Goal: Task Accomplishment & Management: Complete application form

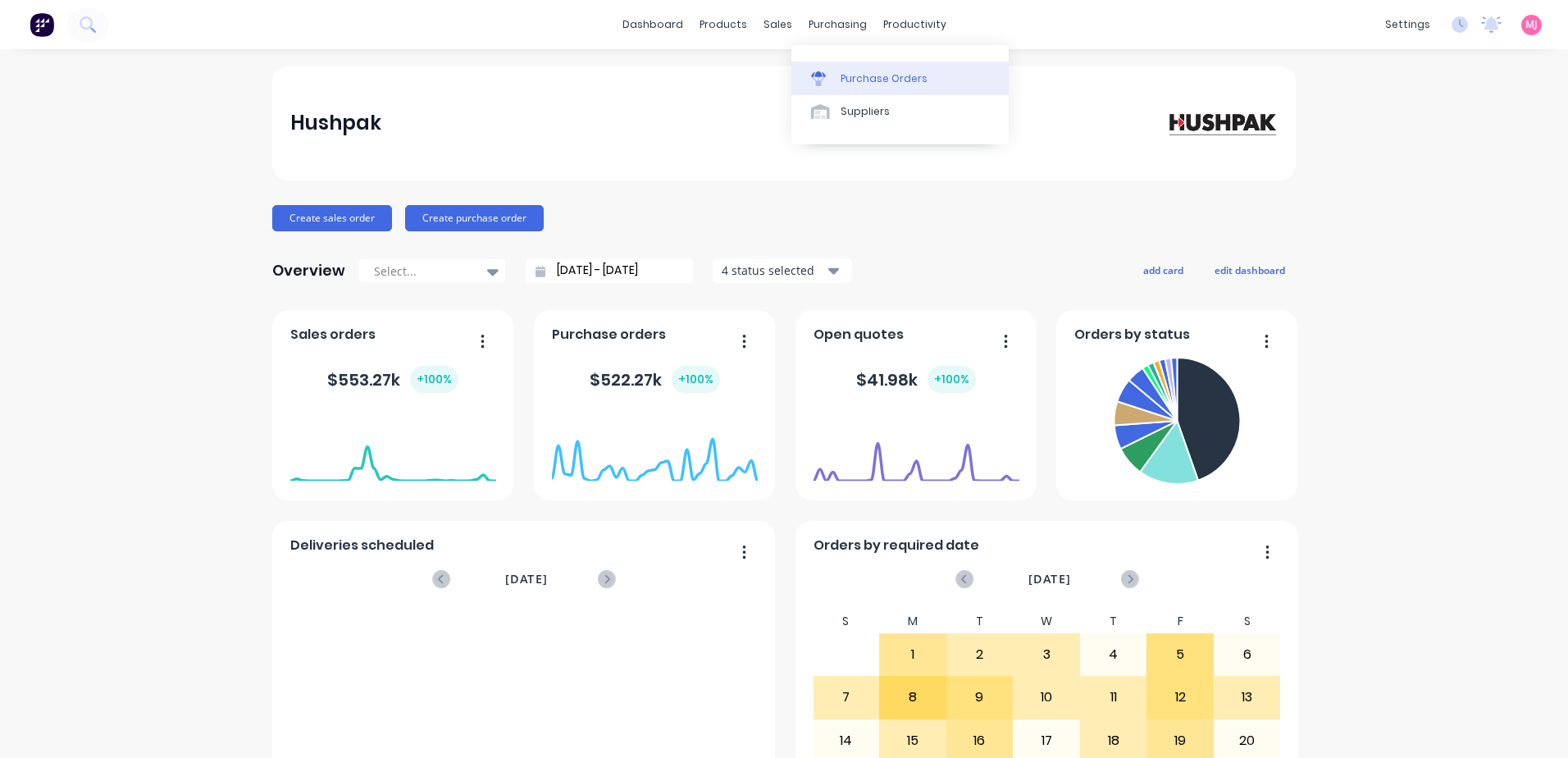
click at [754, 83] on div "Purchase Orders" at bounding box center [884, 79] width 87 height 15
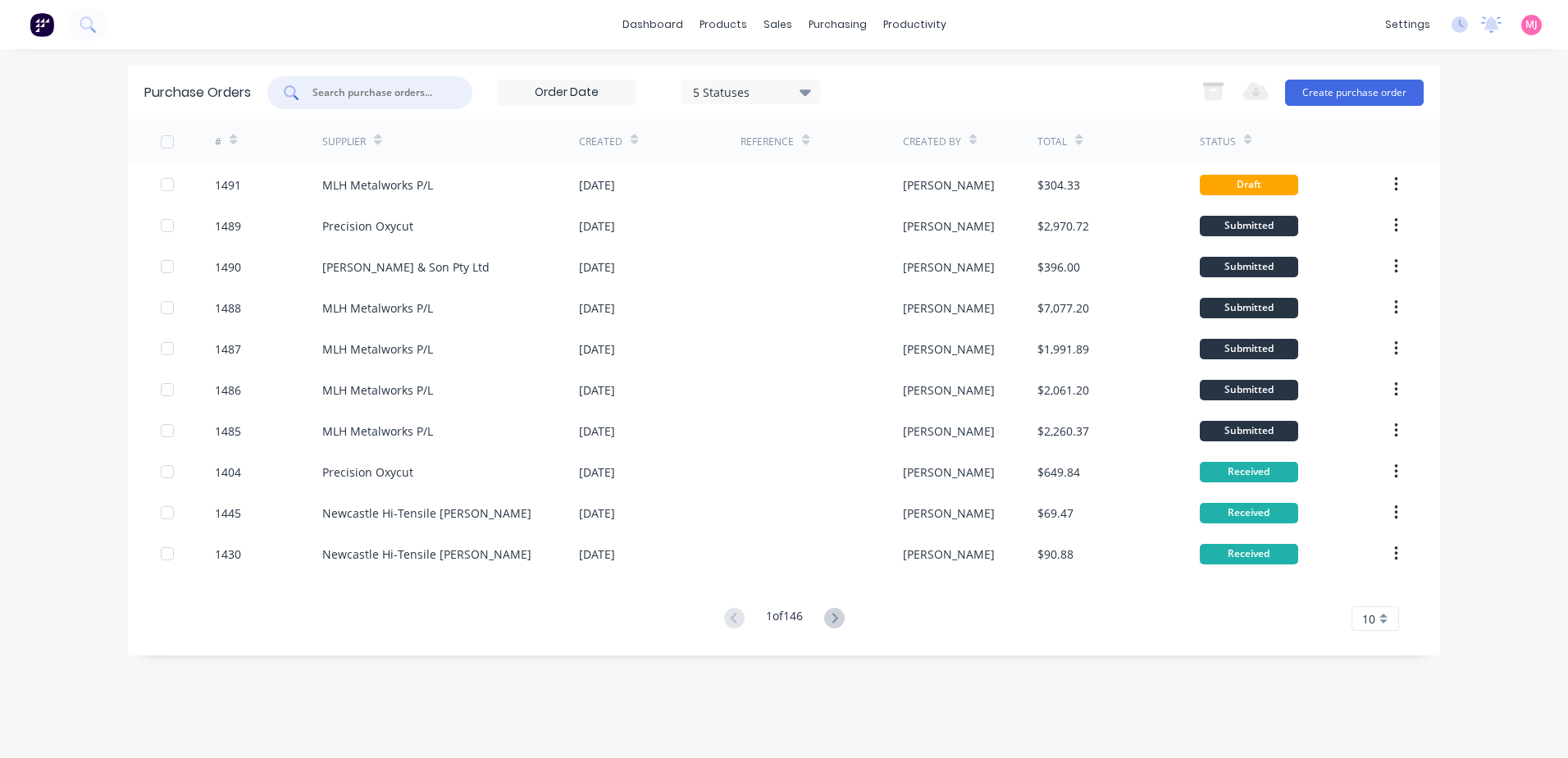
click at [373, 99] on input "text" at bounding box center [379, 93] width 136 height 17
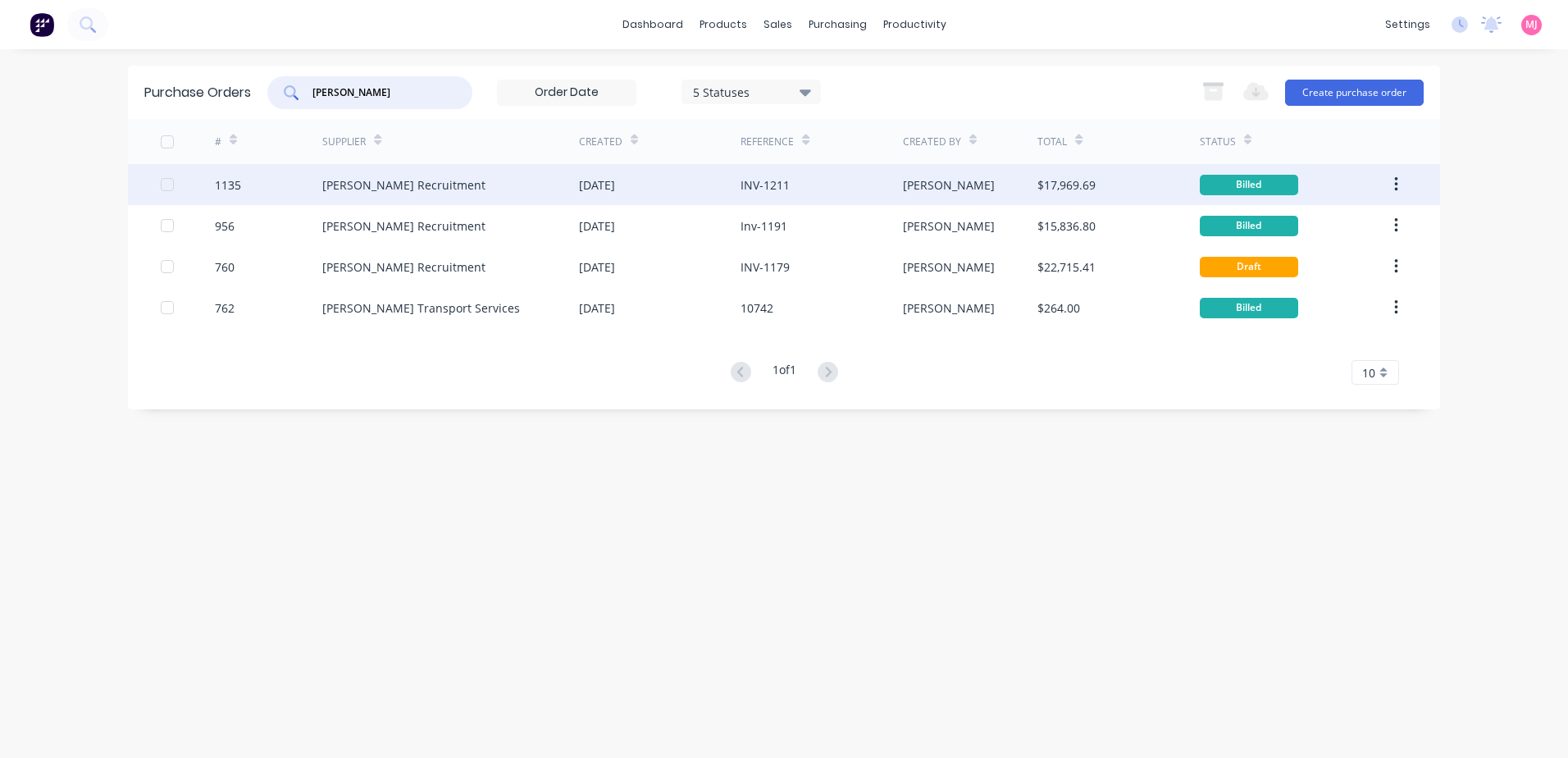
type input "[PERSON_NAME]"
click at [754, 183] on icon "button" at bounding box center [1396, 184] width 4 height 18
click at [754, 262] on div "Duplicate" at bounding box center [1337, 260] width 126 height 24
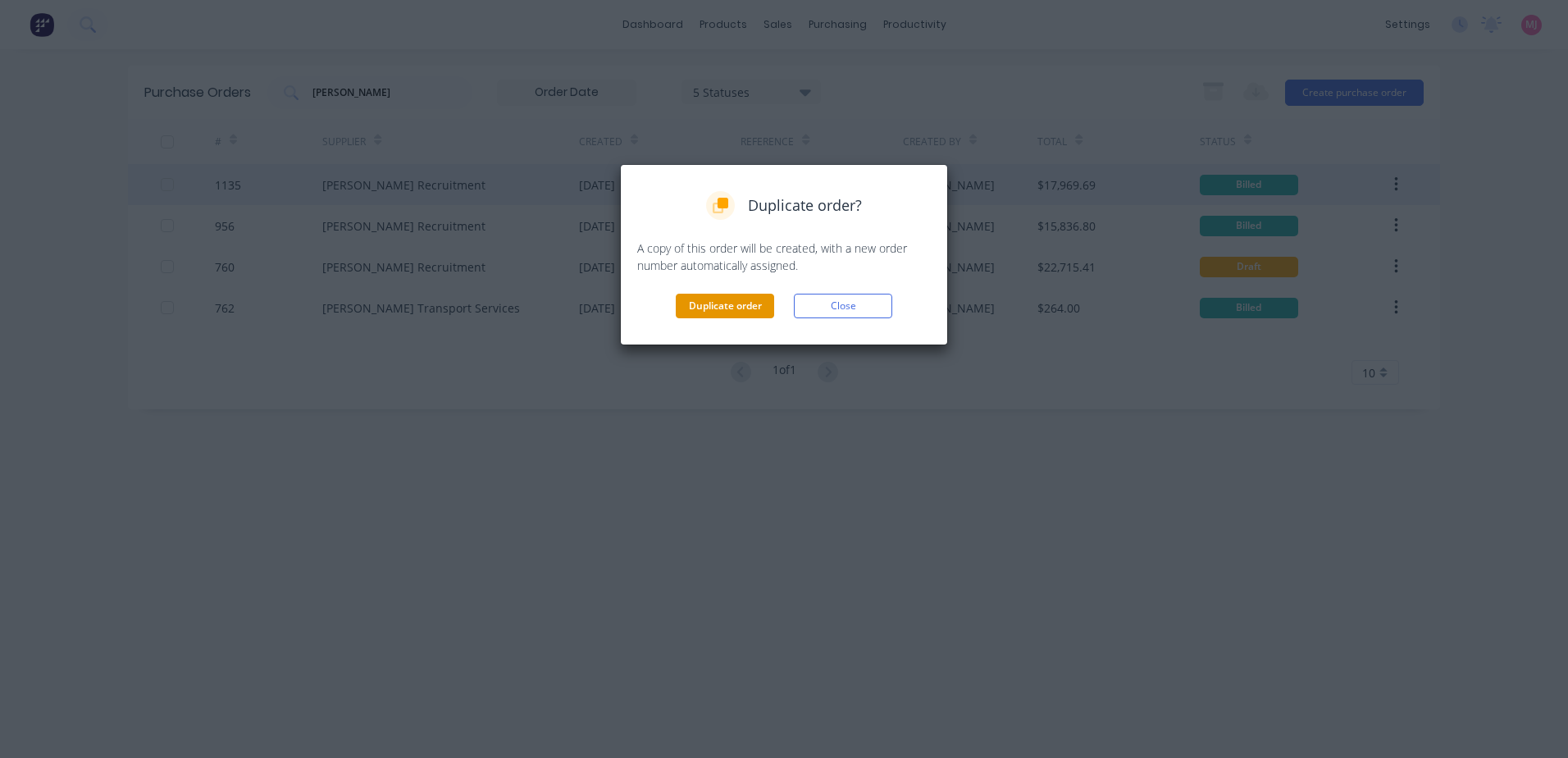
click at [695, 303] on button "Duplicate order" at bounding box center [725, 306] width 98 height 24
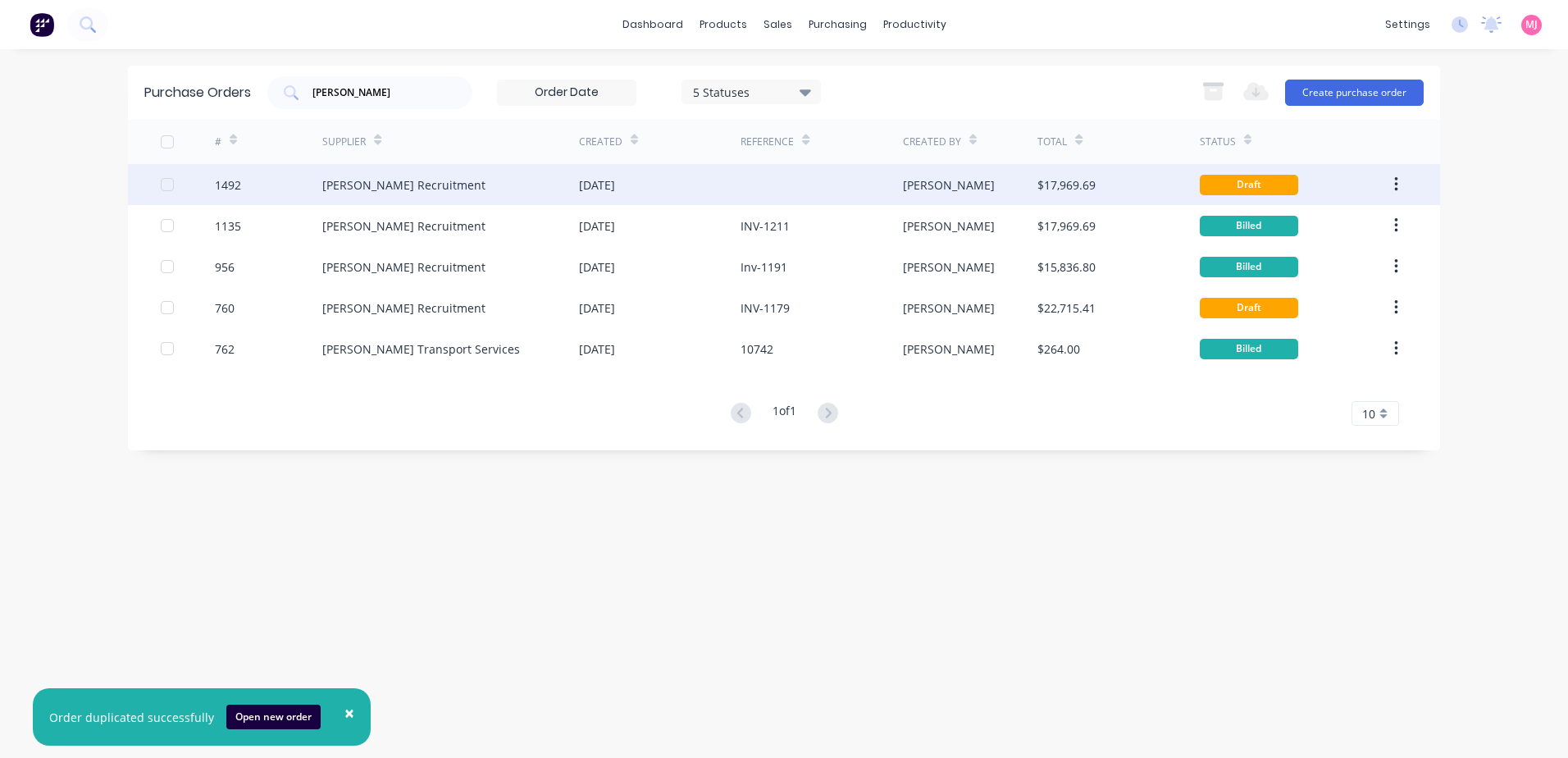
click at [371, 191] on div "[PERSON_NAME] Recruitment" at bounding box center [404, 184] width 164 height 18
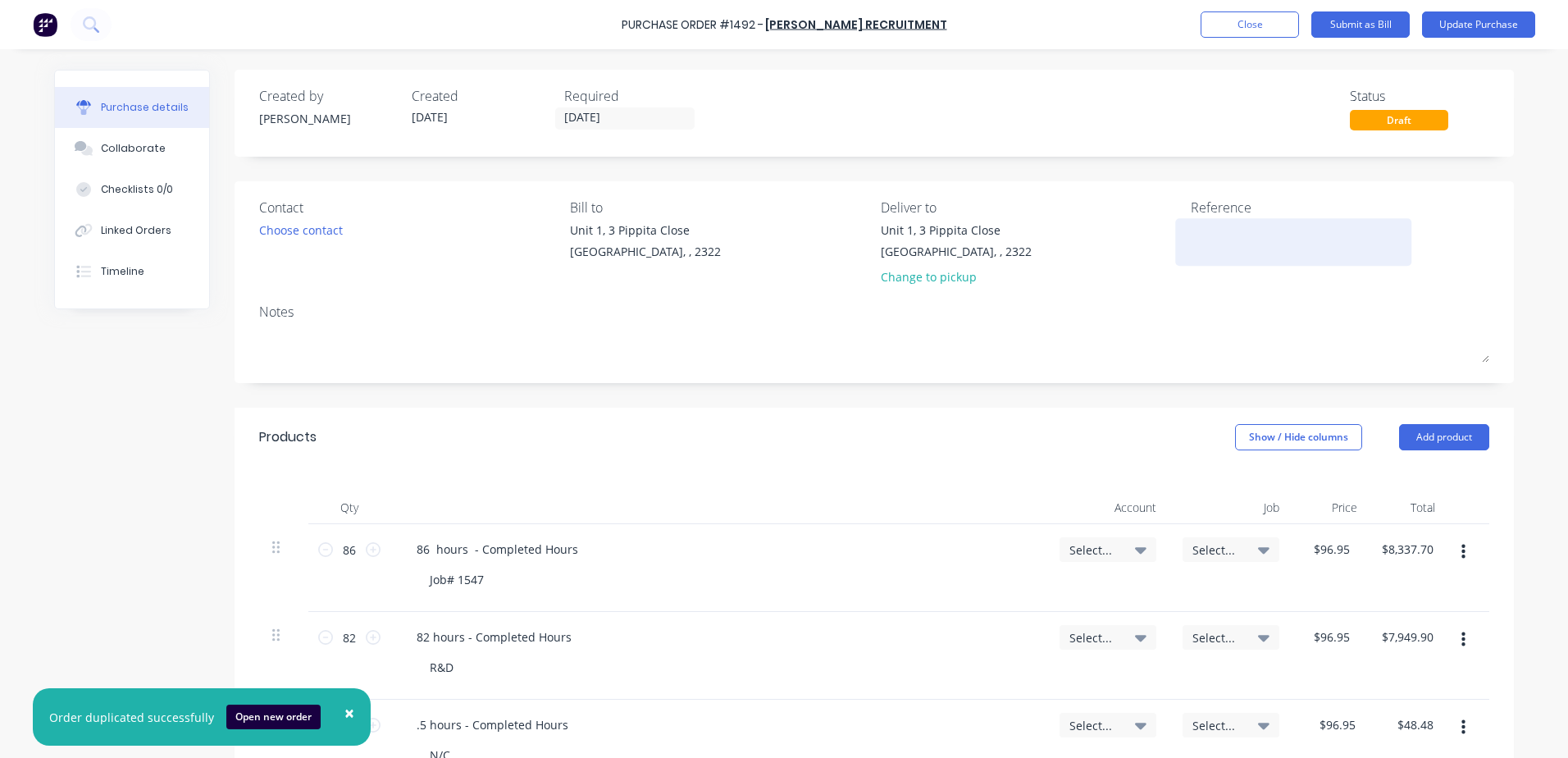
click at [754, 243] on textarea at bounding box center [1293, 240] width 205 height 37
type textarea "INV-1243"
type textarea "x"
type textarea "INV-1243"
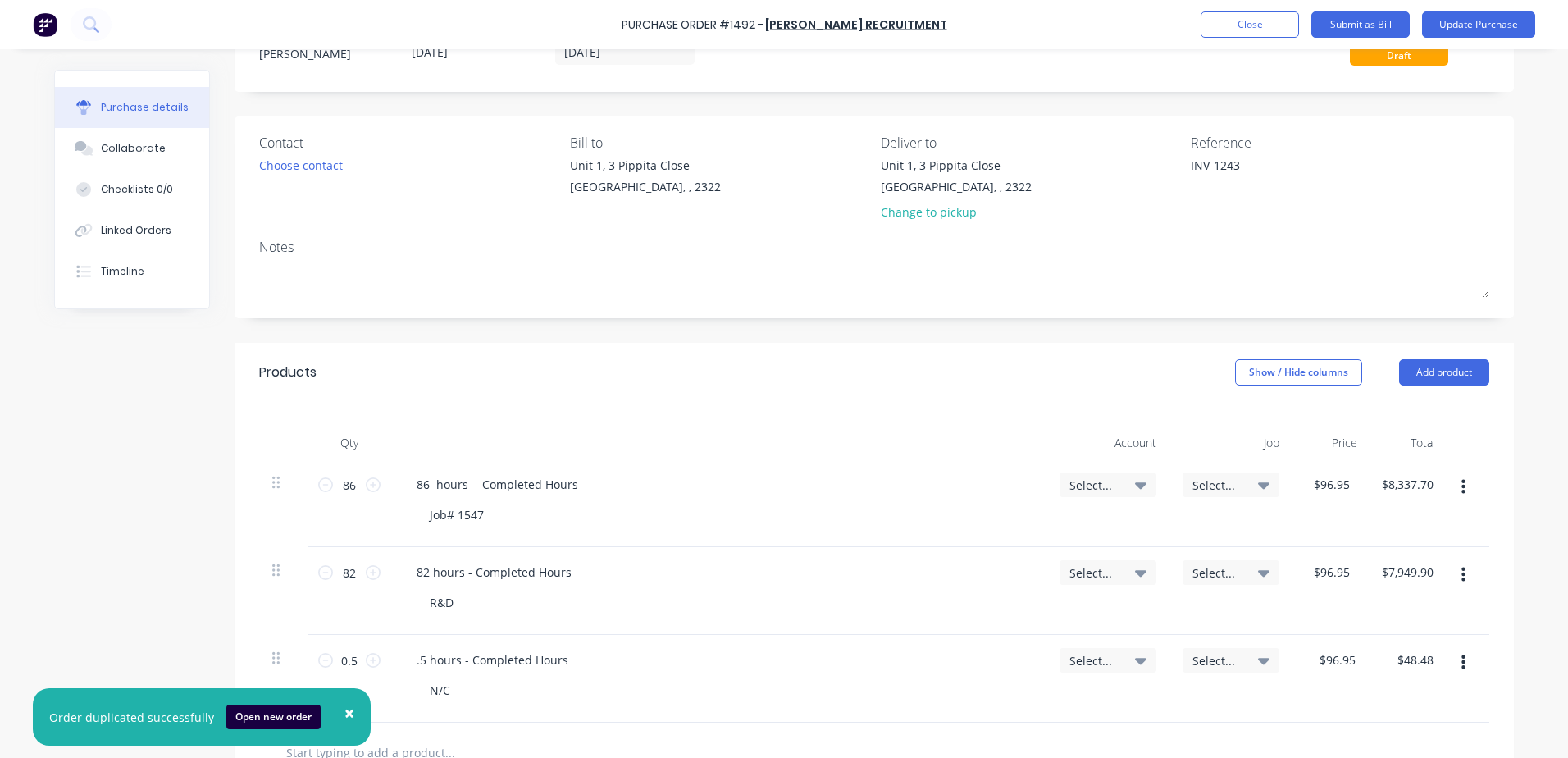
scroll to position [164, 0]
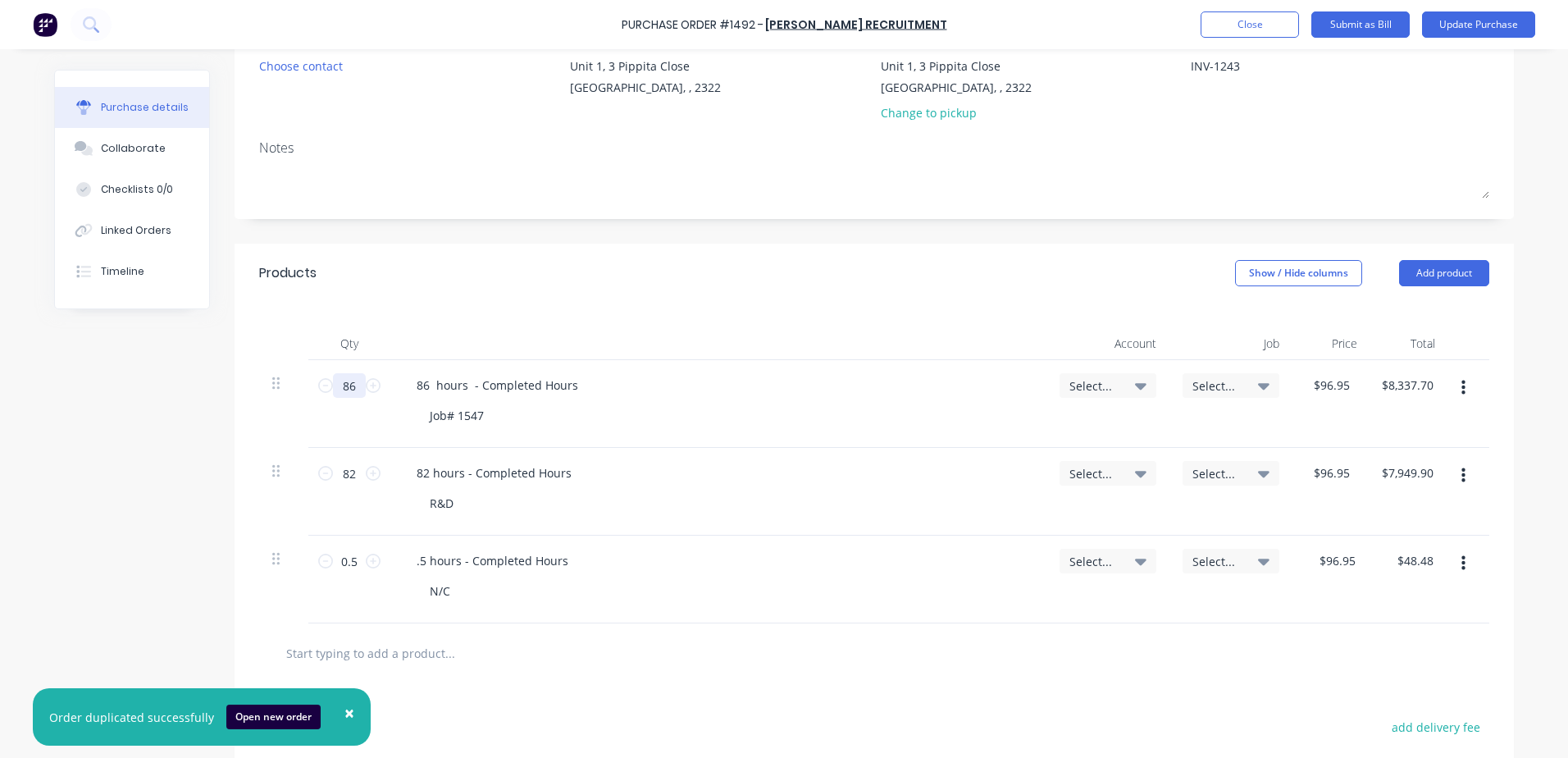
drag, startPoint x: 355, startPoint y: 386, endPoint x: 331, endPoint y: 383, distance: 24.2
click at [333, 383] on input "86" at bounding box center [349, 385] width 33 height 24
type textarea "x"
type input "1"
type input "$96.95"
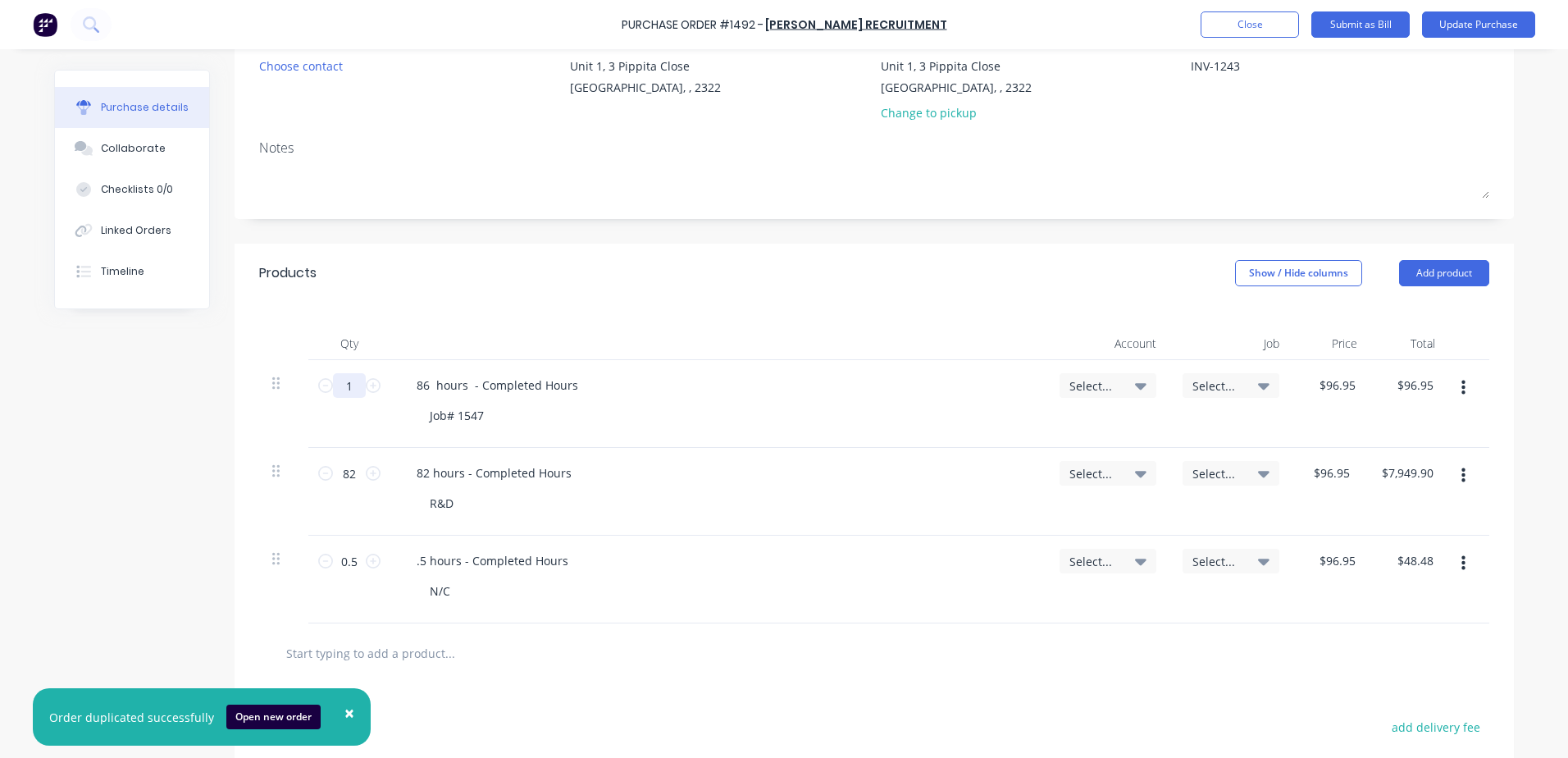
type textarea "x"
type input "13"
type input "$1,260.35"
type textarea "x"
type input "134"
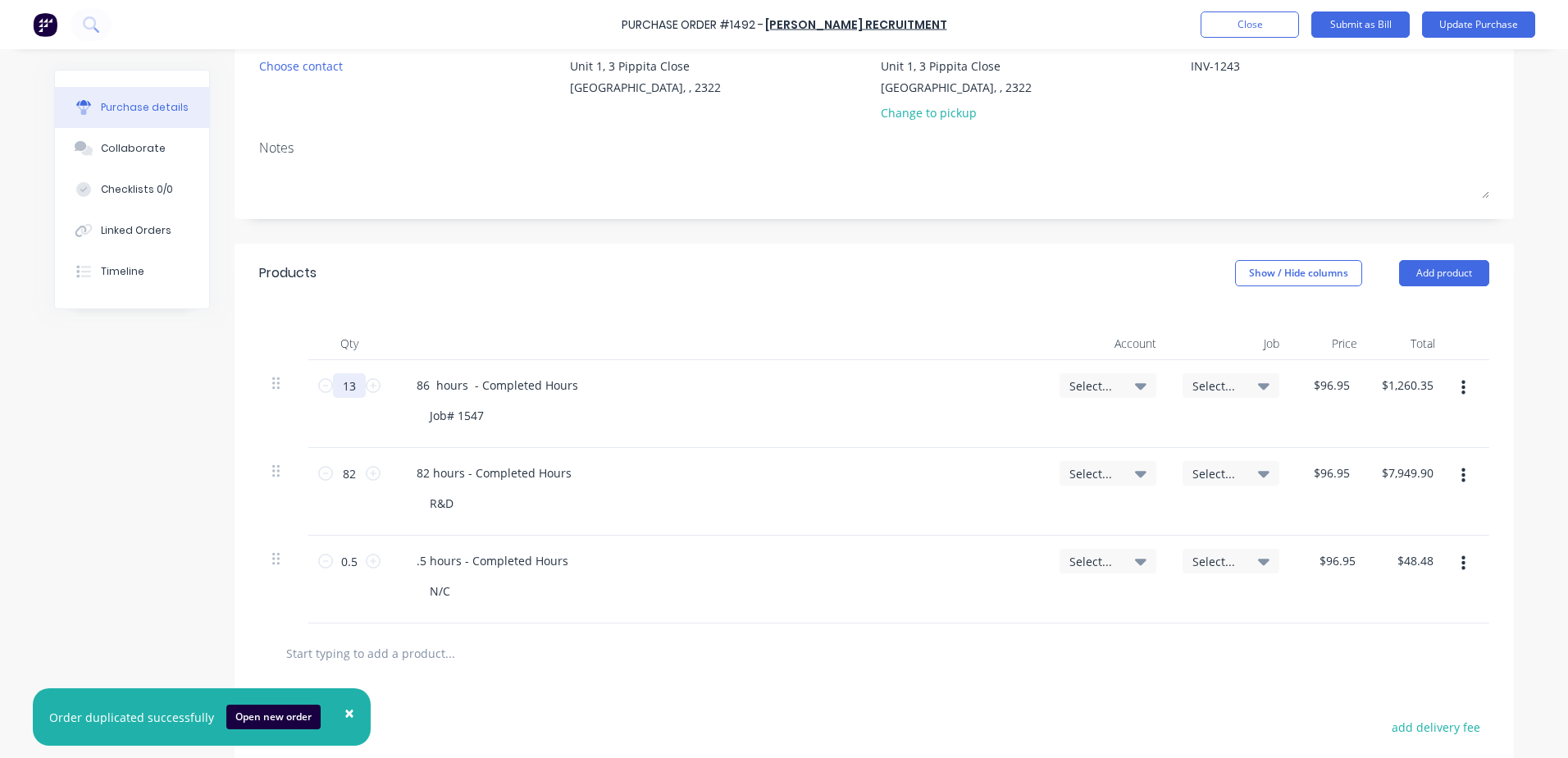
type input "$12,991.30"
type textarea "x"
type input "134."
type textarea "x"
type input "134.5"
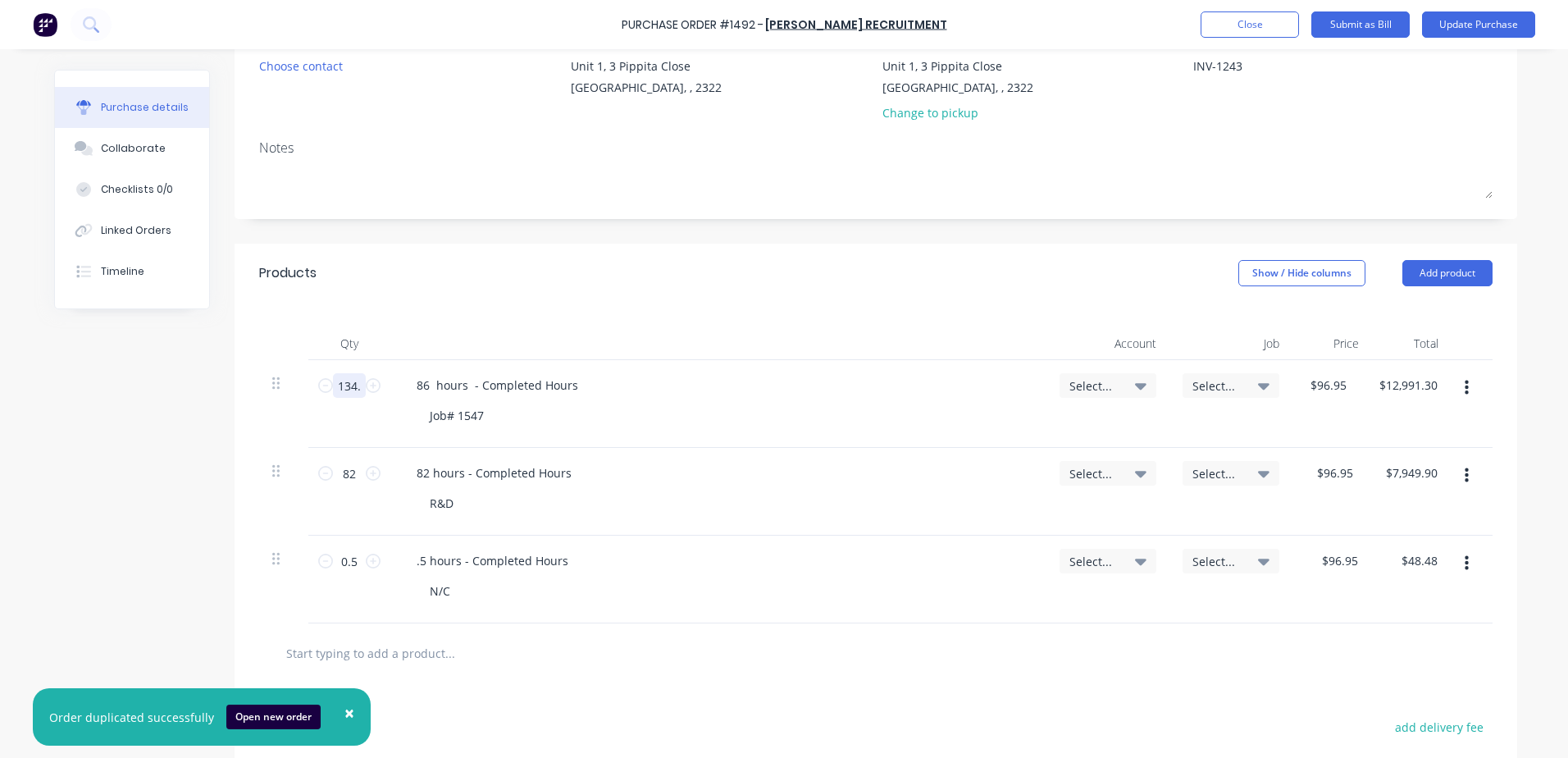
type input "$13,039.78"
type textarea "x"
type input "134.50"
type textarea "x"
type input "134.5"
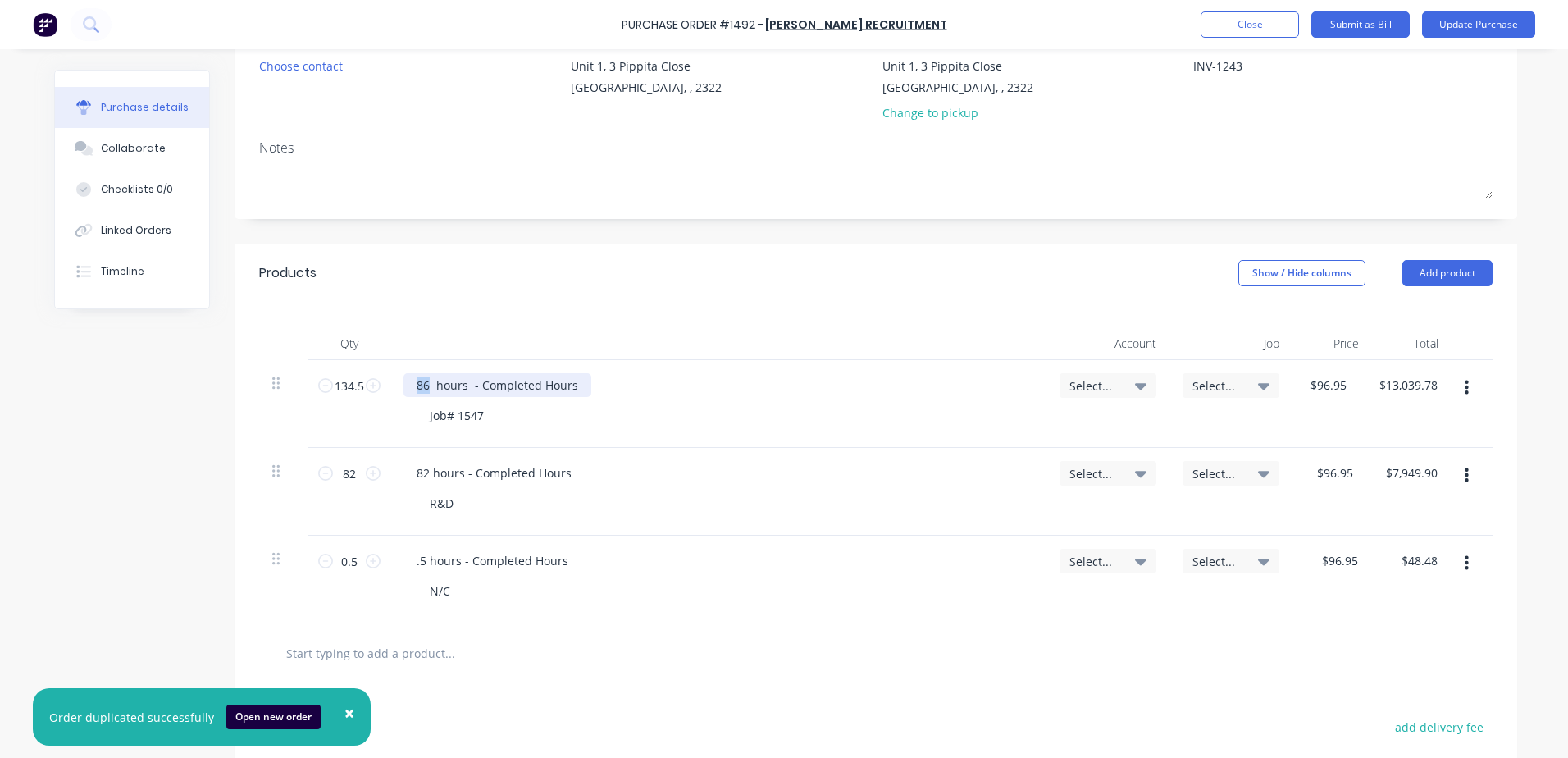
drag, startPoint x: 423, startPoint y: 387, endPoint x: 410, endPoint y: 386, distance: 13.0
click at [410, 386] on div "86 hours - Completed Hours" at bounding box center [497, 385] width 188 height 24
drag, startPoint x: 455, startPoint y: 415, endPoint x: 468, endPoint y: 414, distance: 13.0
click at [468, 414] on div "Job# 1547" at bounding box center [456, 416] width 80 height 24
type textarea "x"
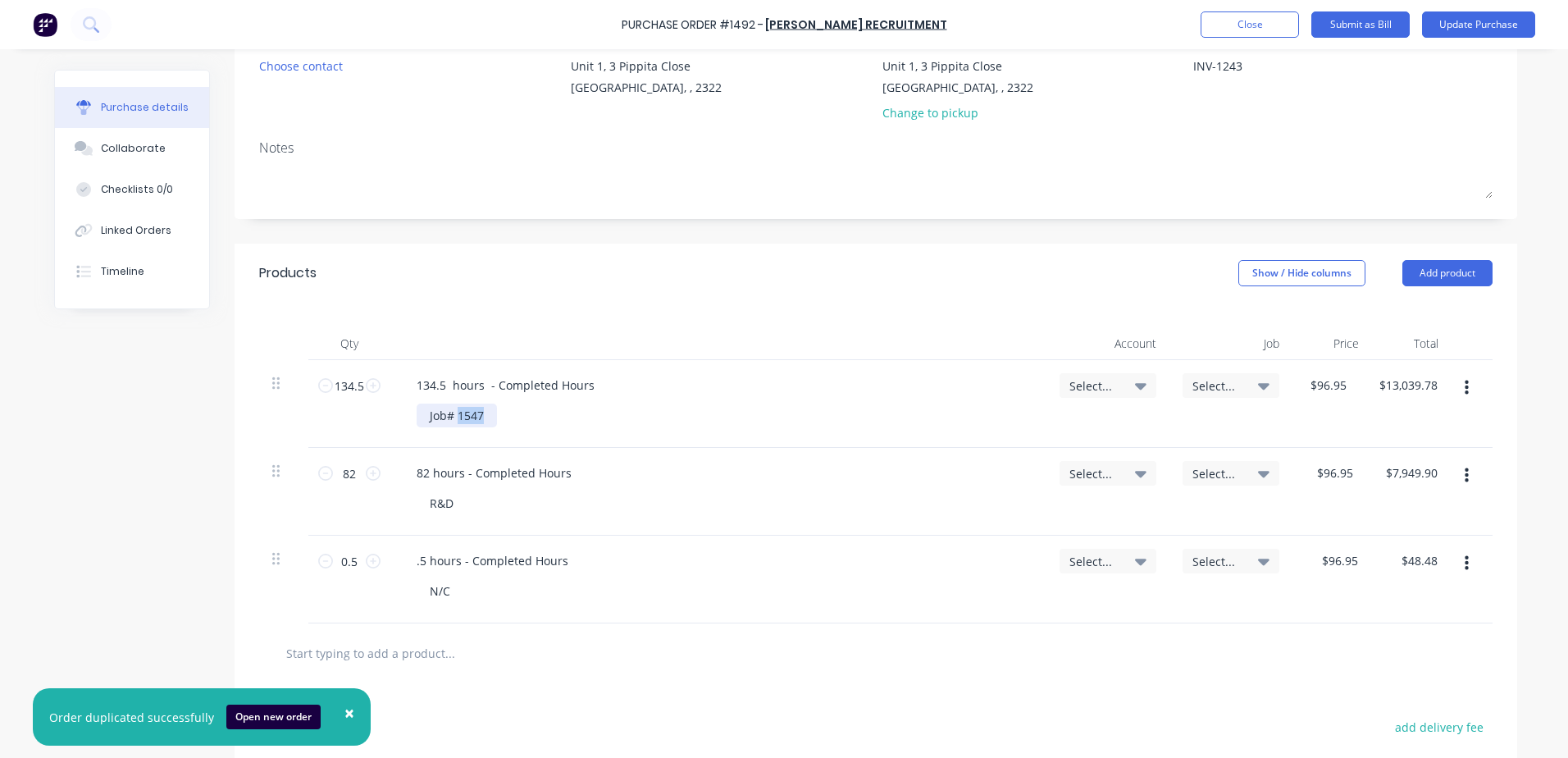
drag, startPoint x: 451, startPoint y: 414, endPoint x: 481, endPoint y: 413, distance: 30.0
click at [481, 413] on div "Job# 1547" at bounding box center [456, 416] width 80 height 24
click at [754, 387] on icon at bounding box center [1141, 387] width 12 height 7
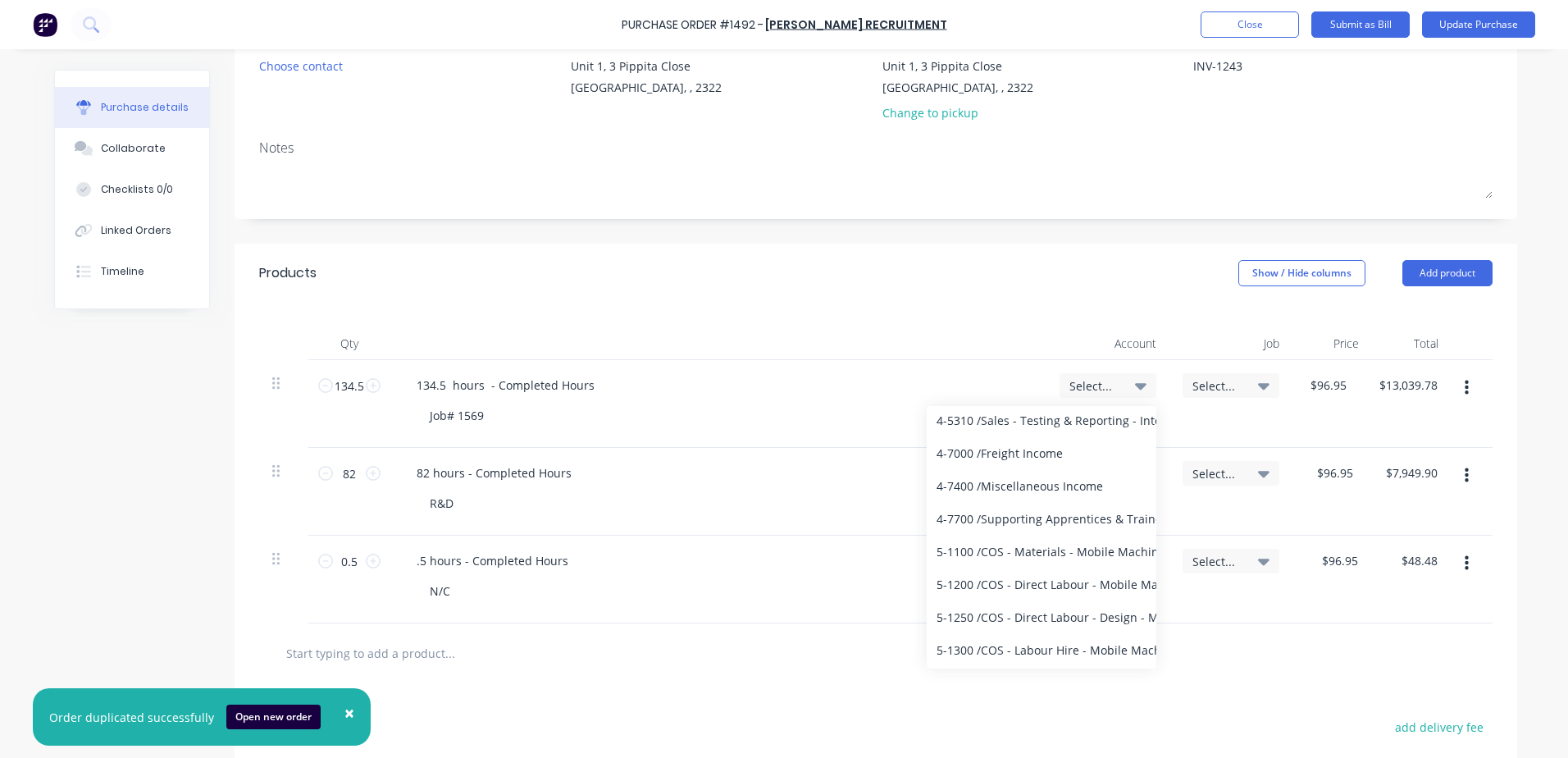
scroll to position [3184, 0]
click at [754, 617] on div "5-1300 / COS - Labour Hire - Mobile Machines Sound" at bounding box center [1041, 616] width 229 height 33
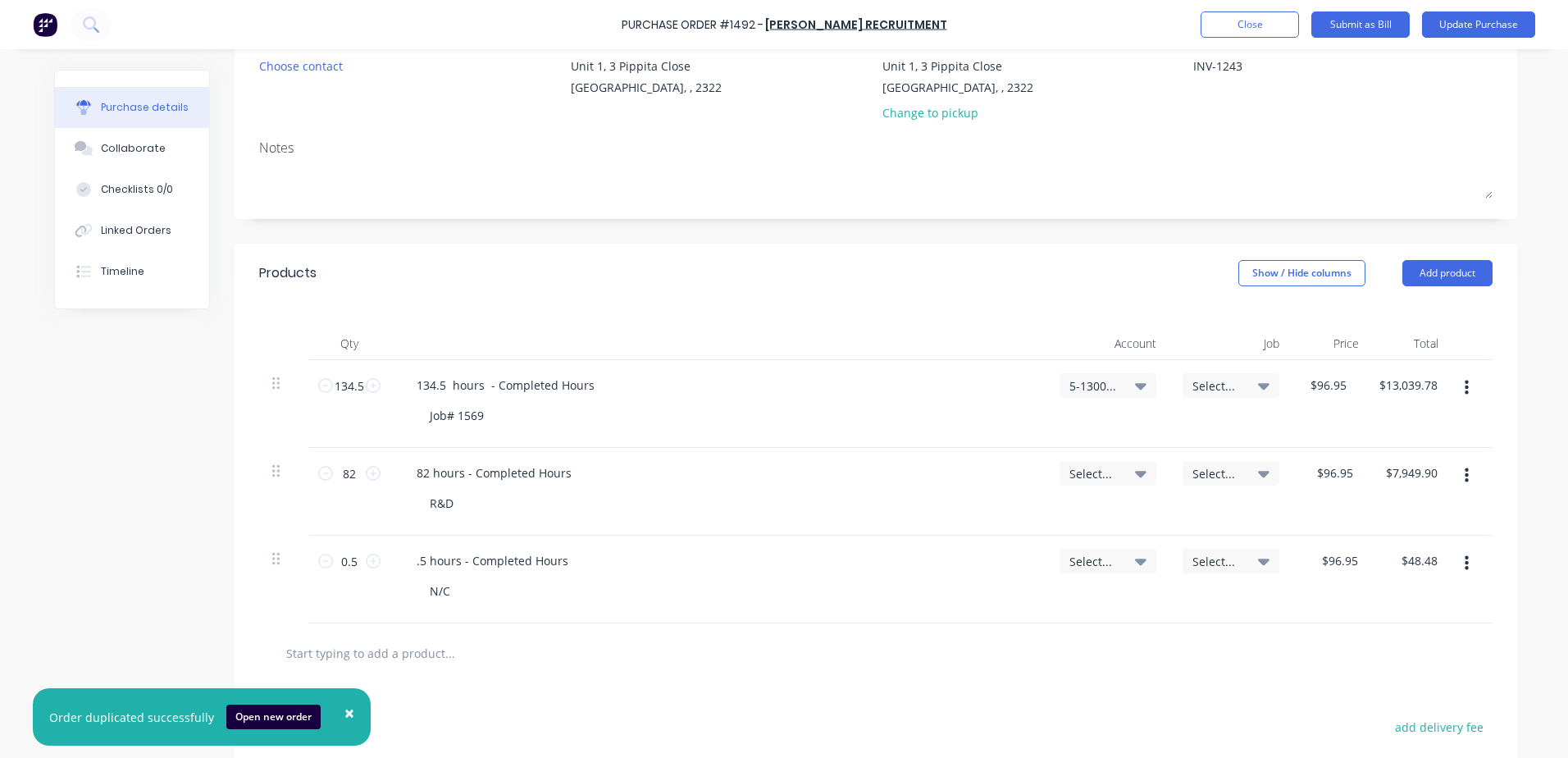
click at [754, 387] on span "Select..." at bounding box center [1217, 386] width 49 height 18
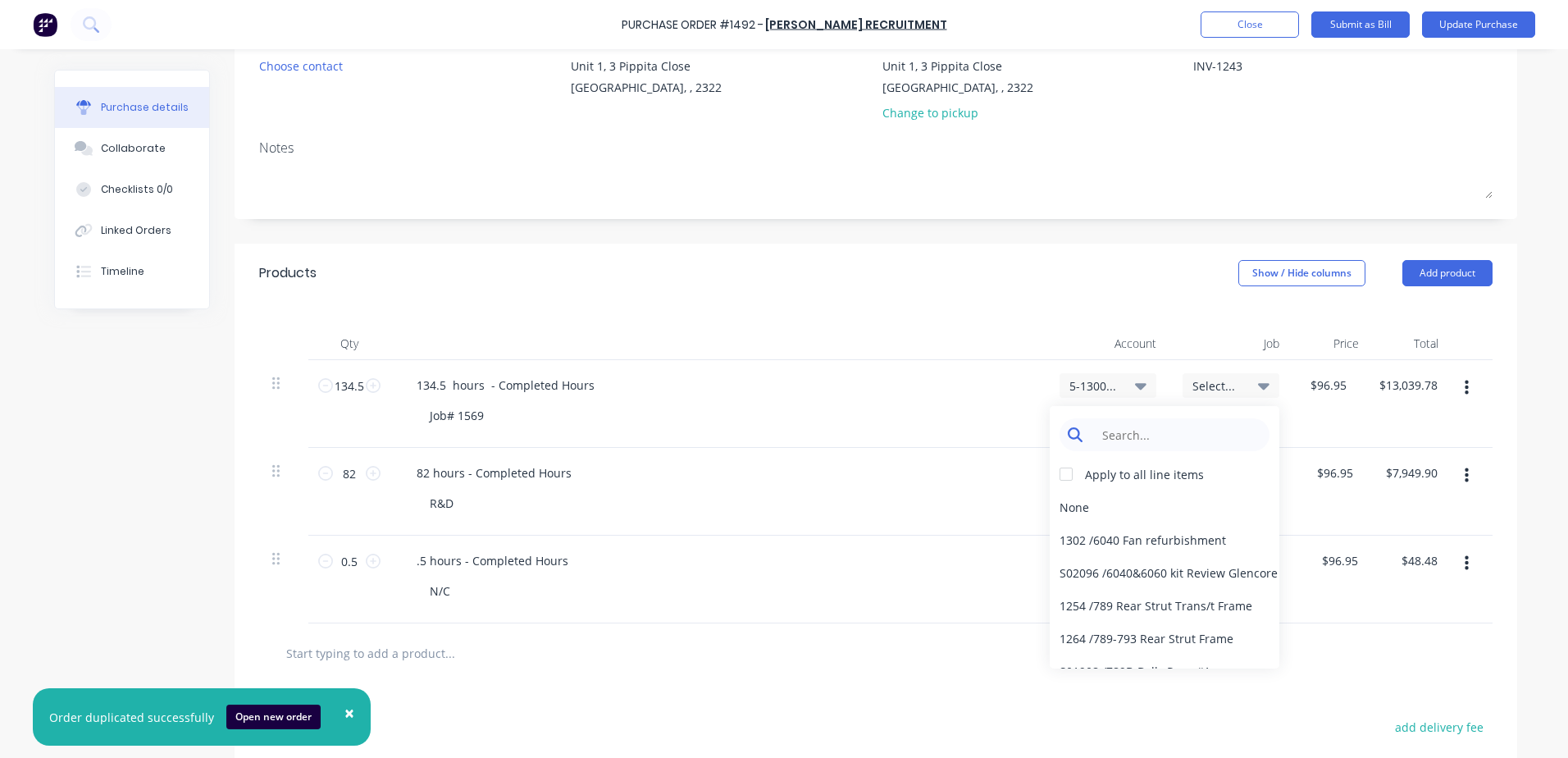
type textarea "x"
click at [754, 434] on input at bounding box center [1177, 434] width 168 height 33
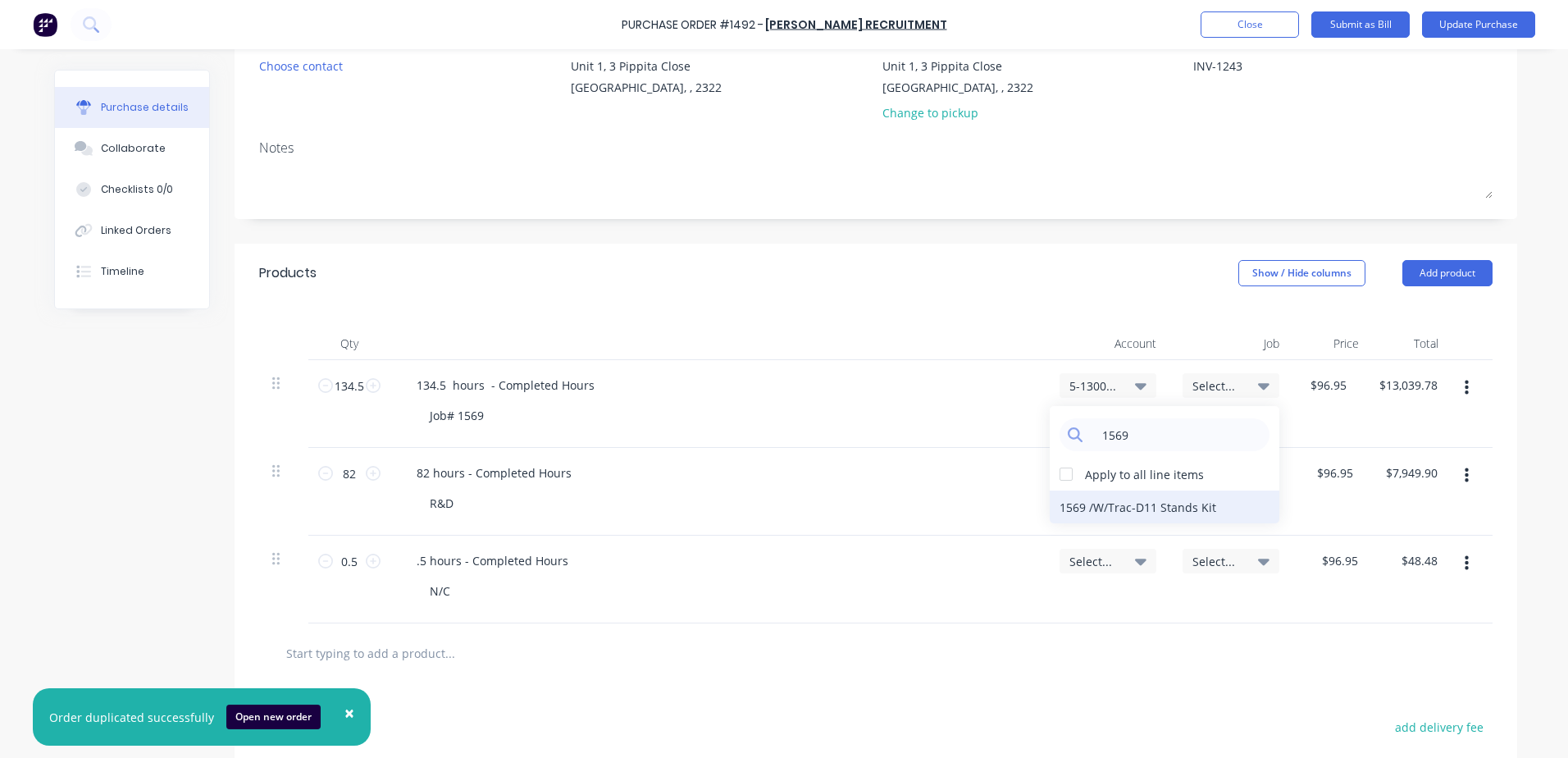
type input "1569"
click at [754, 510] on div "1569 / W/Trac-D11 Stands Kit" at bounding box center [1164, 507] width 229 height 33
click at [754, 384] on icon at bounding box center [1141, 387] width 12 height 7
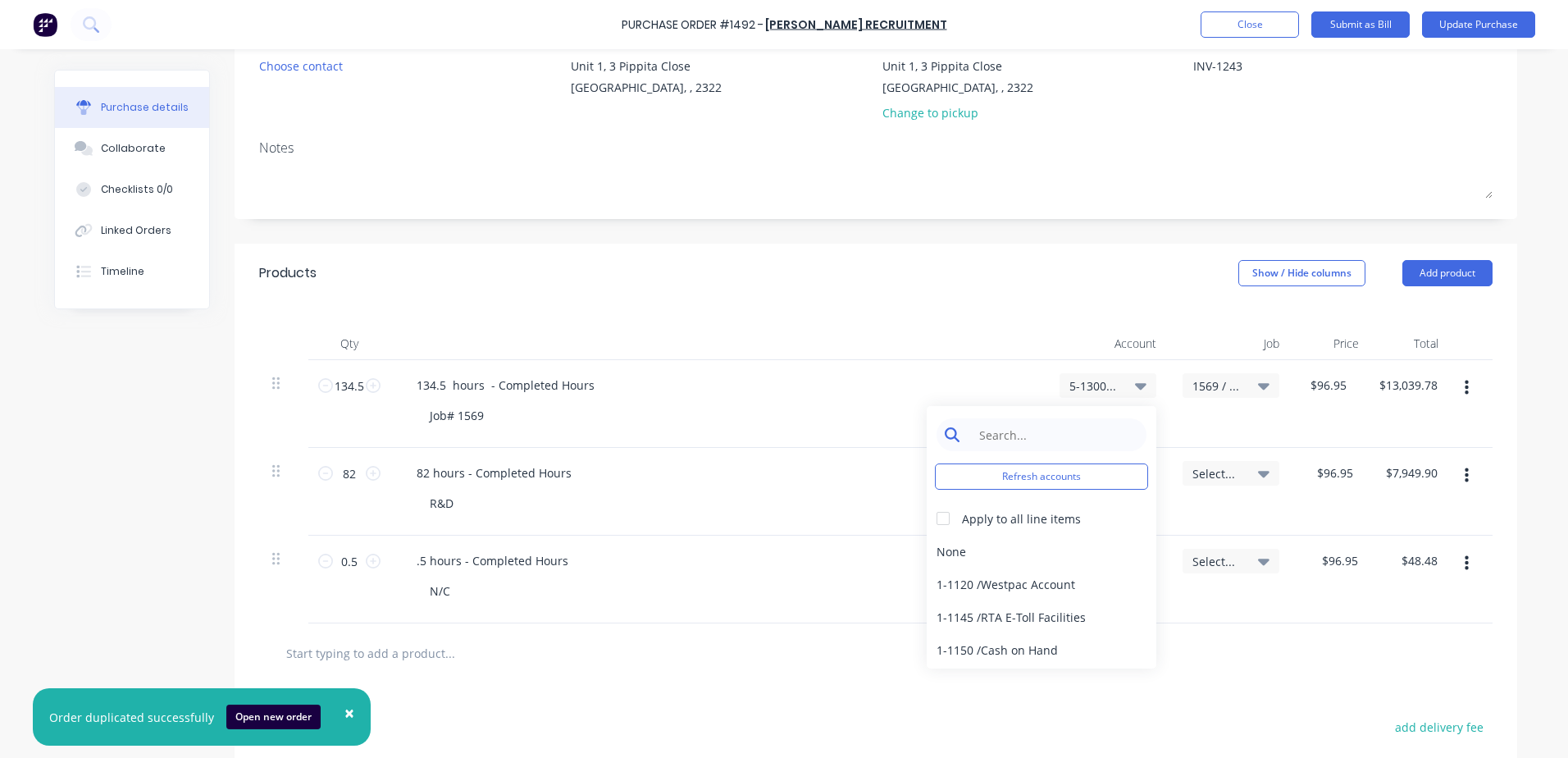
click at [754, 433] on input at bounding box center [1054, 434] width 168 height 33
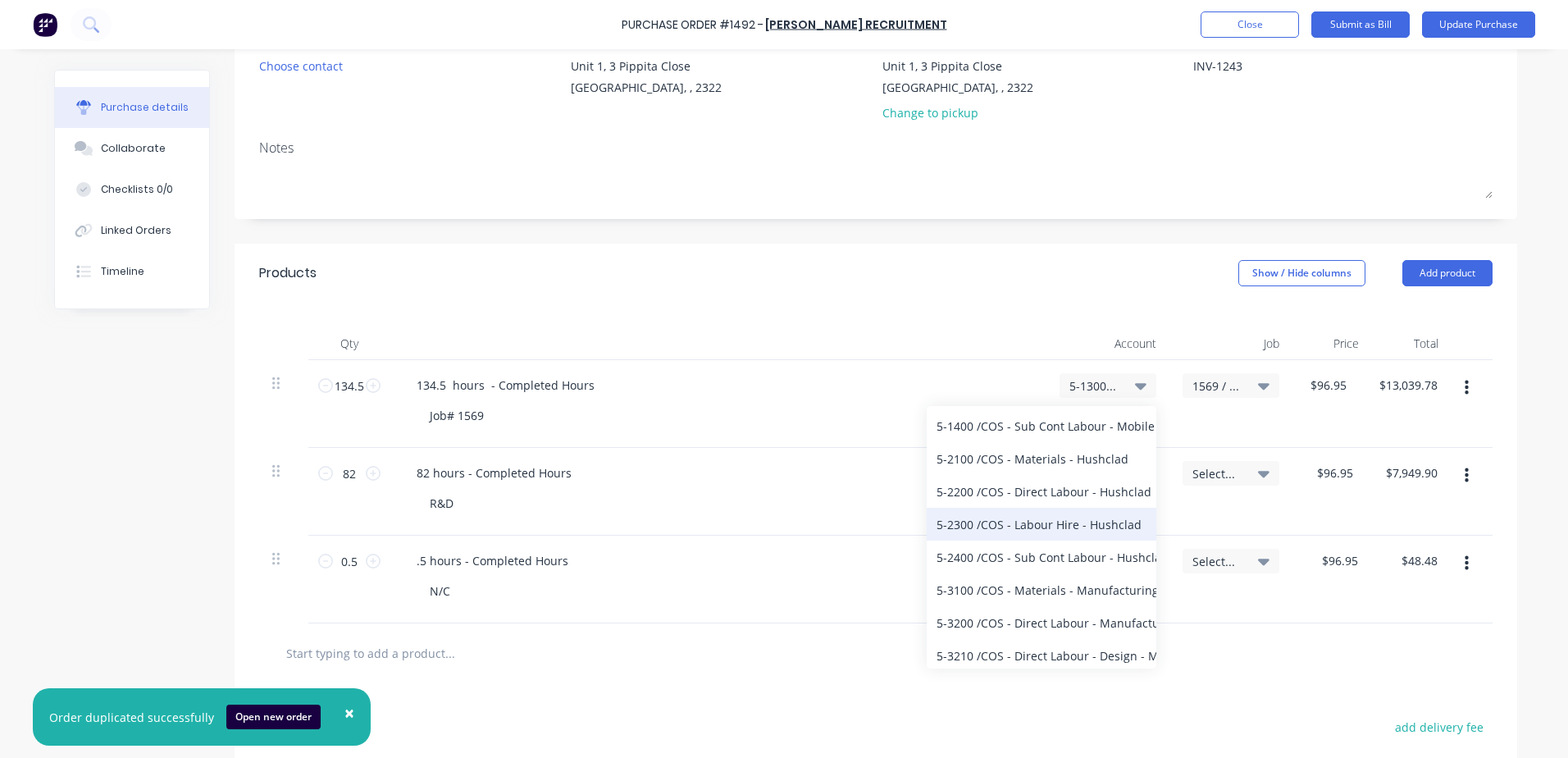
scroll to position [3446, 0]
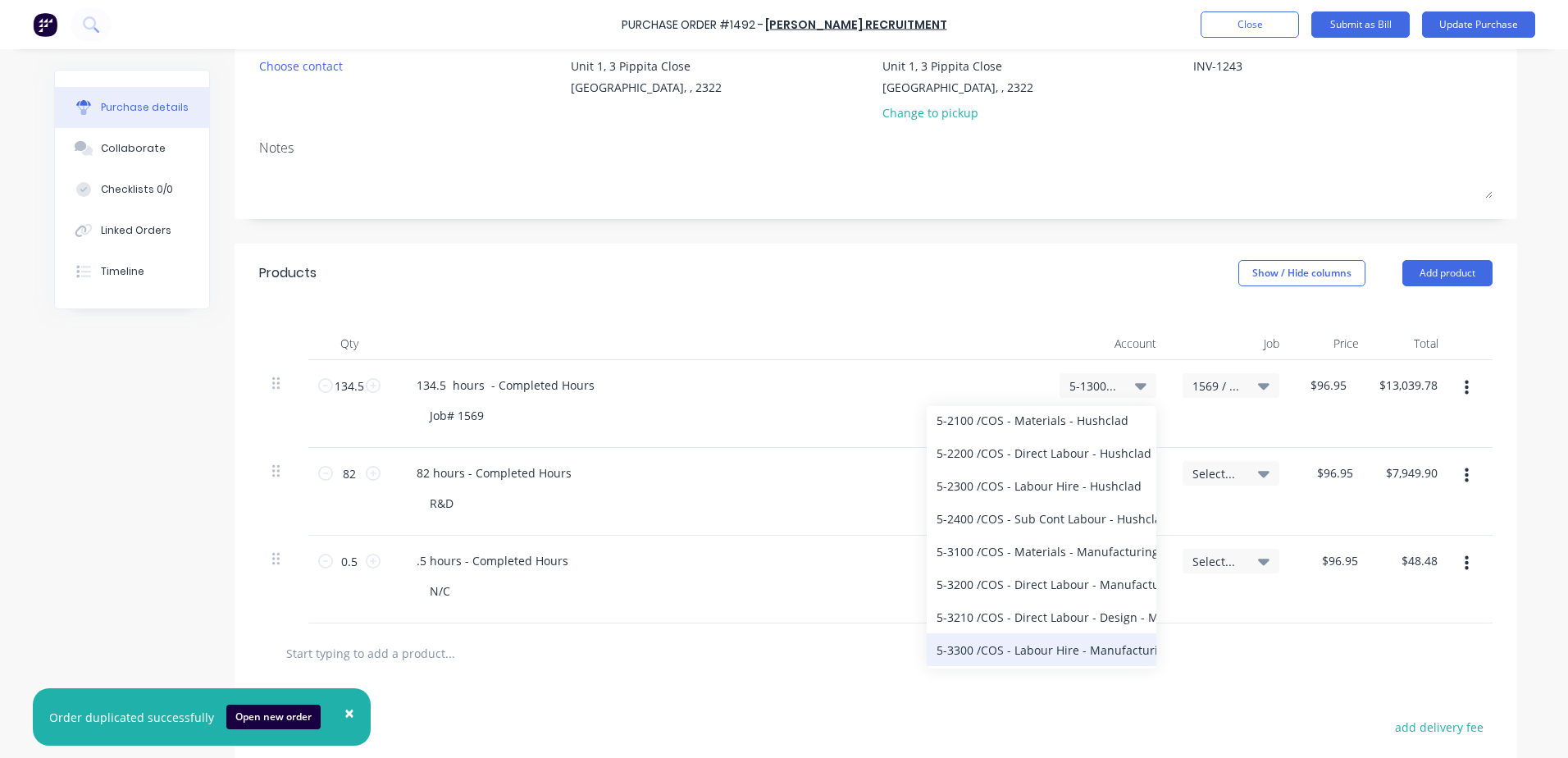
click at [754, 648] on div "5-3300 / COS - Labour Hire - Manufacturing Other" at bounding box center [1041, 649] width 229 height 33
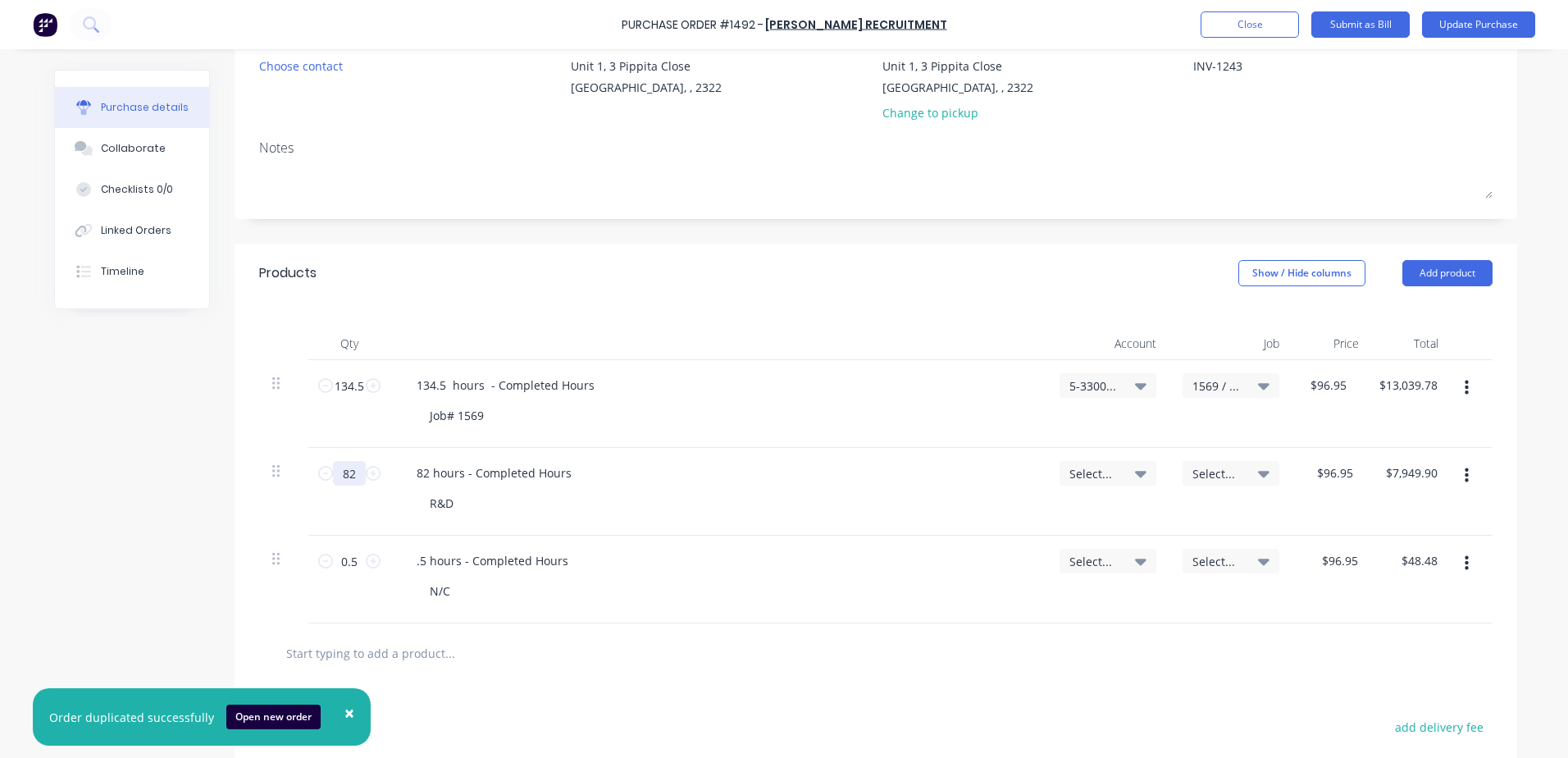
drag, startPoint x: 349, startPoint y: 471, endPoint x: 336, endPoint y: 472, distance: 13.0
click at [336, 472] on input "82" at bounding box center [349, 472] width 33 height 24
type textarea "x"
type input "3"
type input "$290.85"
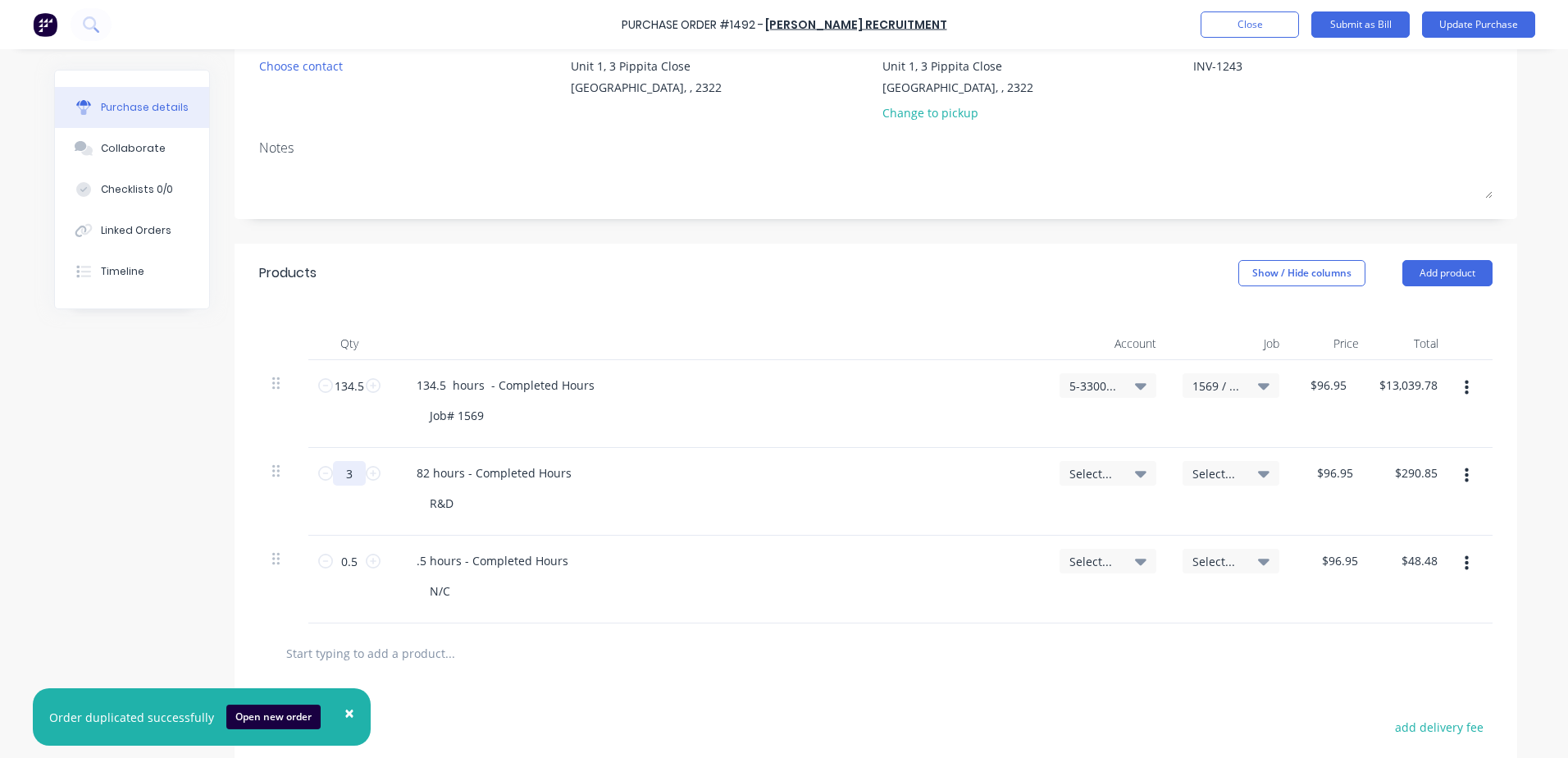
type textarea "x"
type input "3"
type textarea "x"
drag, startPoint x: 424, startPoint y: 470, endPoint x: 408, endPoint y: 472, distance: 16.1
click at [408, 472] on div "82 hours - Completed Hours" at bounding box center [494, 472] width 181 height 24
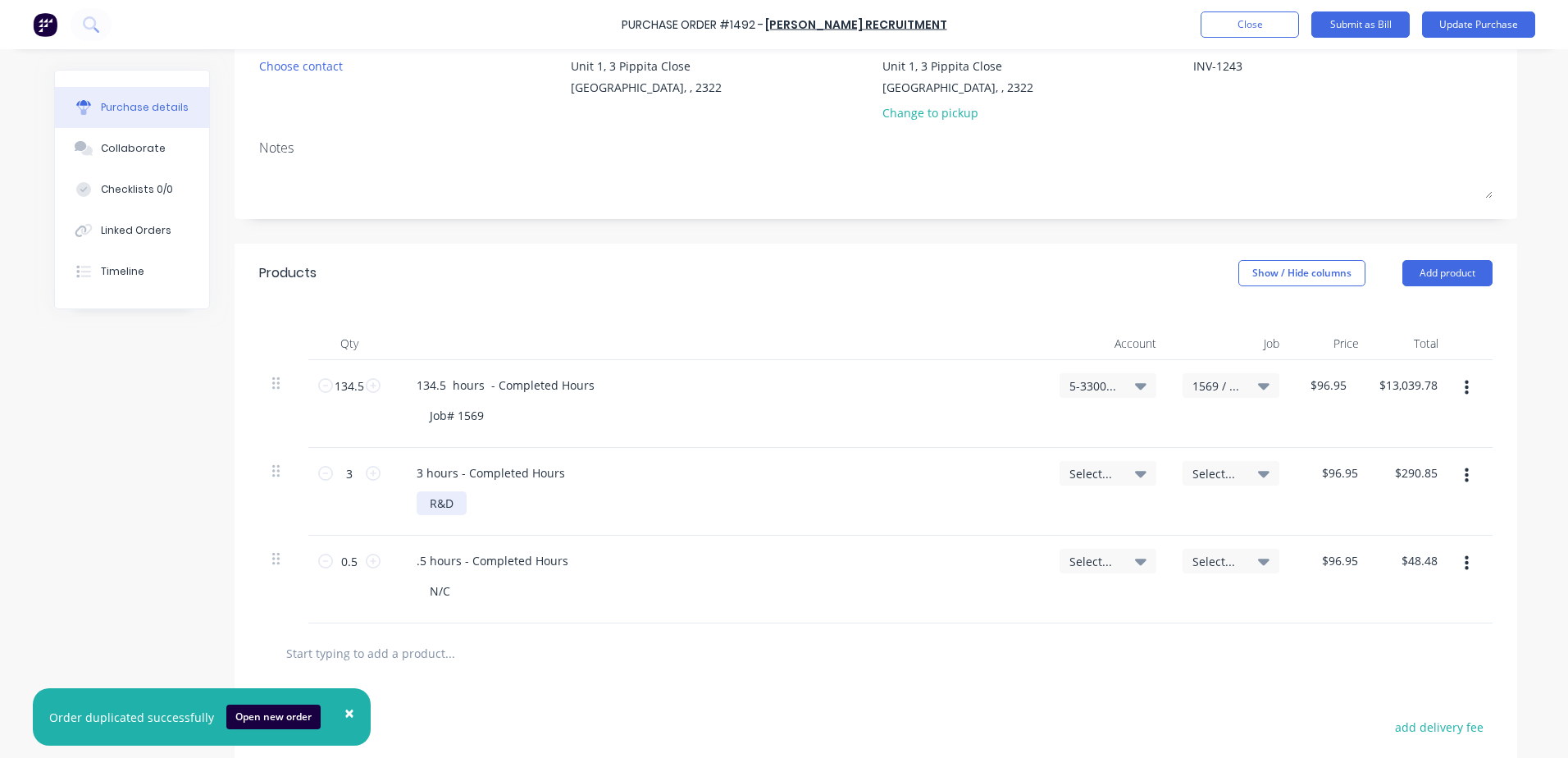
type textarea "x"
drag, startPoint x: 448, startPoint y: 504, endPoint x: 426, endPoint y: 503, distance: 22.0
click at [426, 503] on div "R&D" at bounding box center [441, 503] width 50 height 24
click at [754, 477] on span "Select..." at bounding box center [1094, 473] width 49 height 18
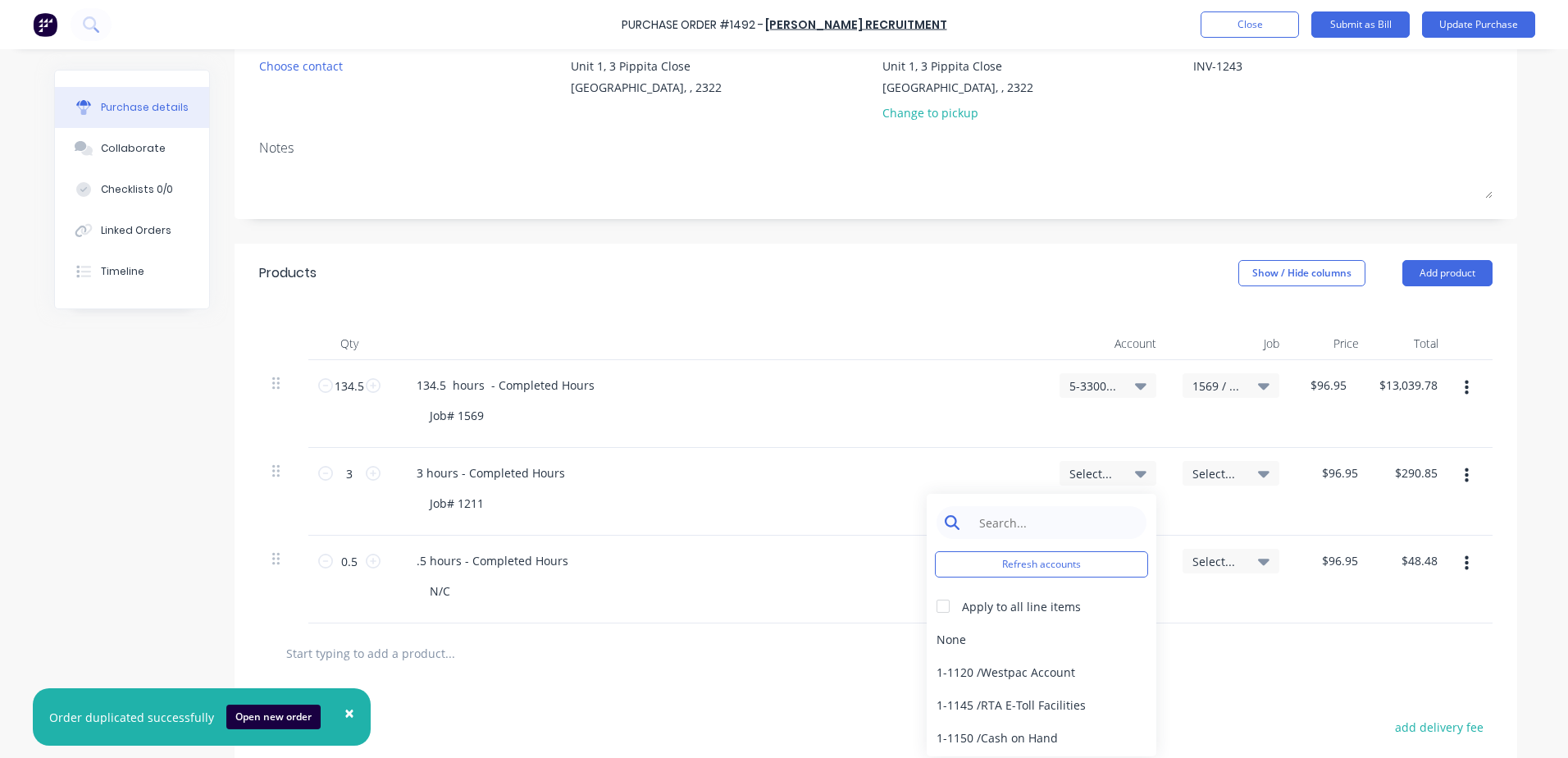
type textarea "x"
click at [754, 525] on input at bounding box center [1054, 522] width 168 height 33
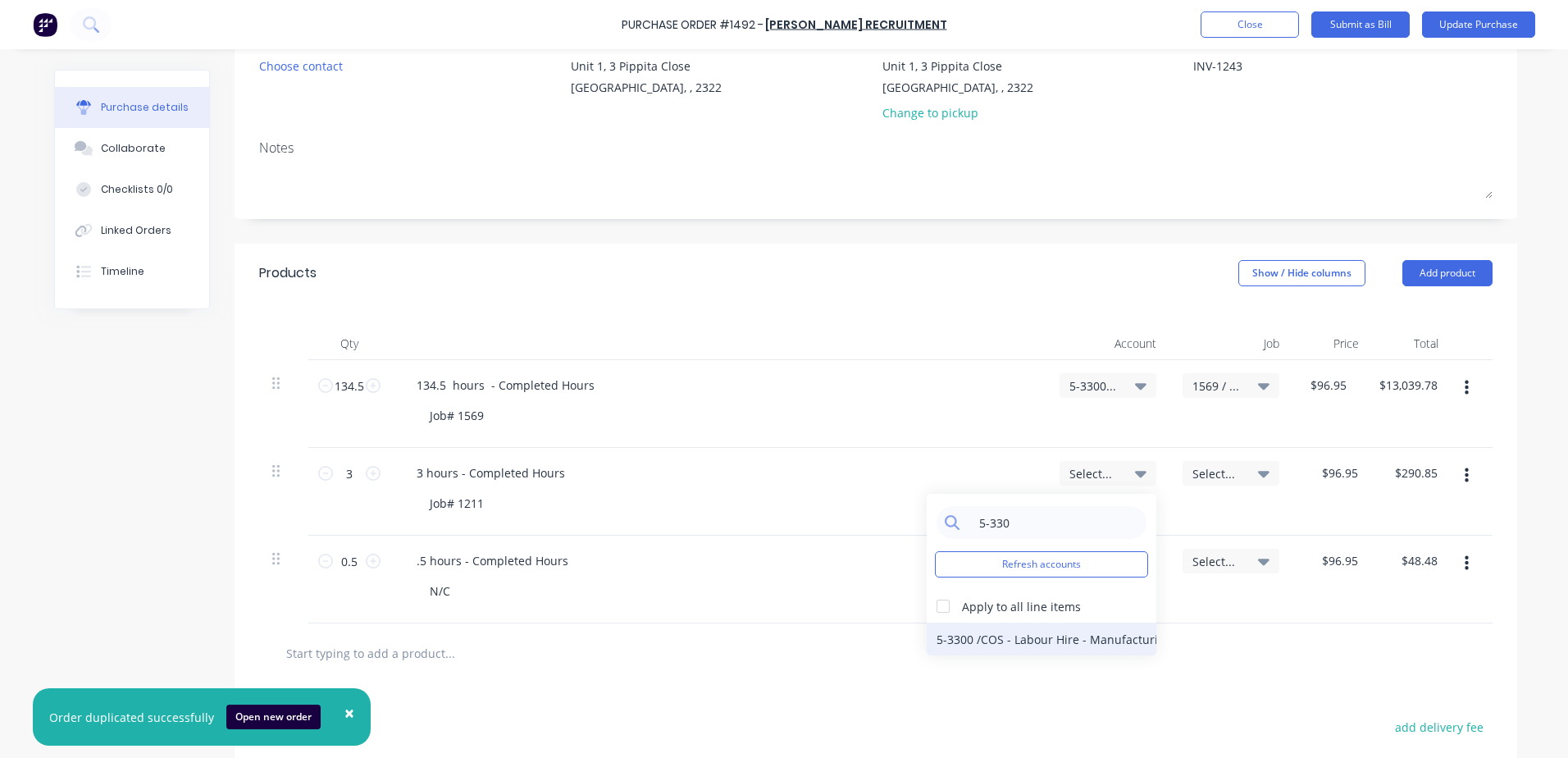
type input "5-330"
click at [754, 640] on div "5-3300 / COS - Labour Hire - Manufacturing Other" at bounding box center [1041, 639] width 229 height 33
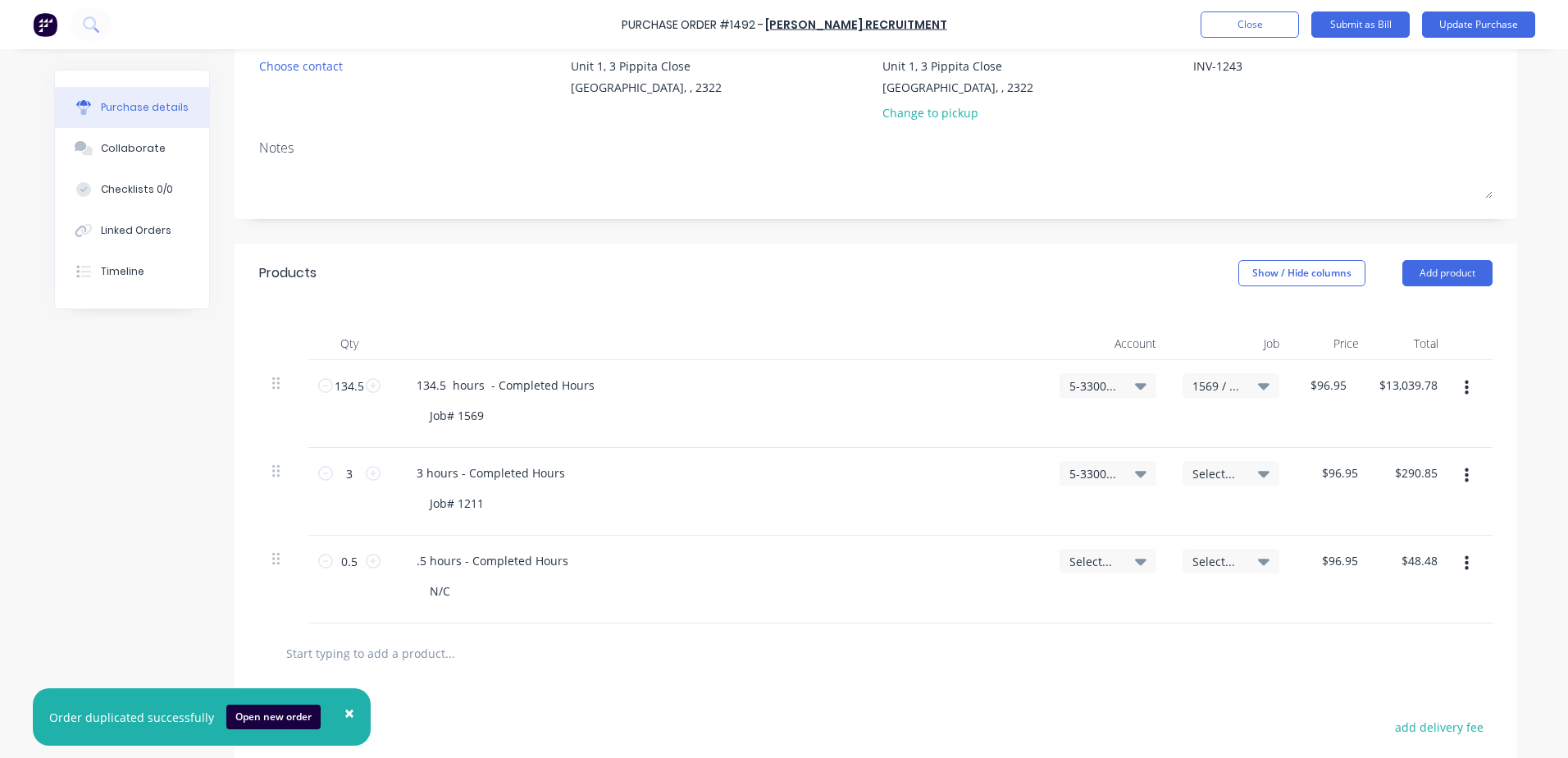
click at [754, 471] on span "Select..." at bounding box center [1217, 473] width 49 height 18
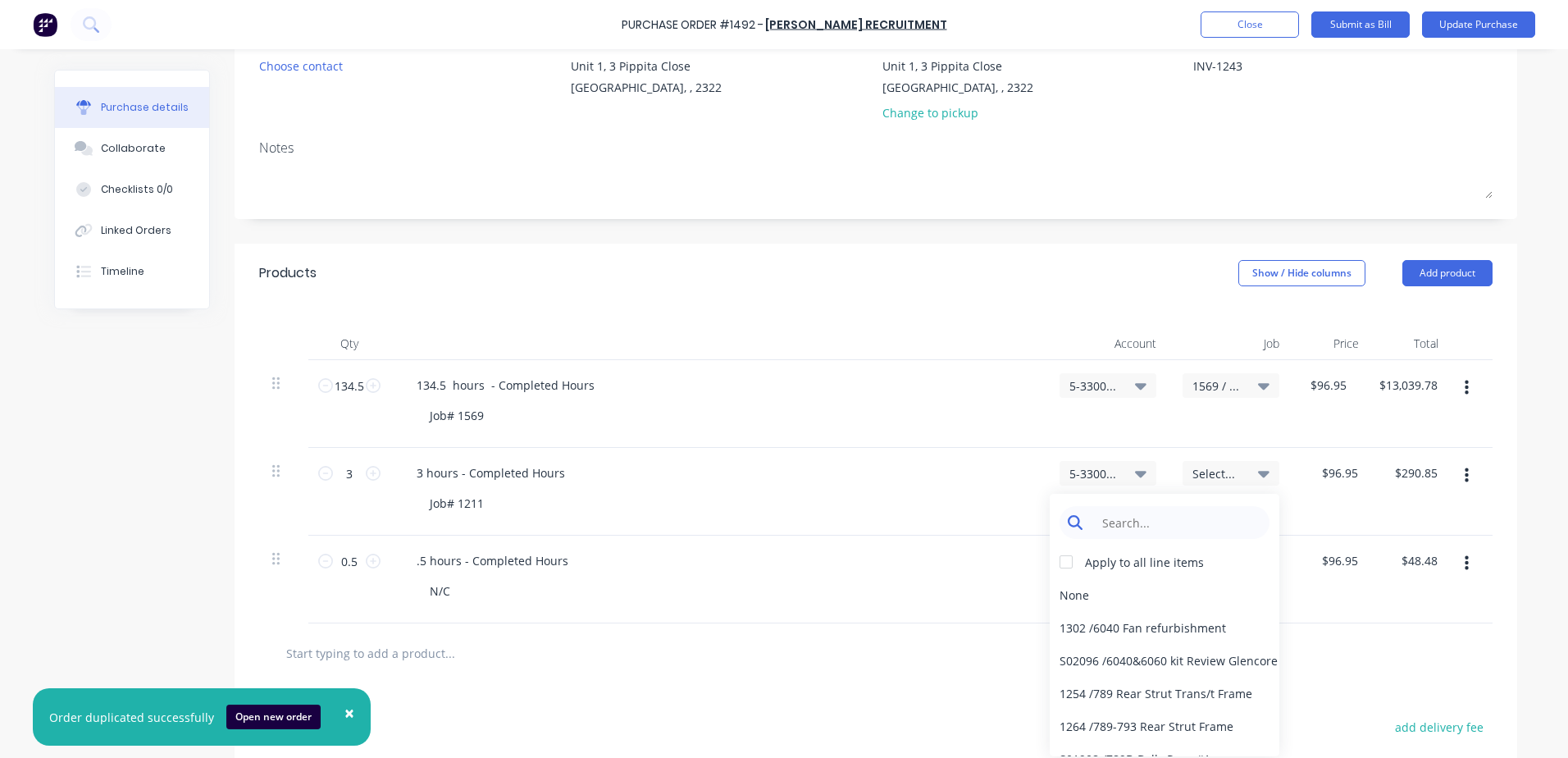
type textarea "x"
click at [754, 519] on input at bounding box center [1177, 522] width 168 height 33
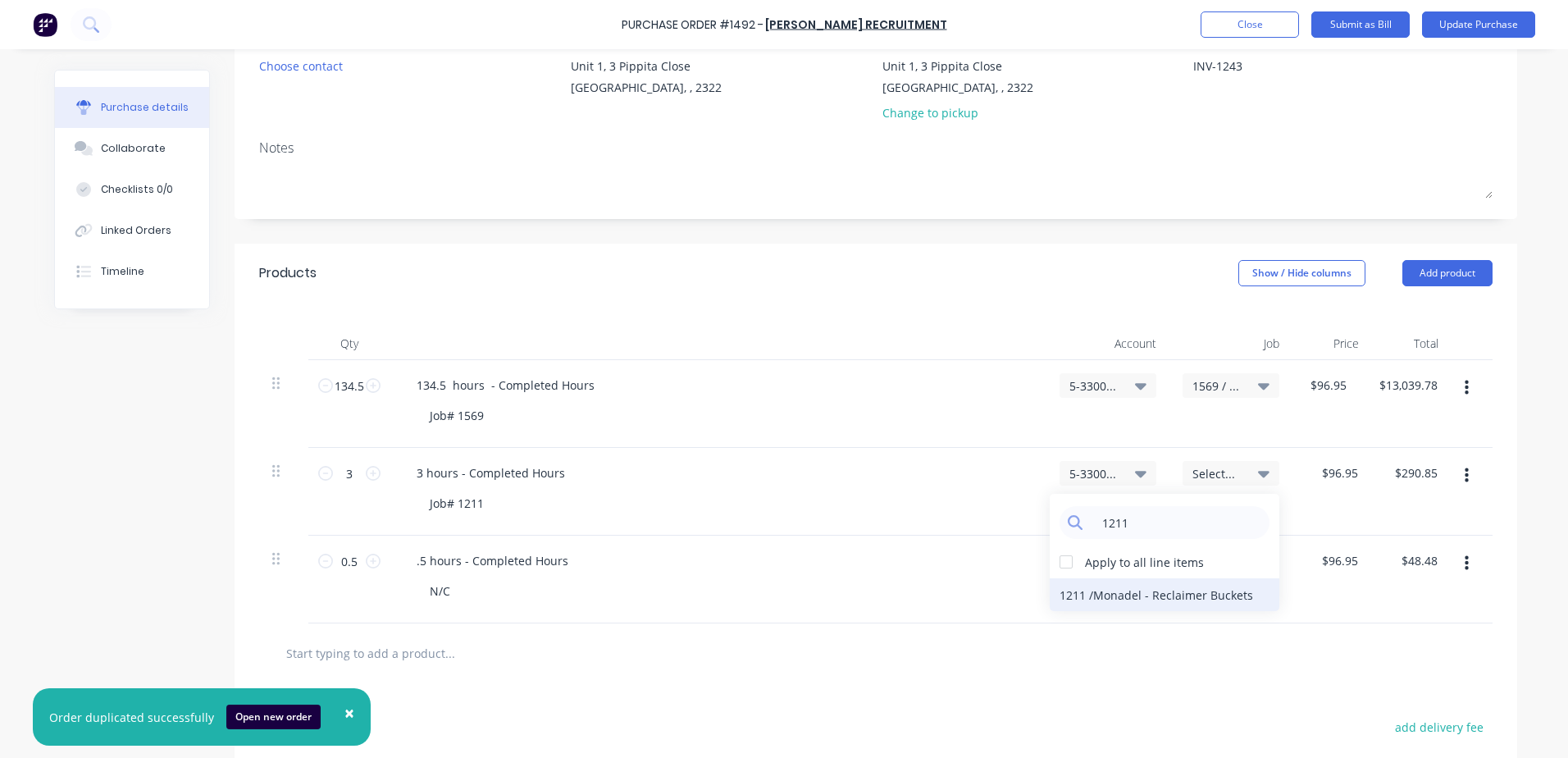
type input "1211"
click at [754, 595] on div "1211 / Monadel - Reclaimer Buckets" at bounding box center [1164, 594] width 229 height 33
drag, startPoint x: 353, startPoint y: 561, endPoint x: 337, endPoint y: 560, distance: 16.0
click at [337, 560] on input "0.5" at bounding box center [349, 561] width 33 height 24
type textarea "x"
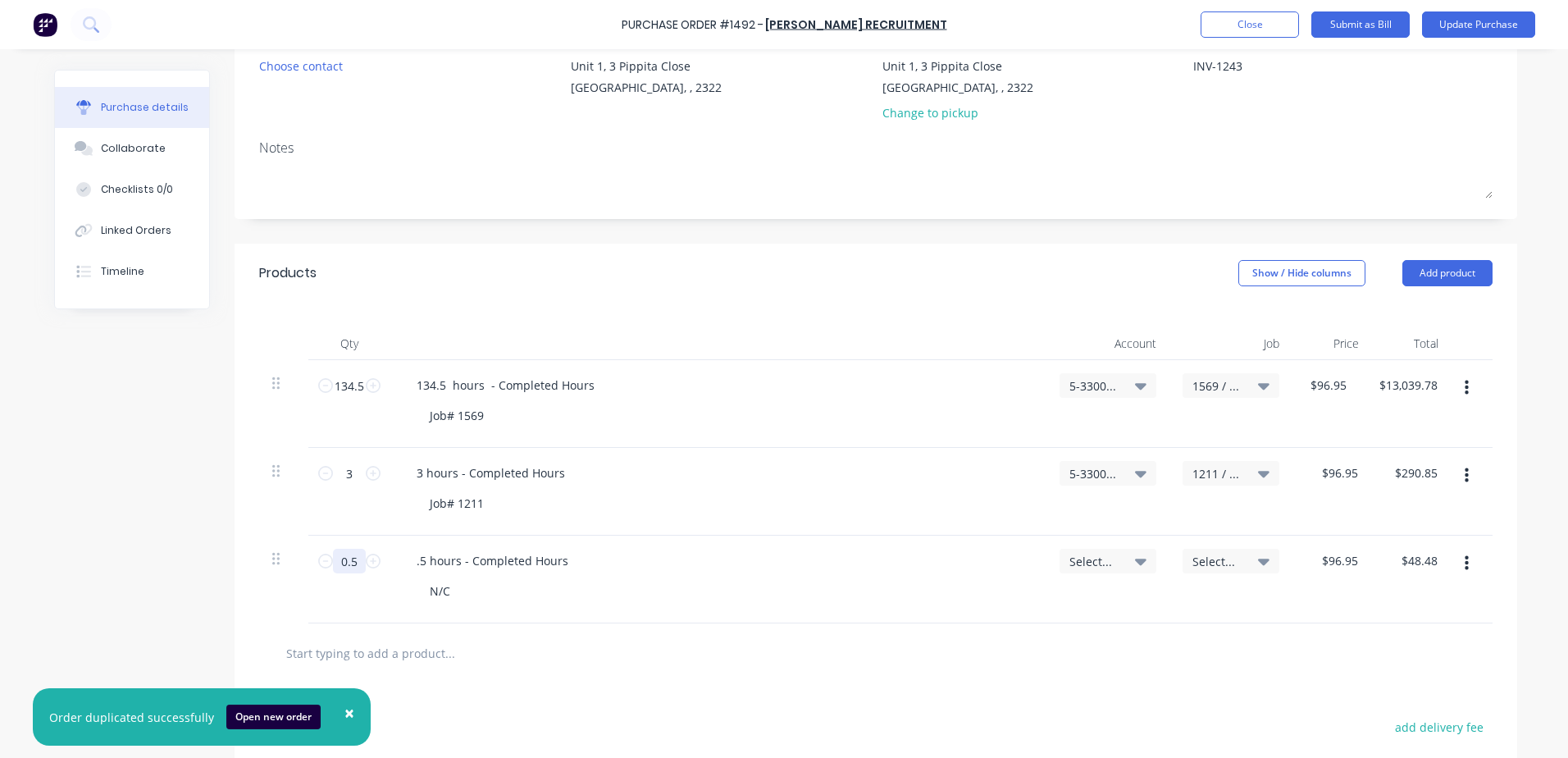
type input "1"
type input "$96.95"
click at [340, 563] on input "1" at bounding box center [349, 561] width 33 height 24
type textarea "x"
type input "2"
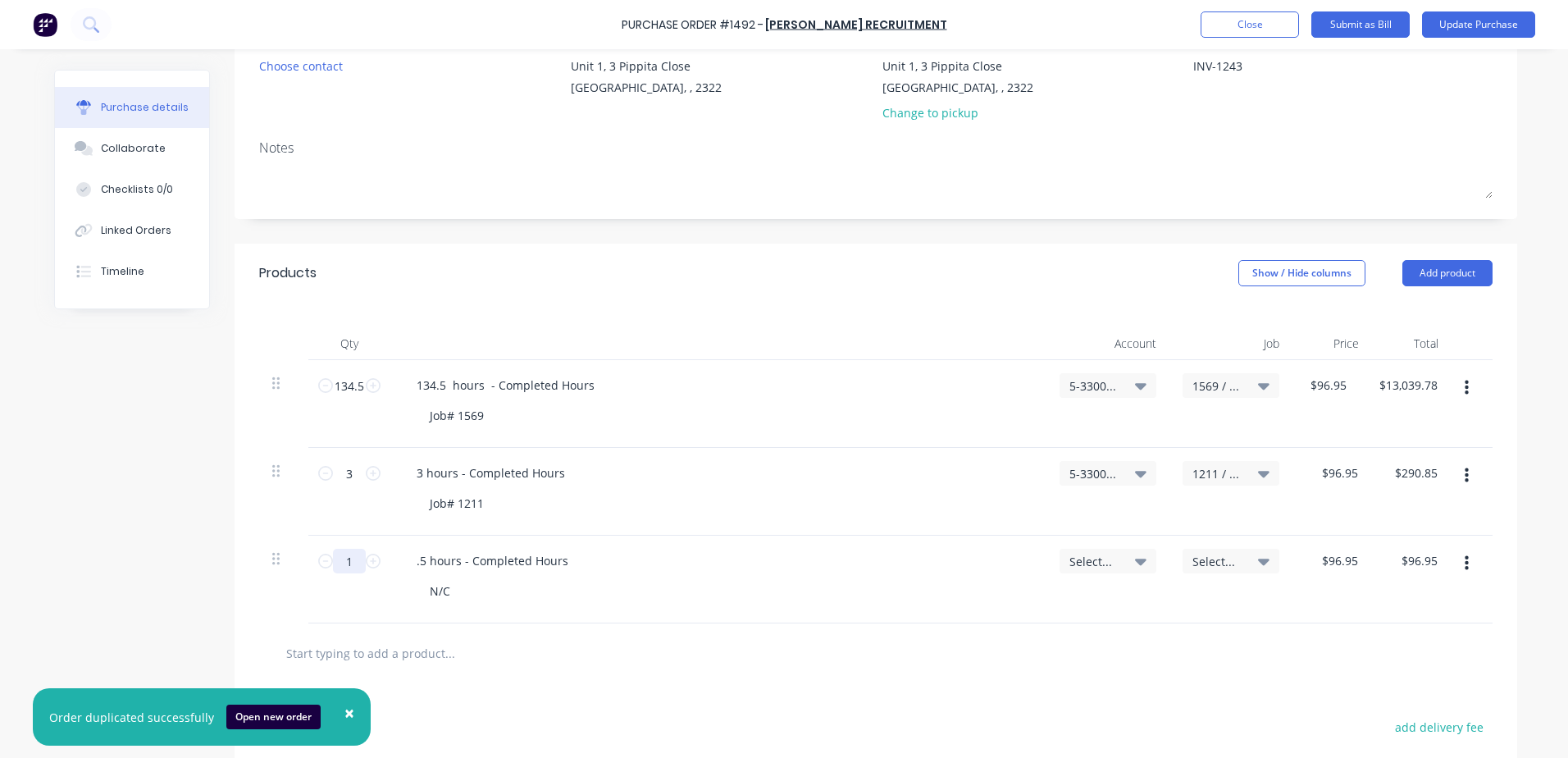
type input "$193.90"
type textarea "x"
type input "24"
type input "$2,326.80"
type textarea "x"
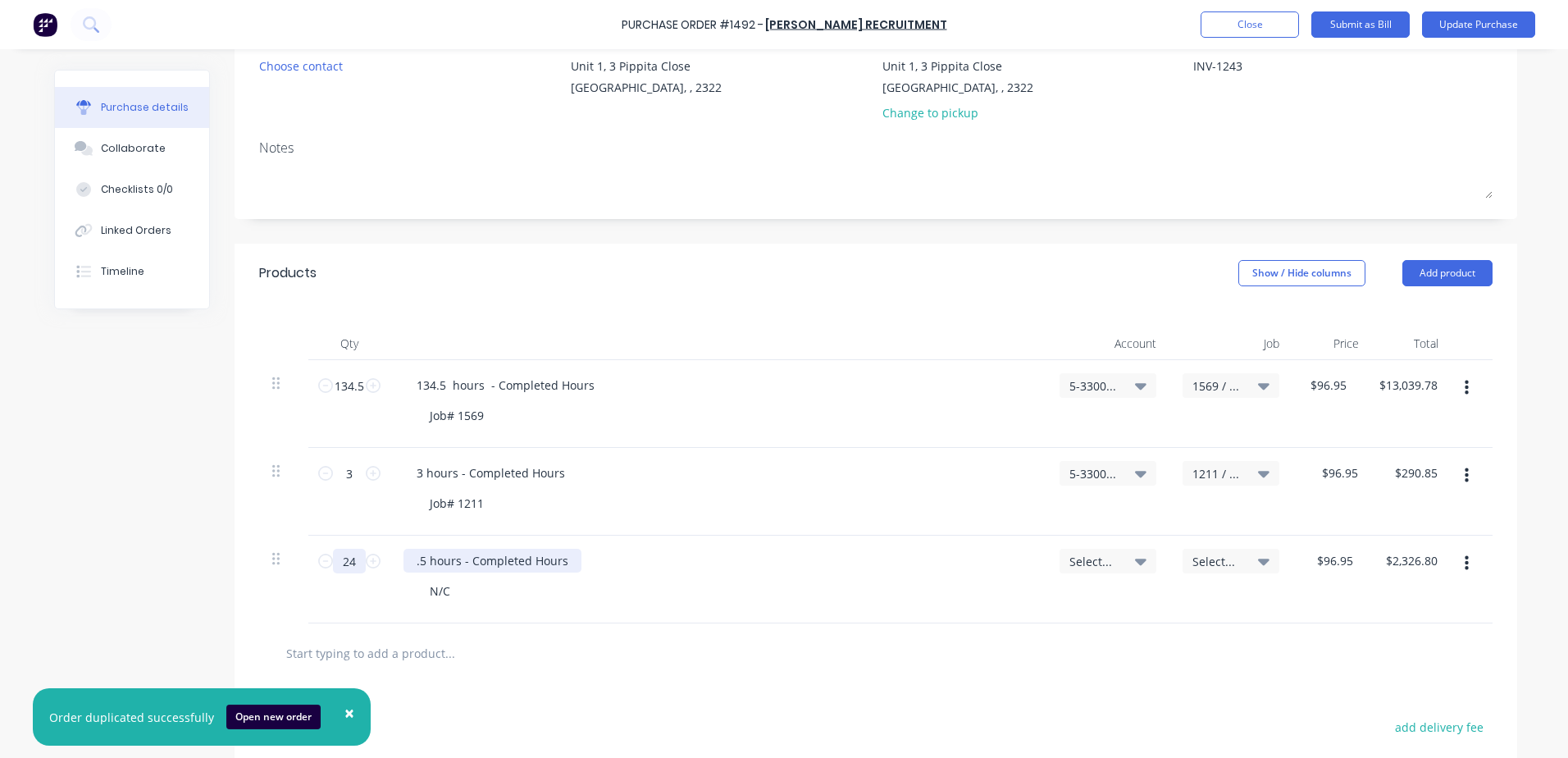
type input "24"
type textarea "x"
drag, startPoint x: 420, startPoint y: 562, endPoint x: 411, endPoint y: 562, distance: 9.0
click at [411, 562] on div ".5 hours - Completed Hours" at bounding box center [492, 561] width 178 height 24
click at [461, 595] on div "N/C" at bounding box center [724, 591] width 617 height 24
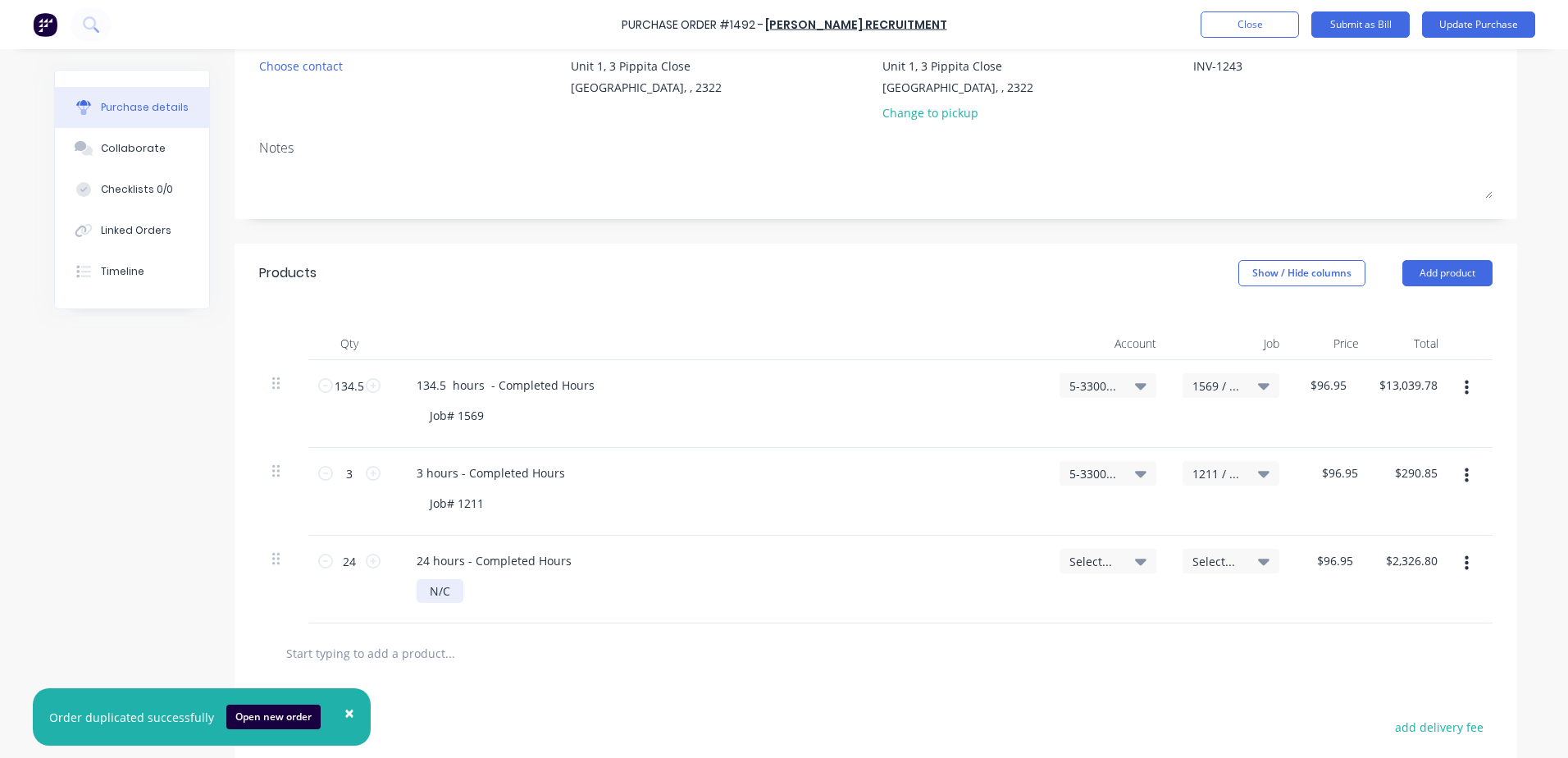
type textarea "x"
click at [450, 592] on div "N/C" at bounding box center [440, 591] width 47 height 24
click at [754, 559] on icon at bounding box center [1141, 562] width 12 height 7
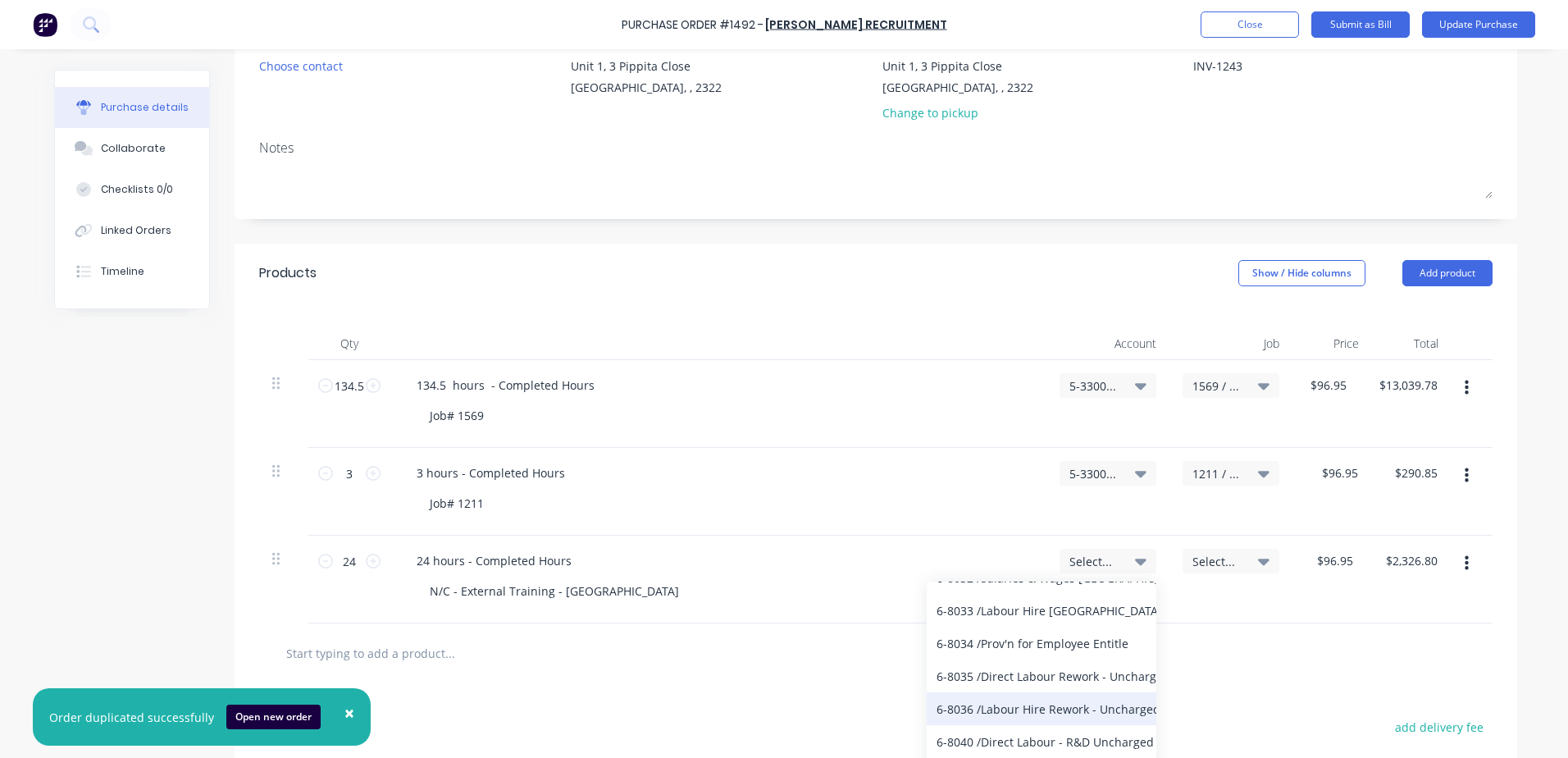
scroll to position [6119, 0]
click at [754, 648] on div "6-8033 / Labour Hire NC" at bounding box center [1041, 646] width 229 height 33
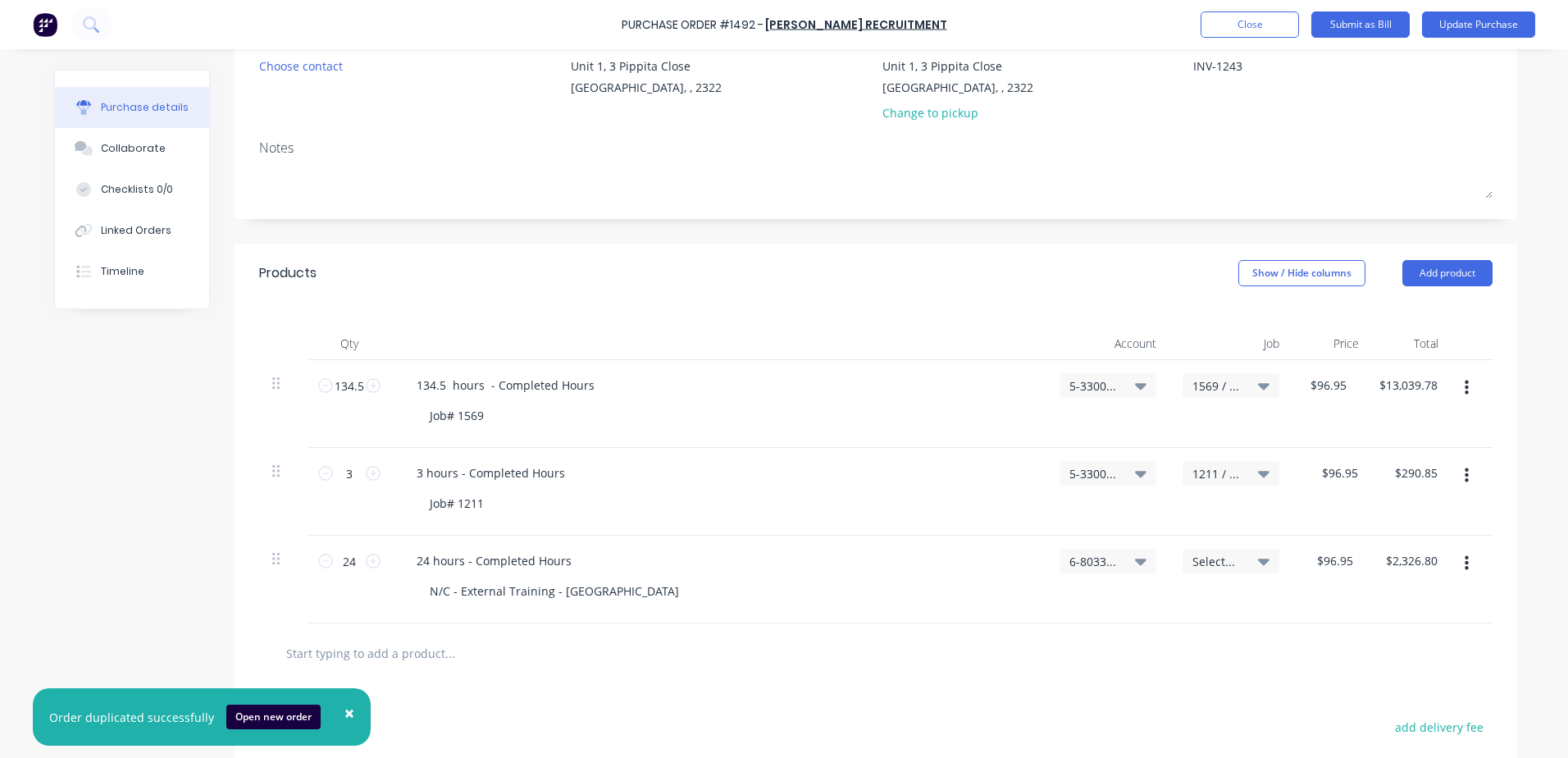
click at [754, 473] on icon at bounding box center [1141, 474] width 12 height 7
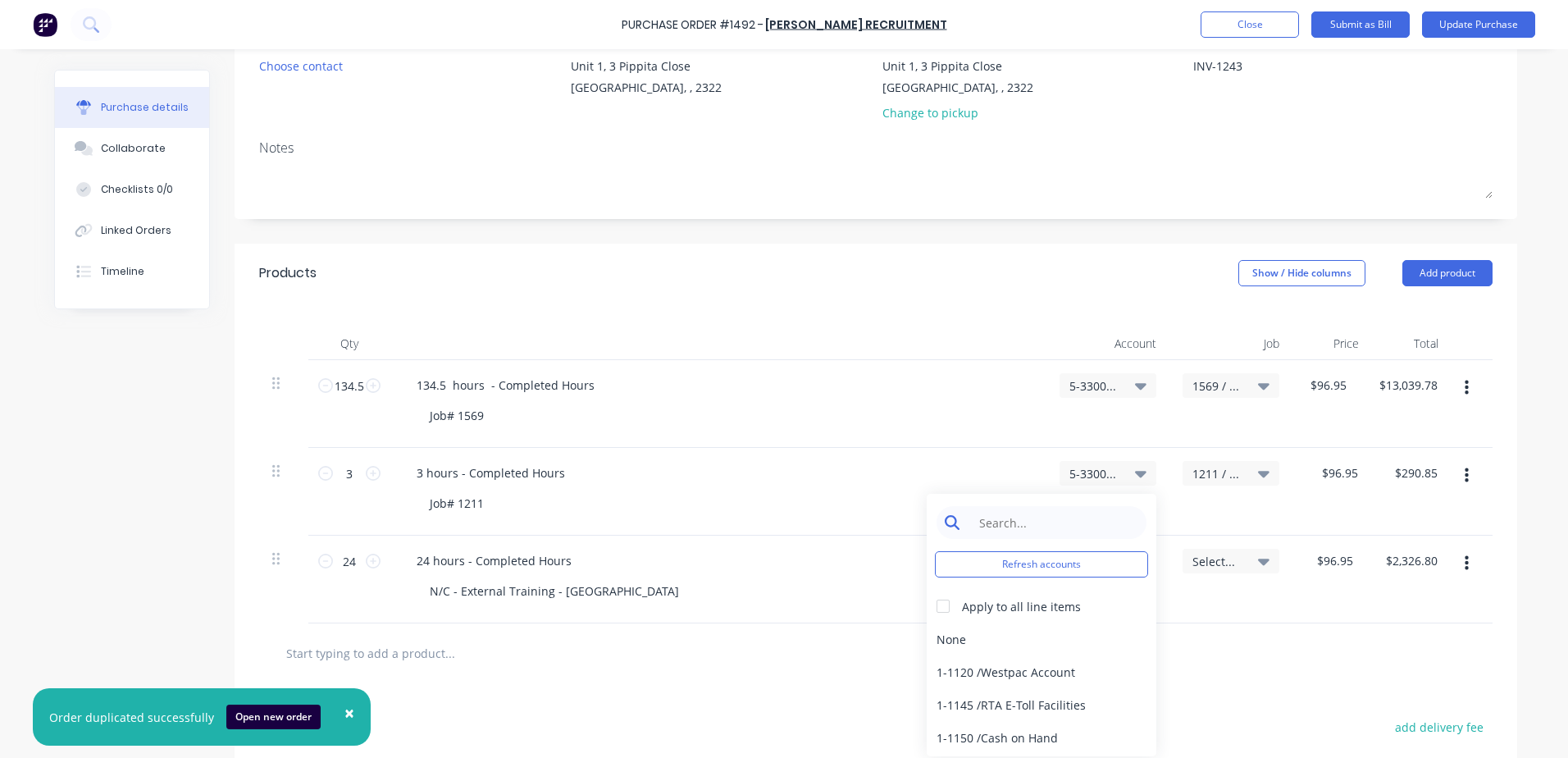
type textarea "x"
click at [754, 522] on input at bounding box center [1054, 522] width 168 height 33
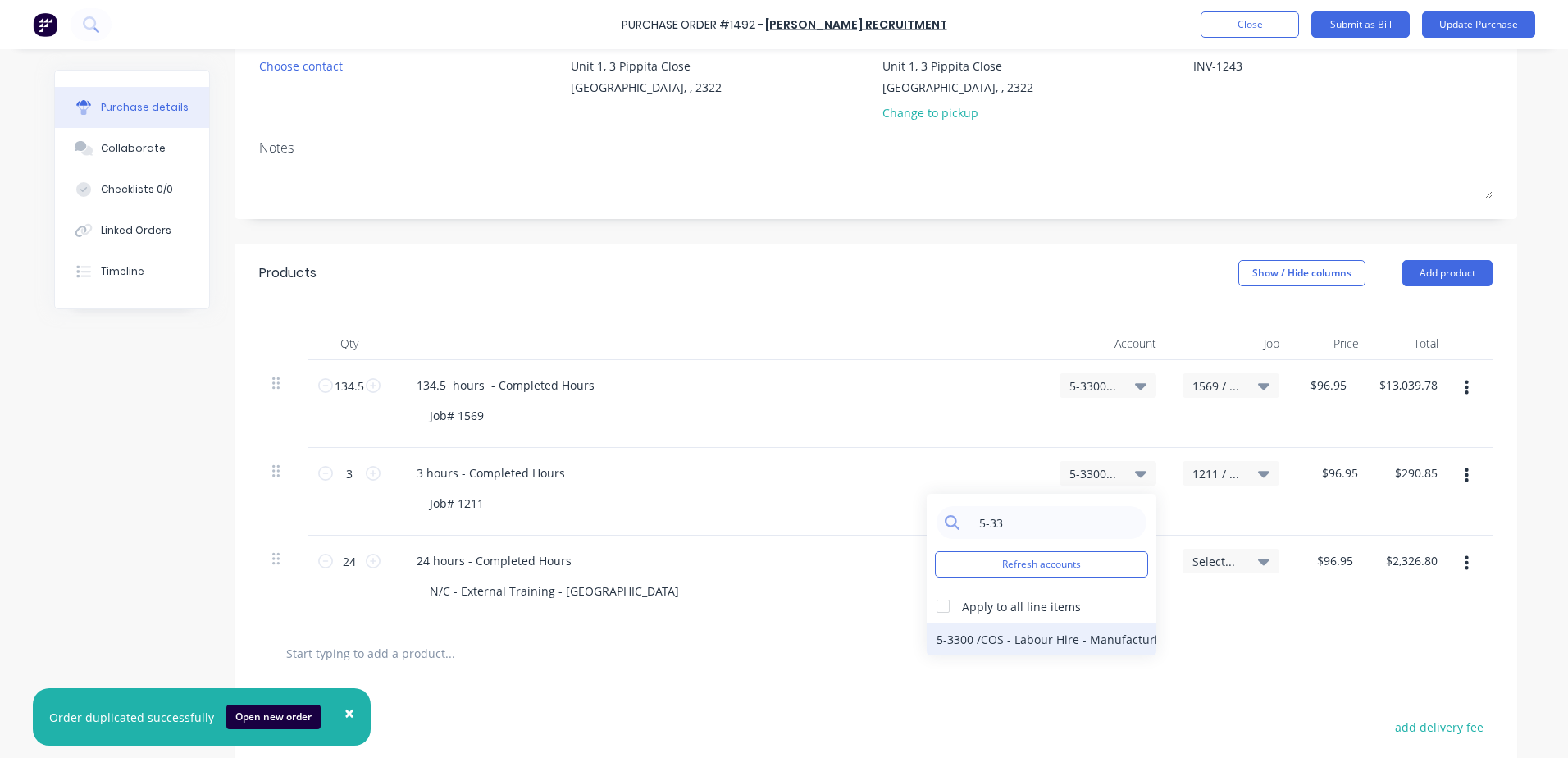
type input "5-33"
click at [754, 639] on div "5-3300 / COS - Labour Hire - Manufacturing Other" at bounding box center [1041, 639] width 229 height 33
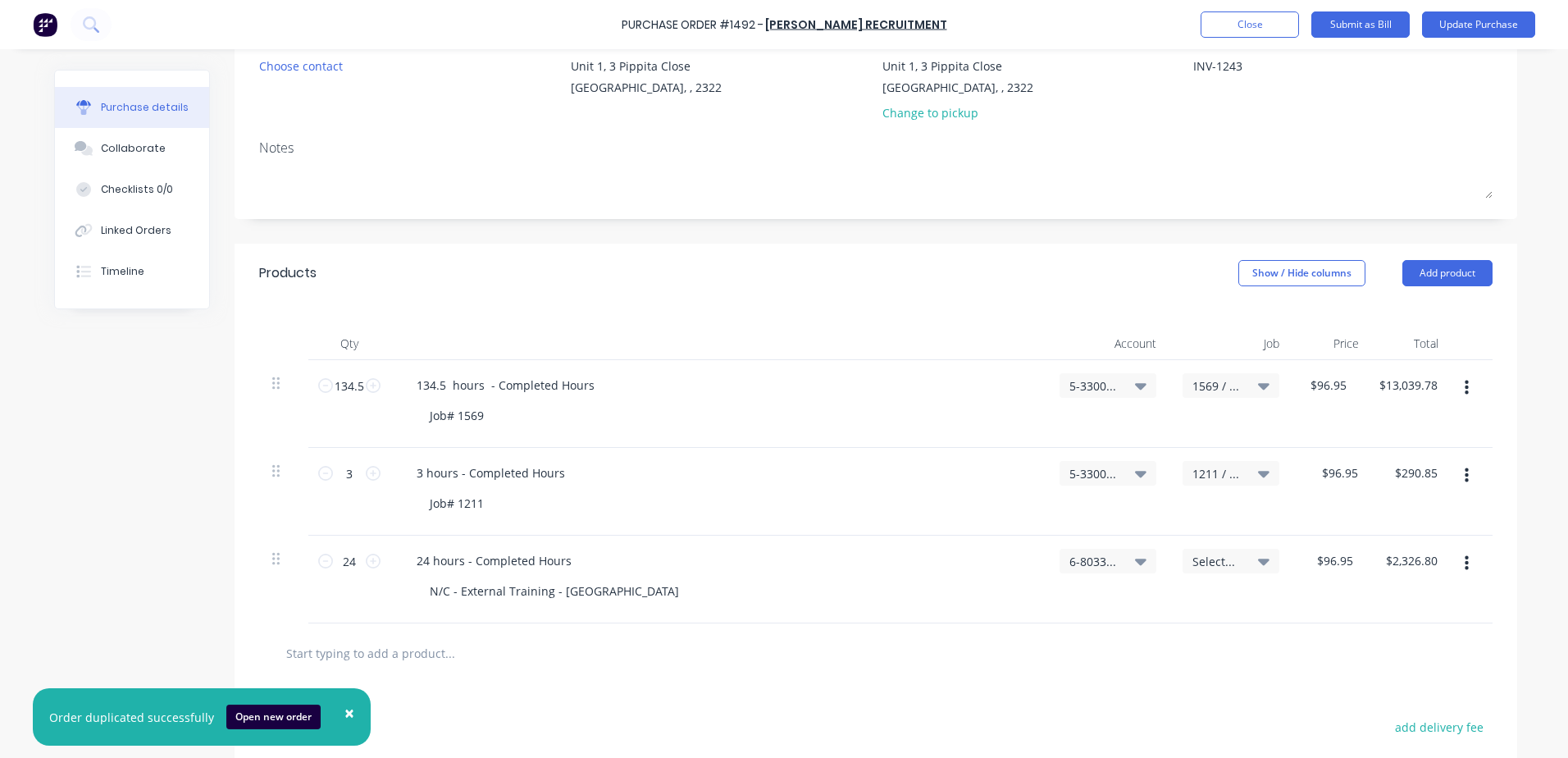
click at [754, 472] on icon "button" at bounding box center [1466, 476] width 4 height 18
click at [754, 551] on button "Duplicate" at bounding box center [1416, 552] width 139 height 33
type textarea "x"
type input "1"
type input "$96.95"
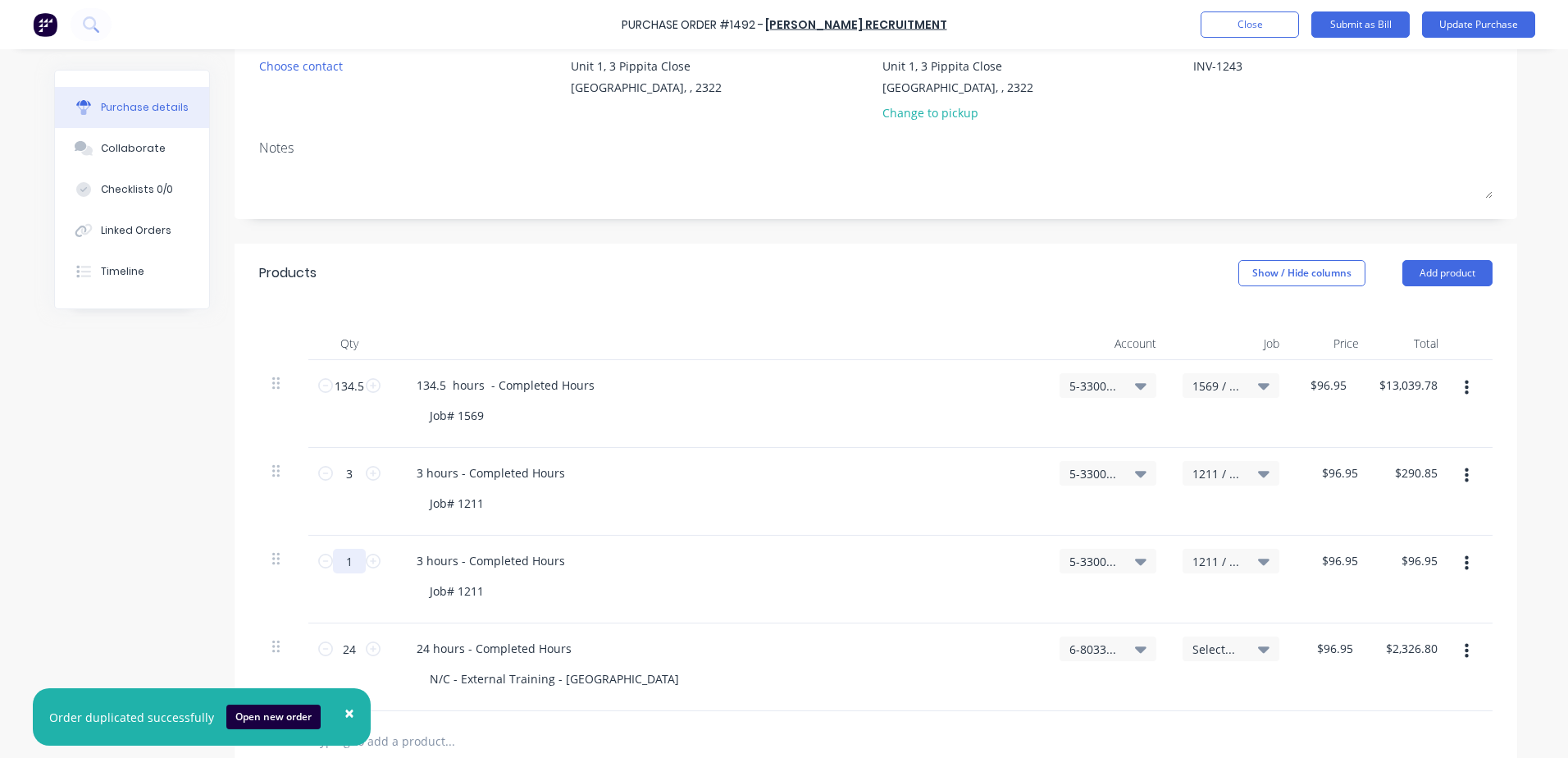
click at [338, 558] on input "1" at bounding box center [349, 561] width 33 height 24
click at [411, 561] on div "3 hours - Completed Hours" at bounding box center [491, 561] width 174 height 24
click at [450, 558] on div "1 hours - Completed Hours" at bounding box center [491, 561] width 174 height 24
drag, startPoint x: 476, startPoint y: 593, endPoint x: 452, endPoint y: 594, distance: 24.0
click at [452, 594] on div "Job# 1211" at bounding box center [456, 591] width 80 height 24
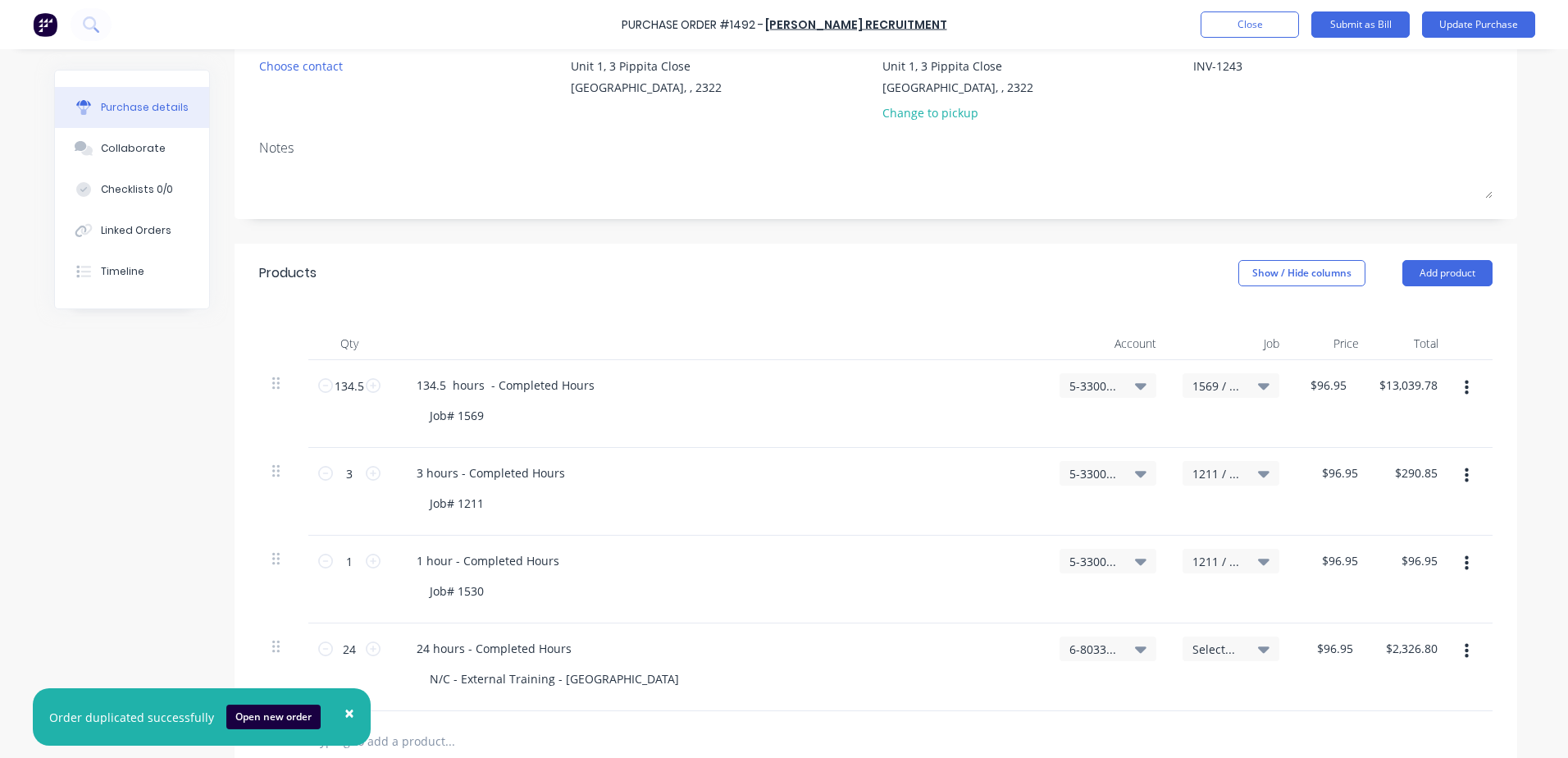
click at [754, 563] on span "1211 / Monadel - Reclaimer Buckets" at bounding box center [1217, 561] width 49 height 18
type textarea "x"
click at [754, 607] on input at bounding box center [1177, 610] width 168 height 33
type input "1530"
click at [754, 683] on div "1530 / W/Trac-794-[GEOGRAPHIC_DATA] Pipe-prototype" at bounding box center [1164, 682] width 229 height 33
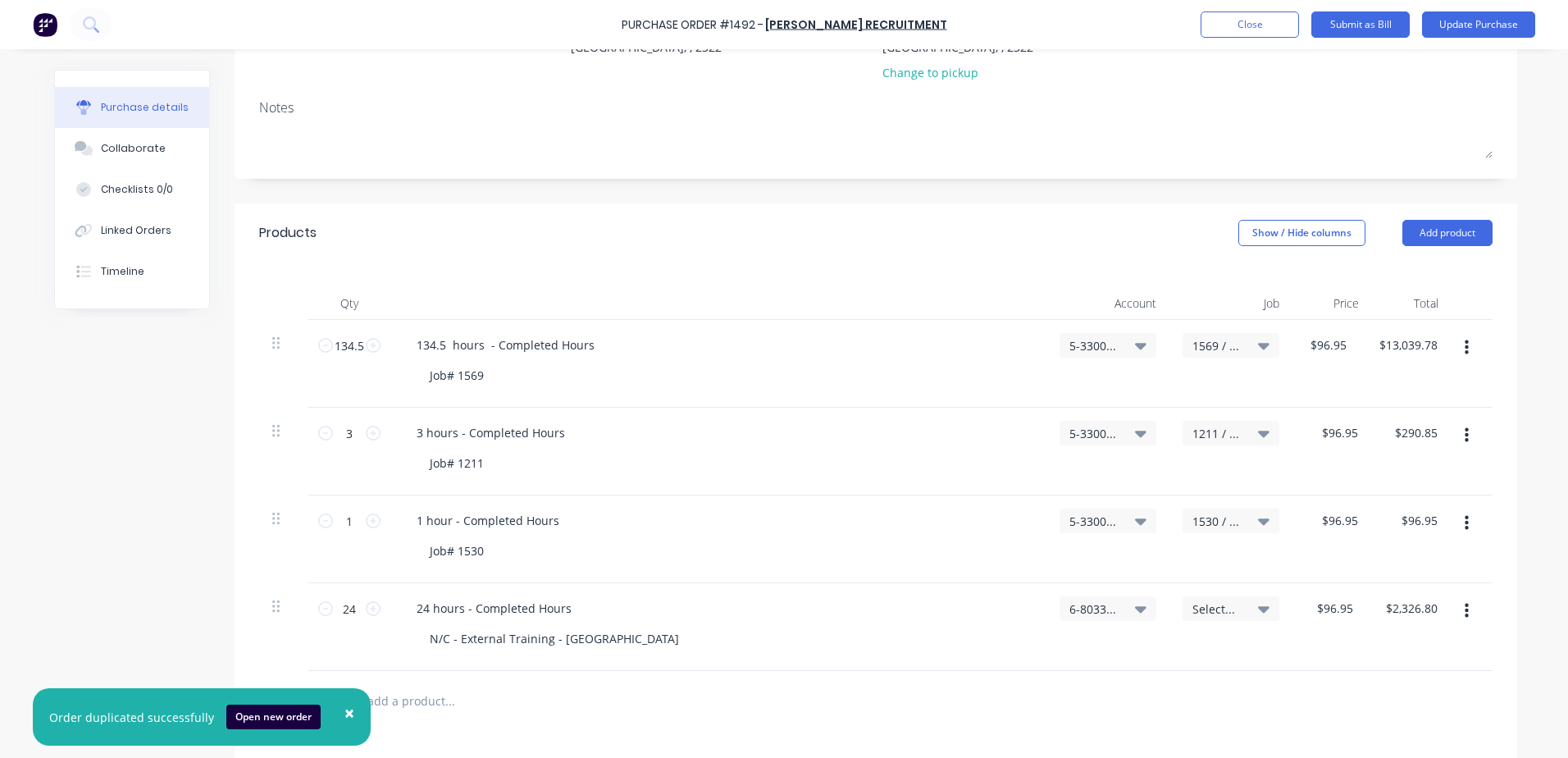
scroll to position [296, 0]
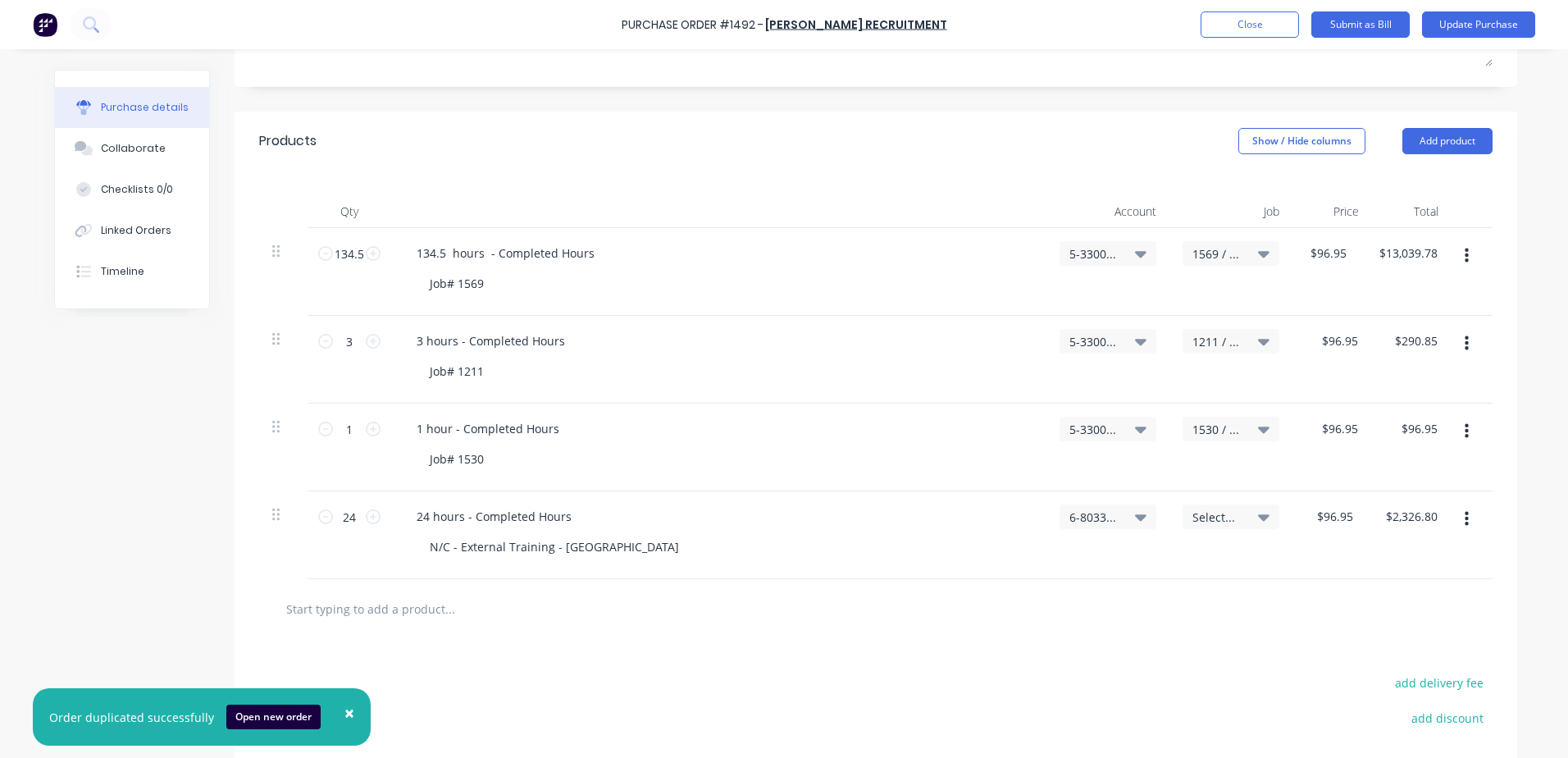
click at [754, 430] on icon at bounding box center [1264, 430] width 12 height 7
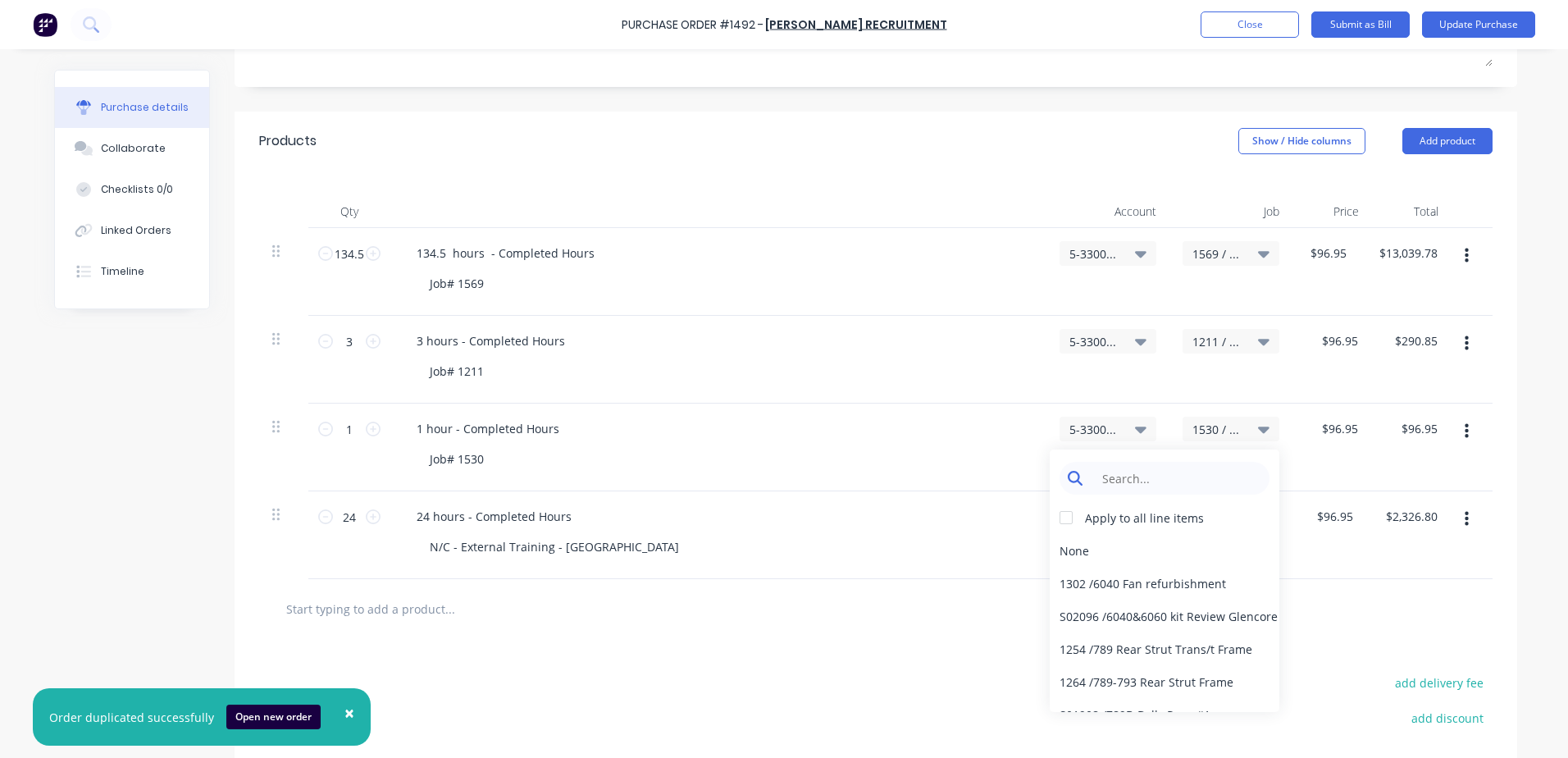
type textarea "x"
click at [754, 481] on input at bounding box center [1177, 478] width 168 height 33
type input "1530"
click at [754, 429] on div "5-3300 / COS - Labour Hire - Manufacturing Other" at bounding box center [1108, 429] width 77 height 15
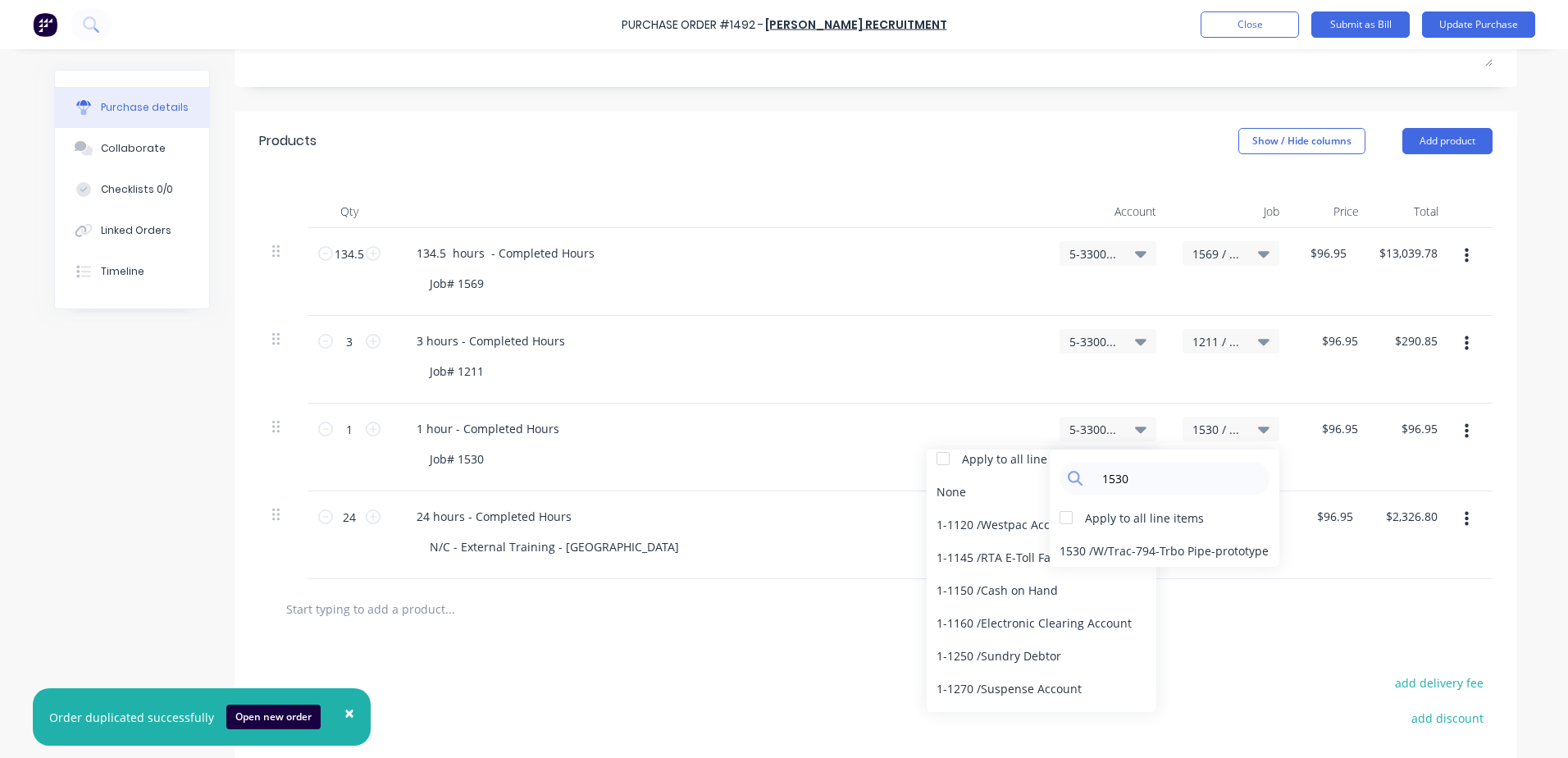
scroll to position [328, 0]
type textarea "x"
drag, startPoint x: 1129, startPoint y: 476, endPoint x: 1077, endPoint y: 476, distance: 52.0
click at [754, 476] on div "1530" at bounding box center [1165, 478] width 210 height 33
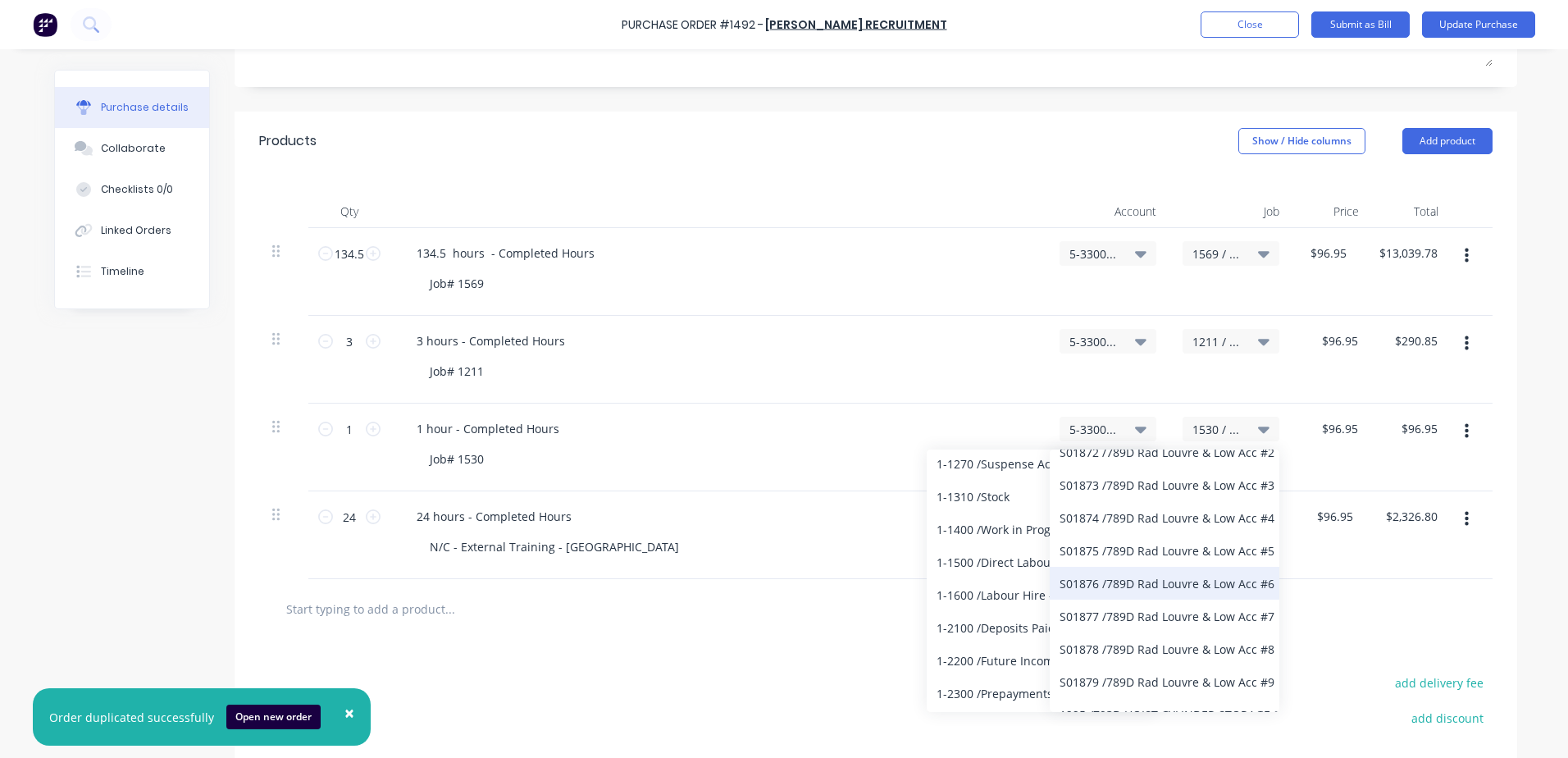
scroll to position [410, 0]
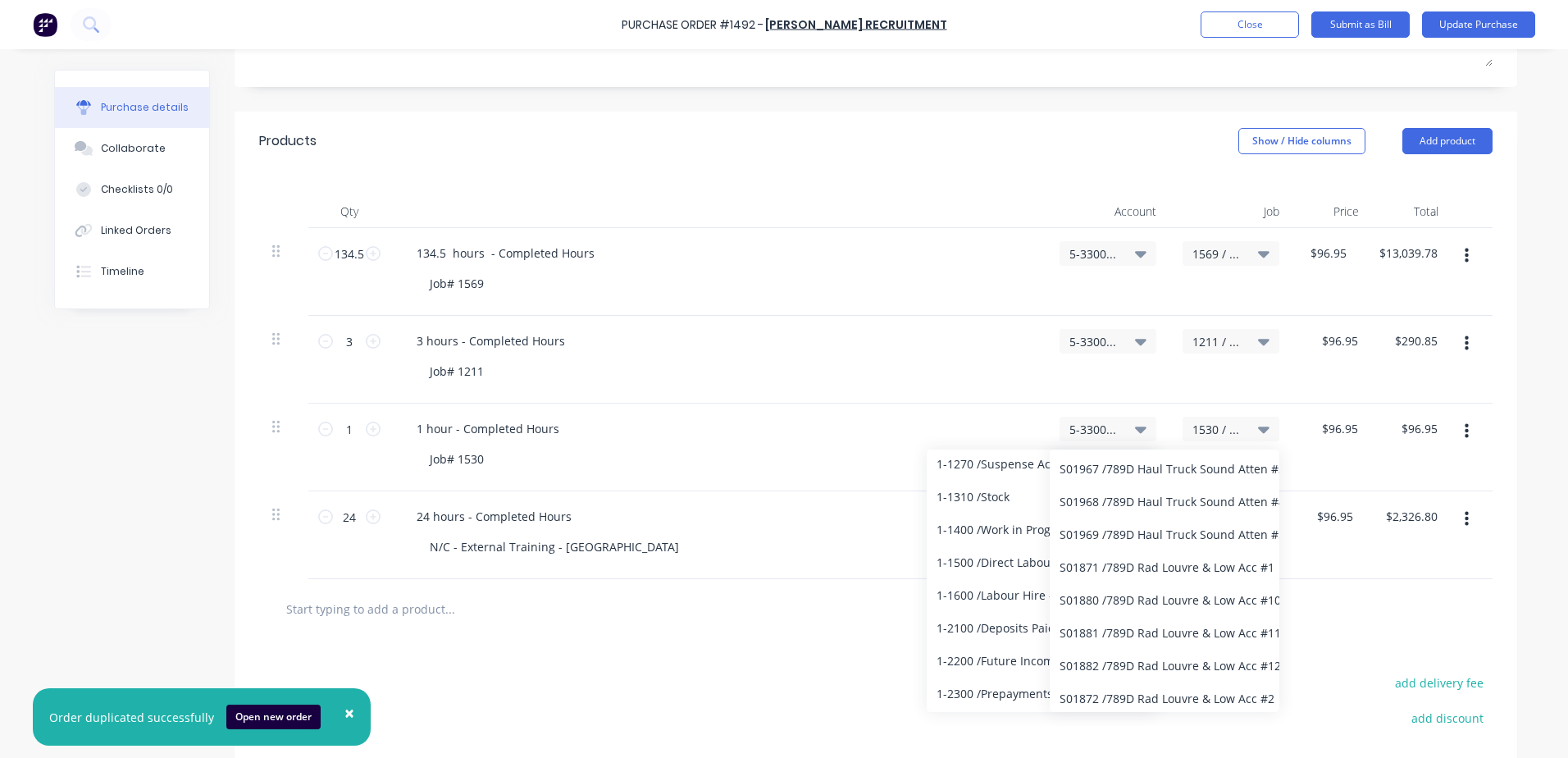
click at [754, 387] on div "1211 / Monadel - Reclaimer Buckets" at bounding box center [1231, 359] width 123 height 88
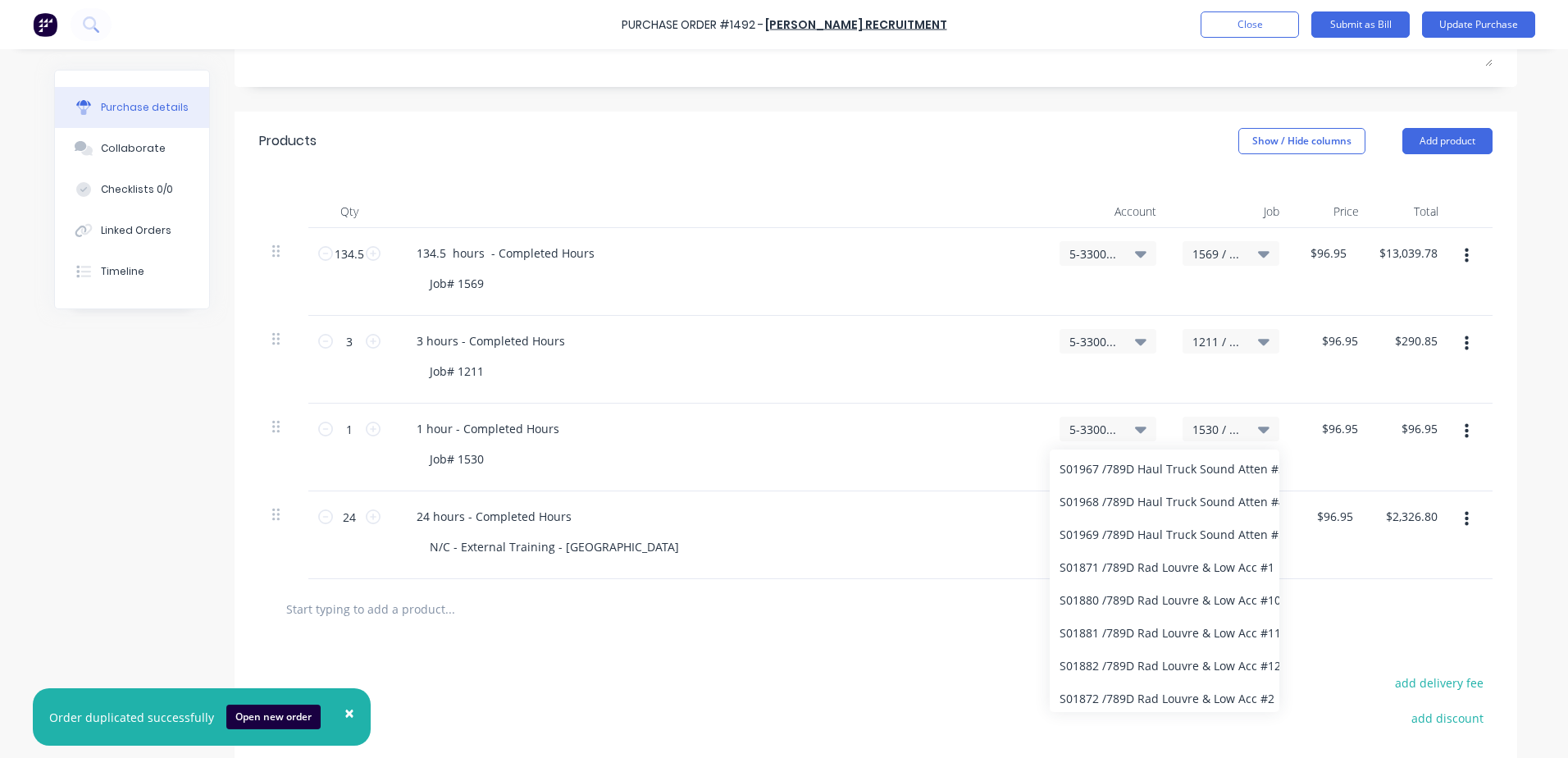
click at [754, 427] on span "1530 / W/Trac-794-[GEOGRAPHIC_DATA] Pipe-prototype" at bounding box center [1217, 429] width 49 height 18
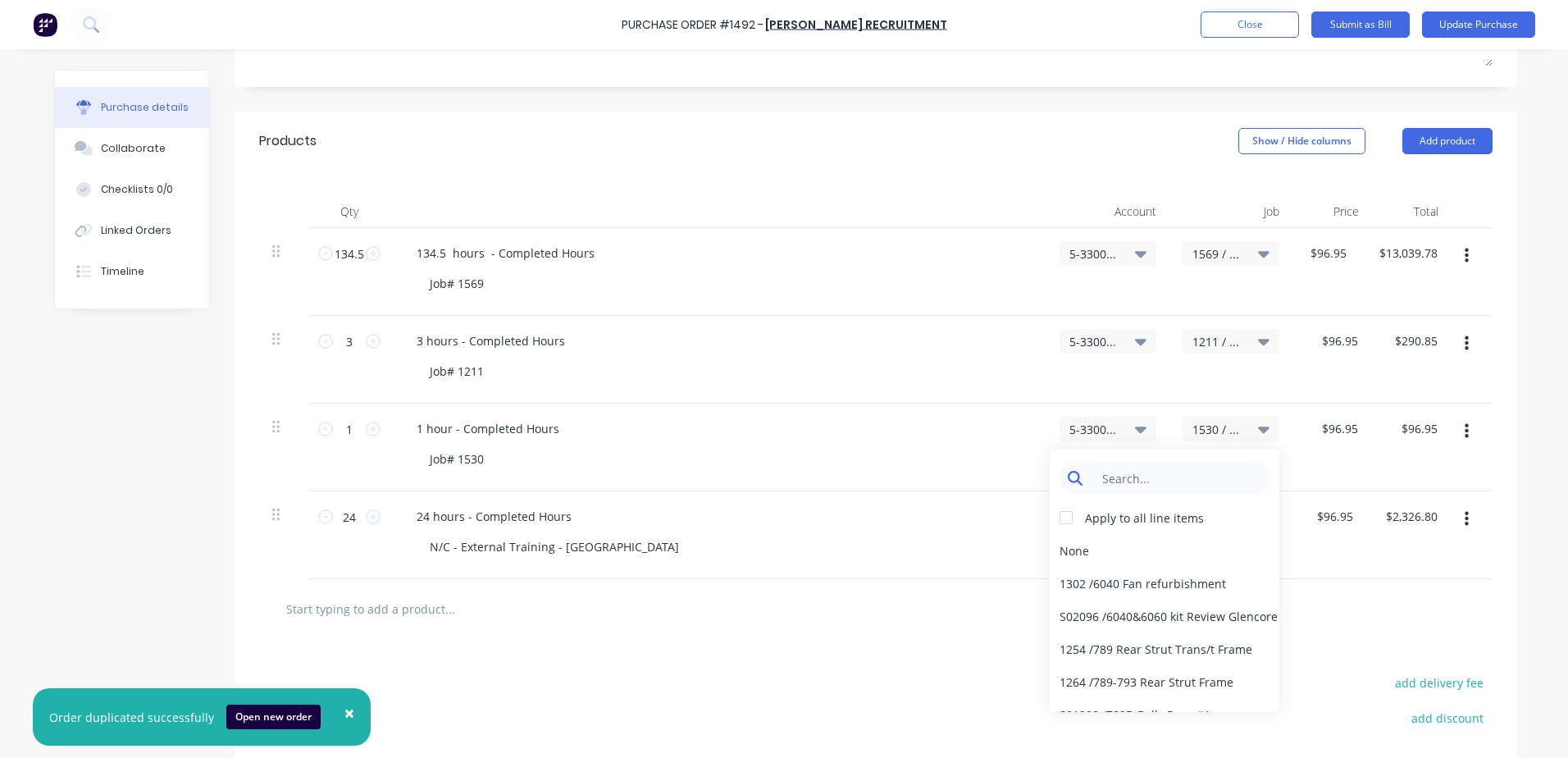
type textarea "x"
click at [754, 478] on input at bounding box center [1177, 478] width 168 height 33
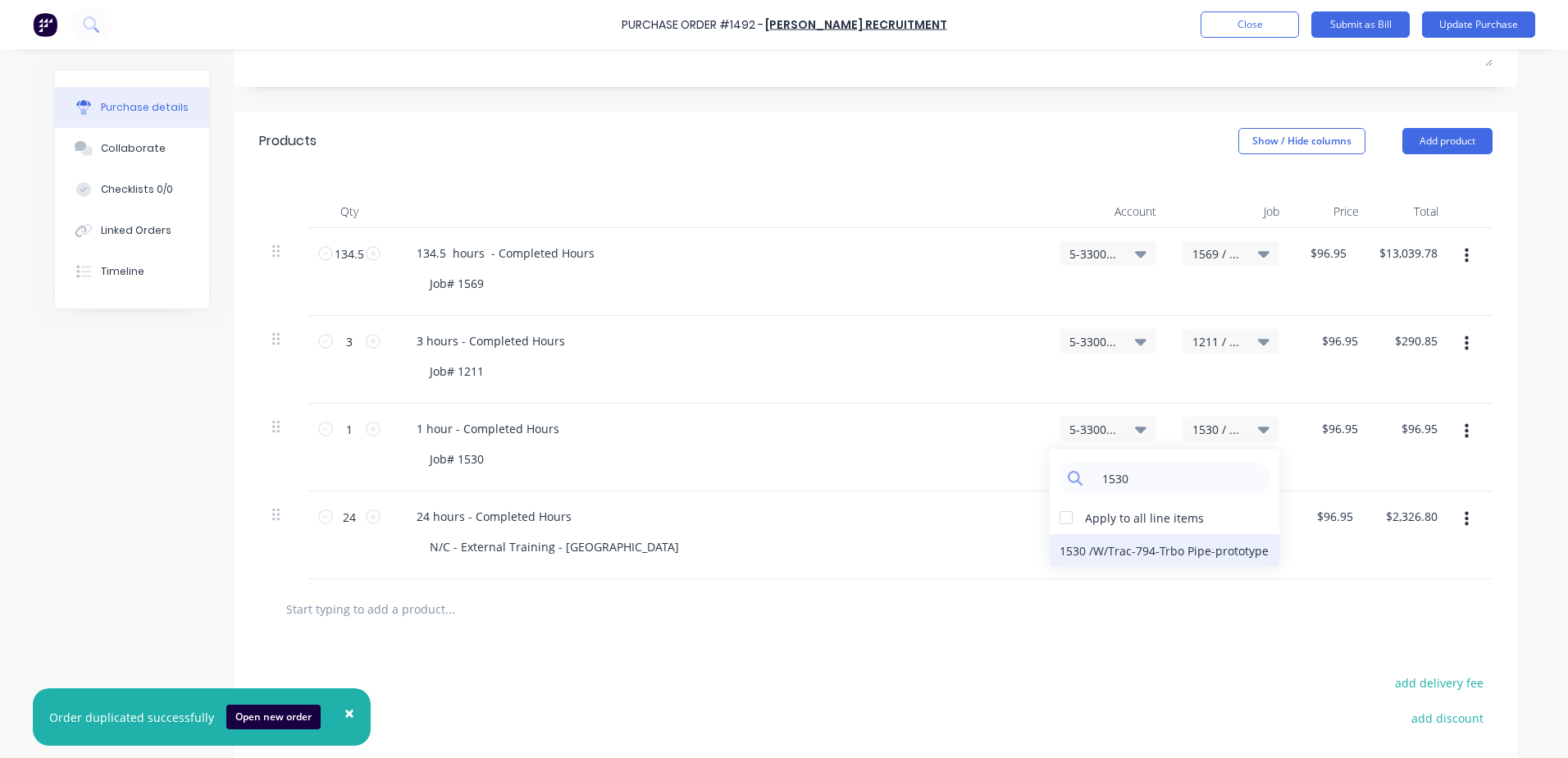
type input "1530"
click at [754, 550] on div "1530 / W/Trac-794-[GEOGRAPHIC_DATA] Pipe-prototype" at bounding box center [1164, 550] width 229 height 33
click at [754, 428] on icon at bounding box center [1141, 430] width 12 height 7
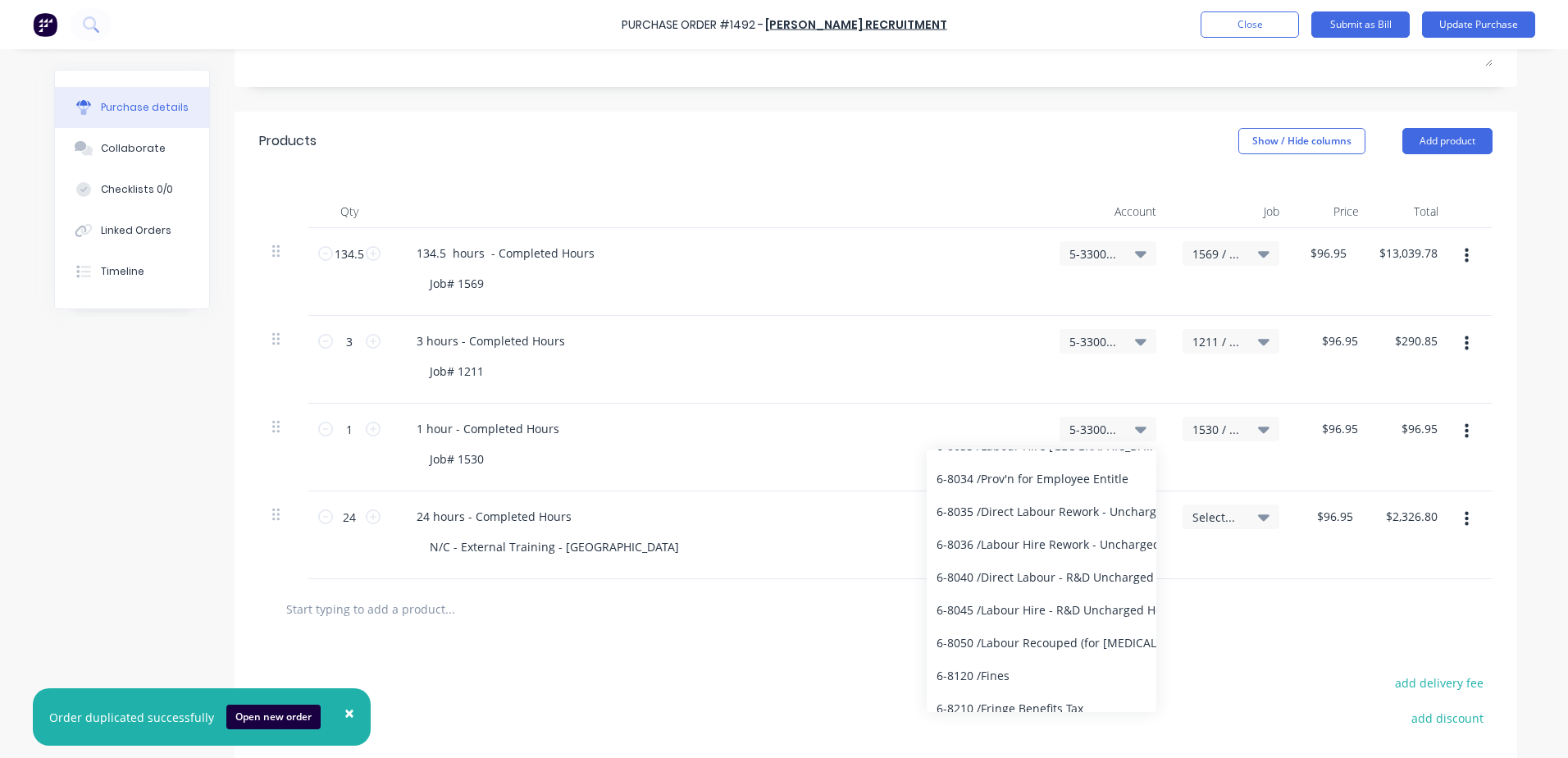
scroll to position [6236, 0]
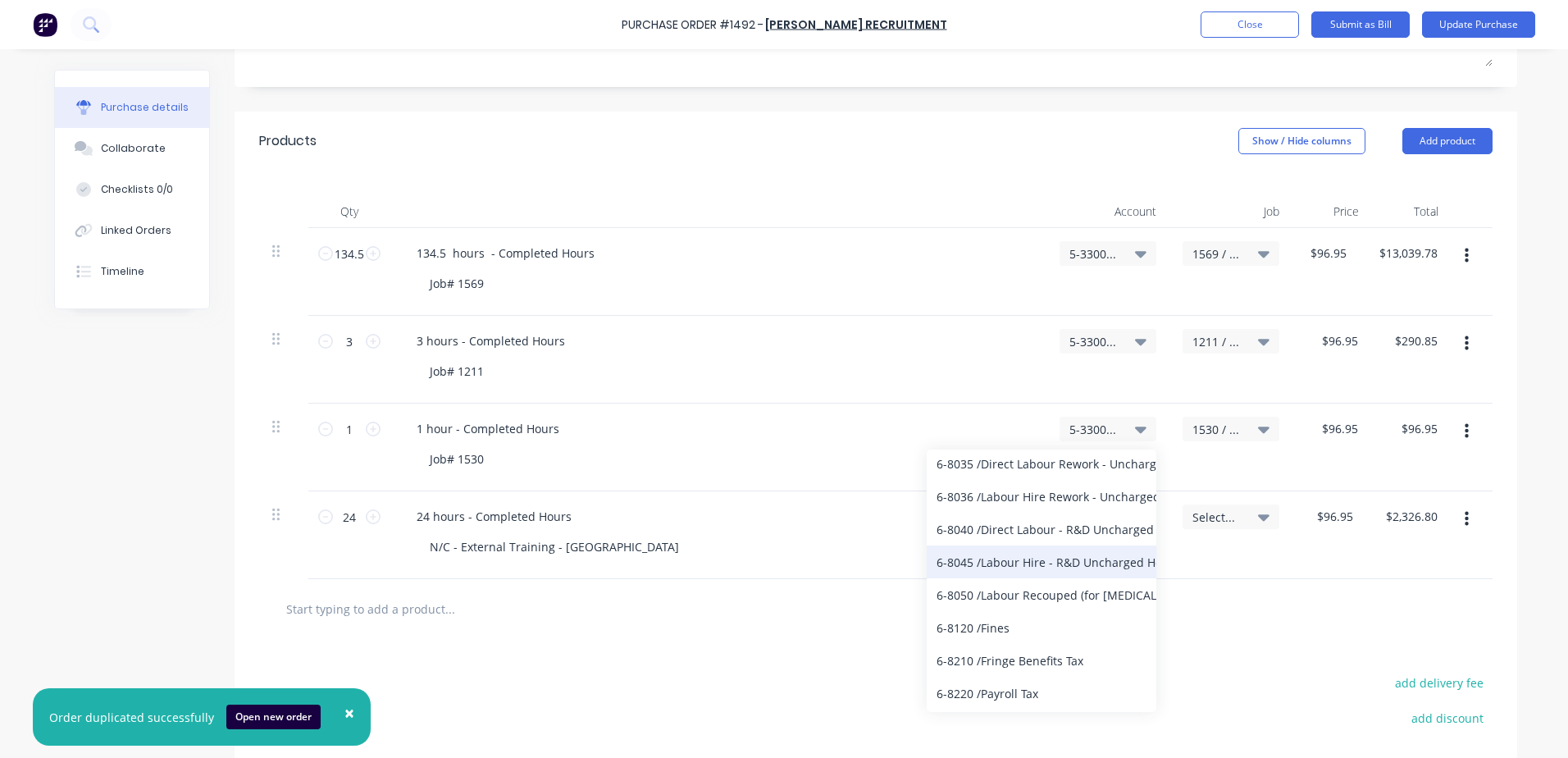
click at [754, 563] on div "6-8045 / Labour Hire - R&D Uncharged Hours" at bounding box center [1041, 562] width 229 height 33
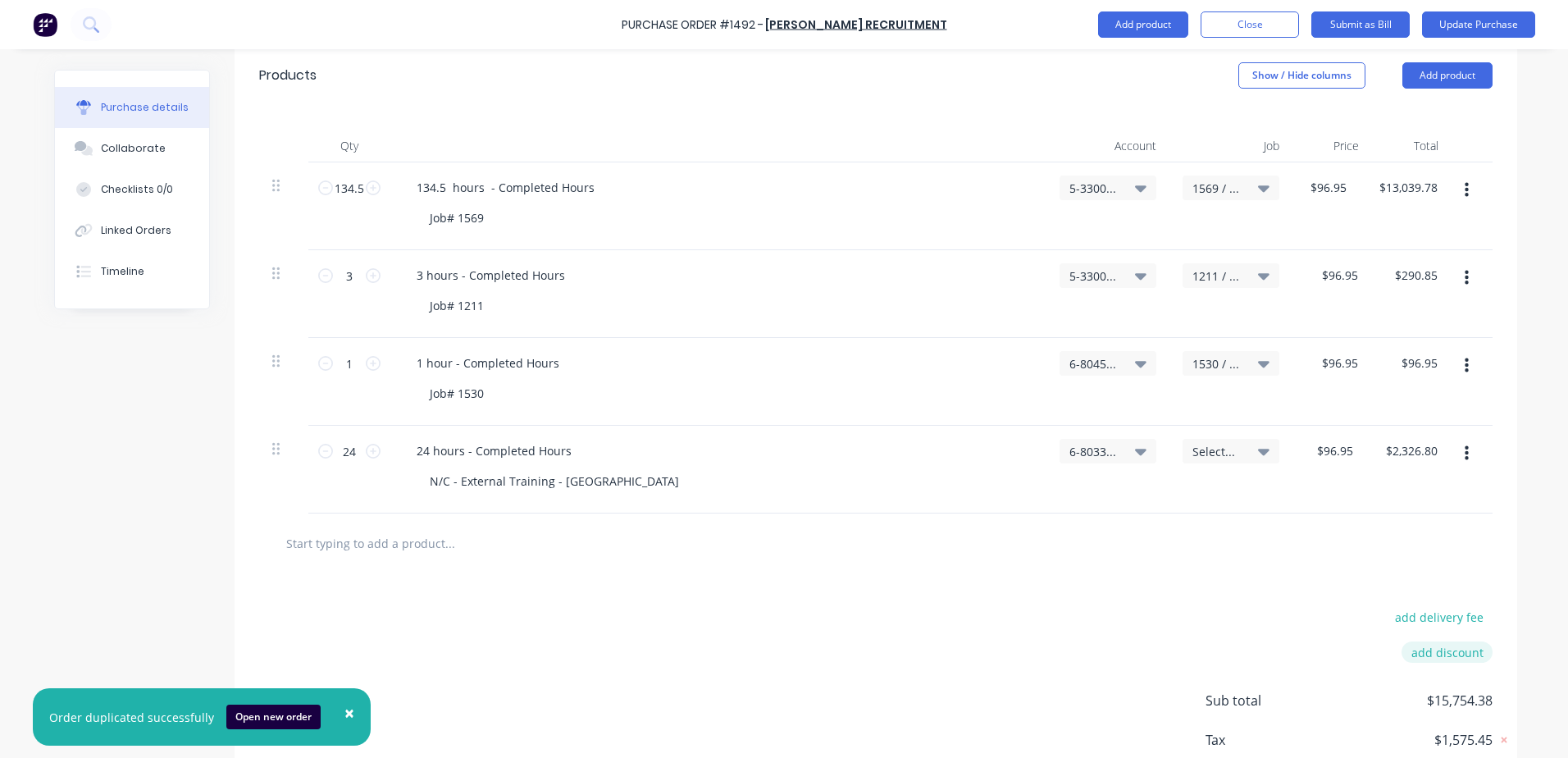
scroll to position [463, 0]
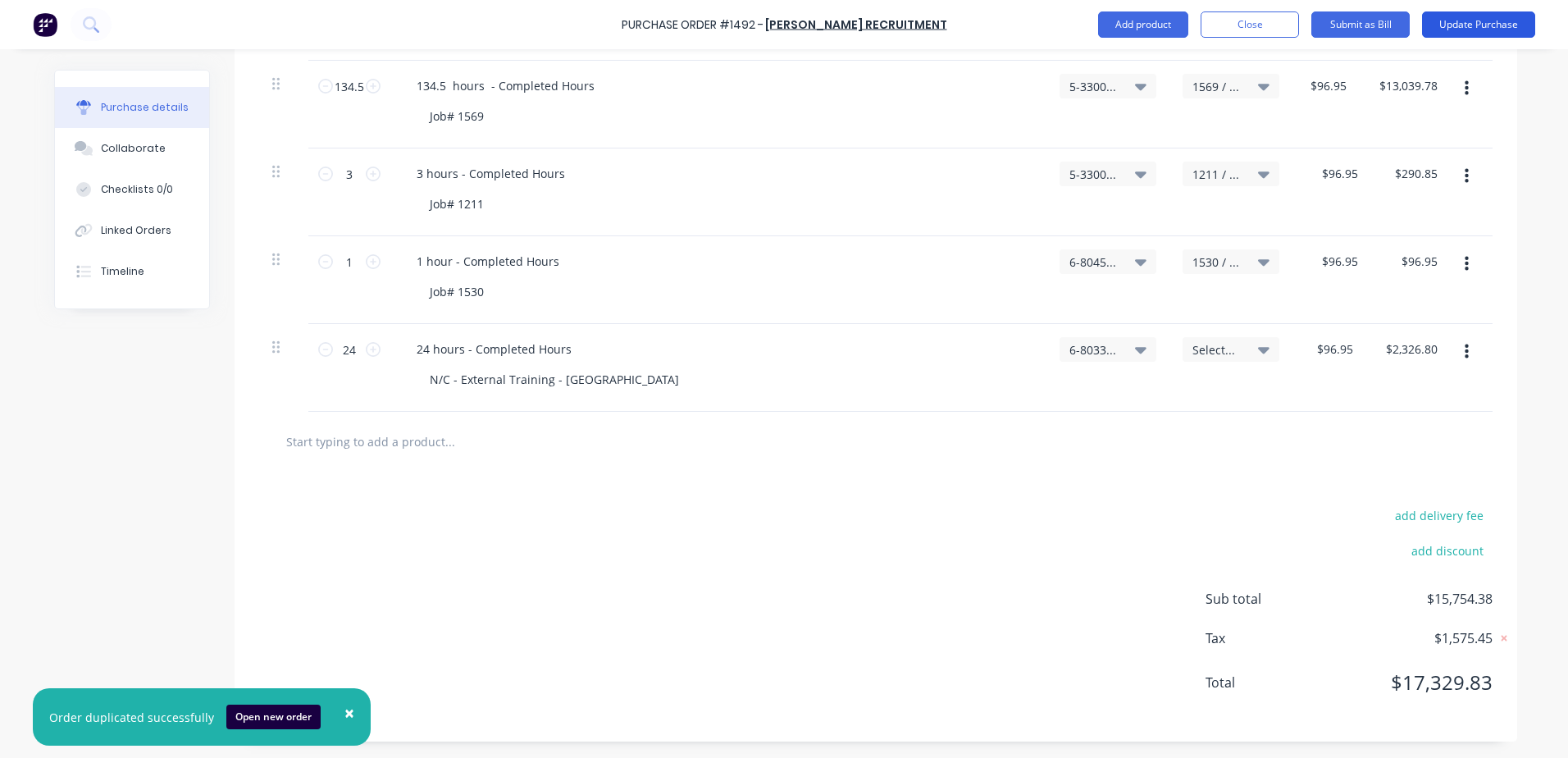
click at [754, 25] on button "Update Purchase" at bounding box center [1479, 24] width 113 height 26
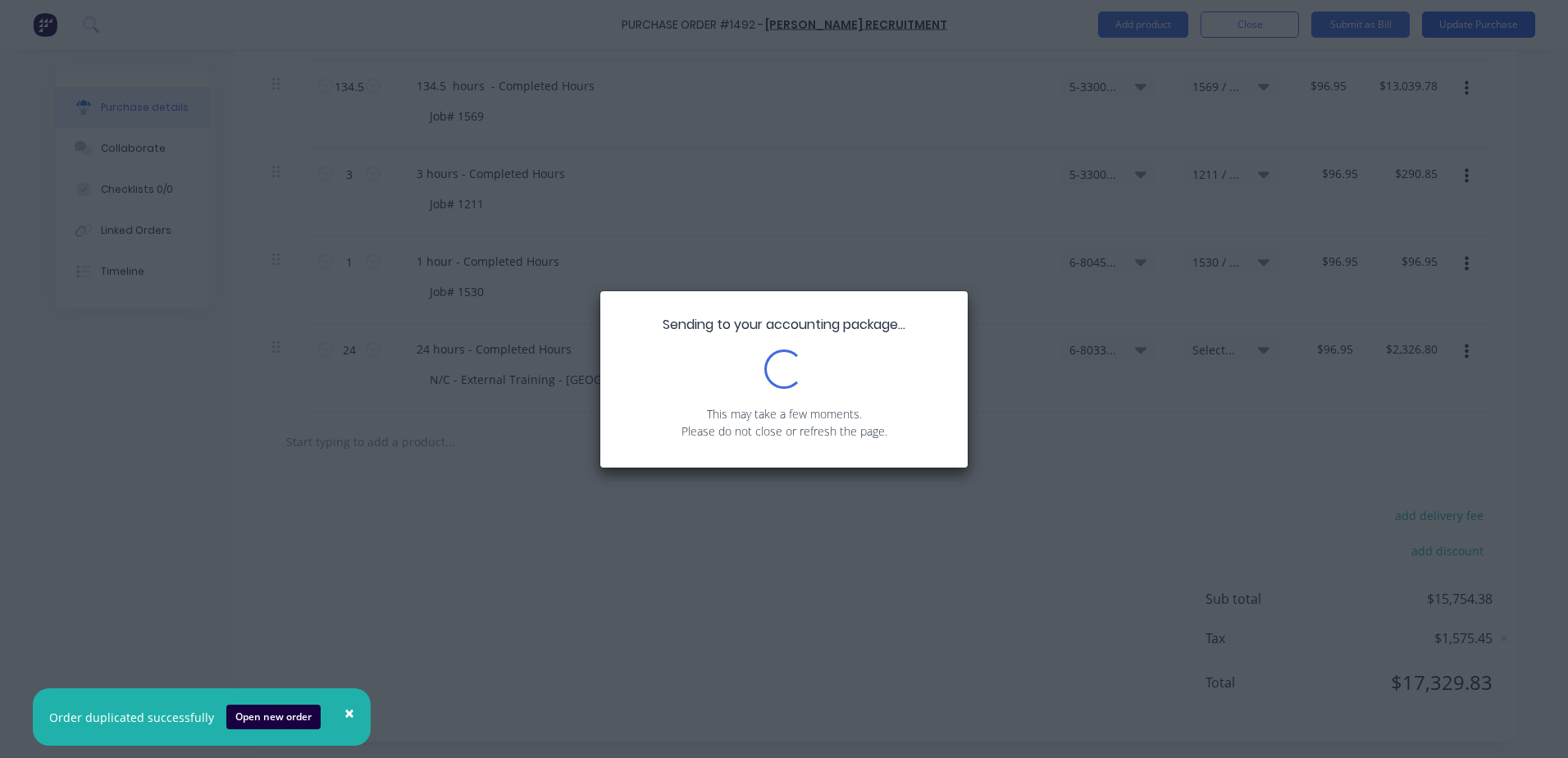
scroll to position [0, 0]
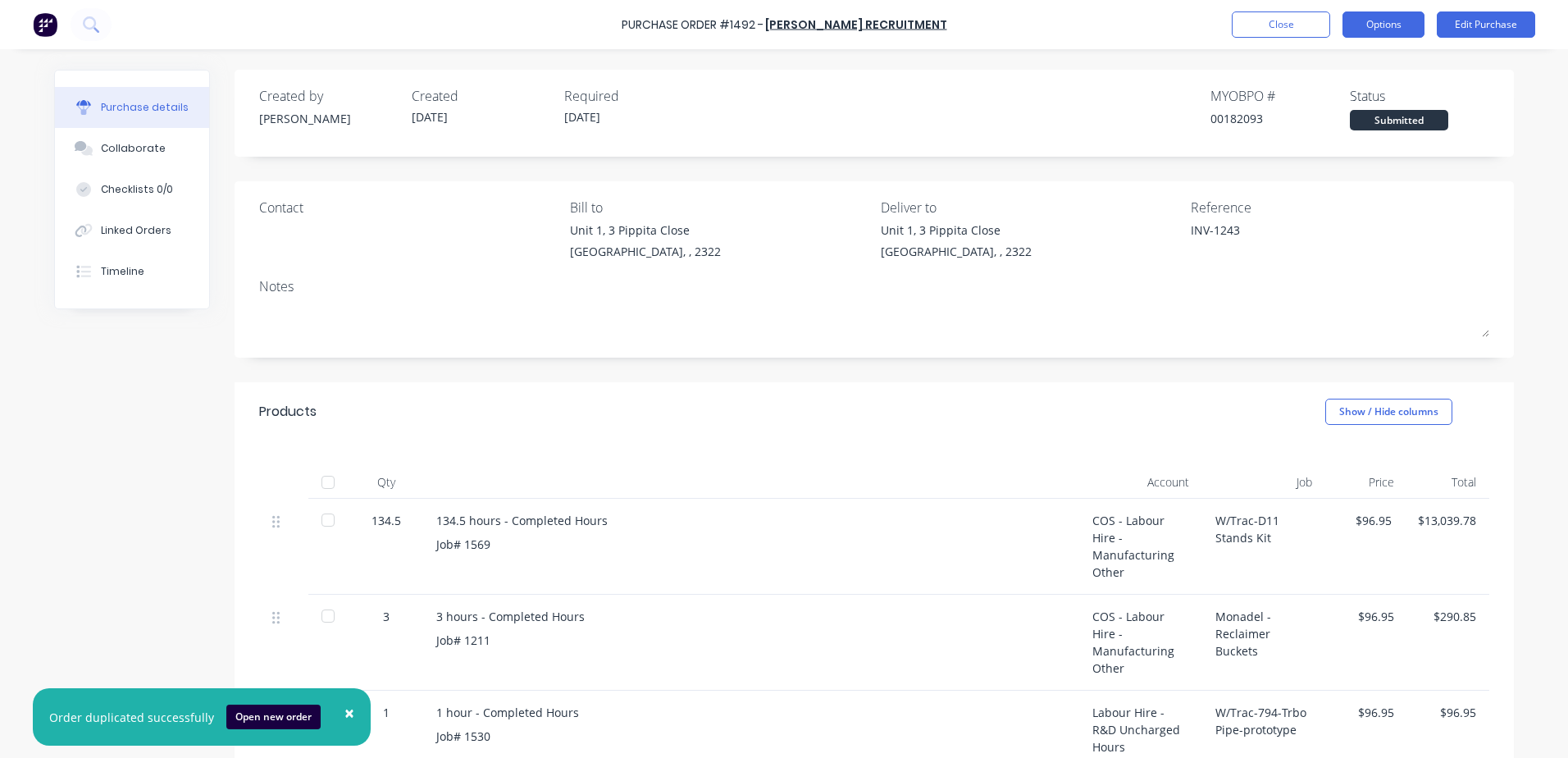
click at [754, 26] on button "Options" at bounding box center [1384, 24] width 82 height 26
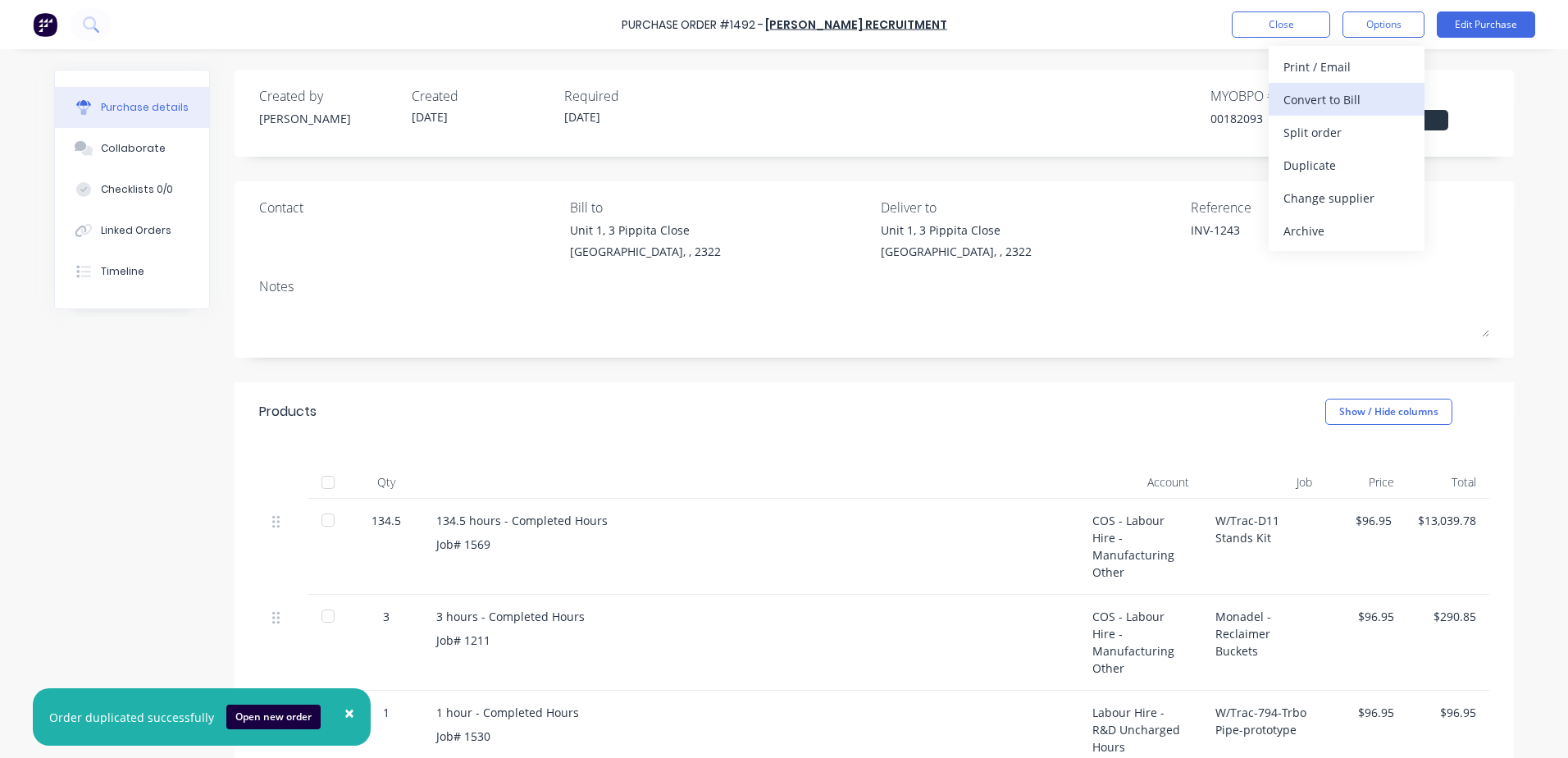
click at [754, 100] on div "Convert to Bill" at bounding box center [1346, 99] width 126 height 24
type textarea "x"
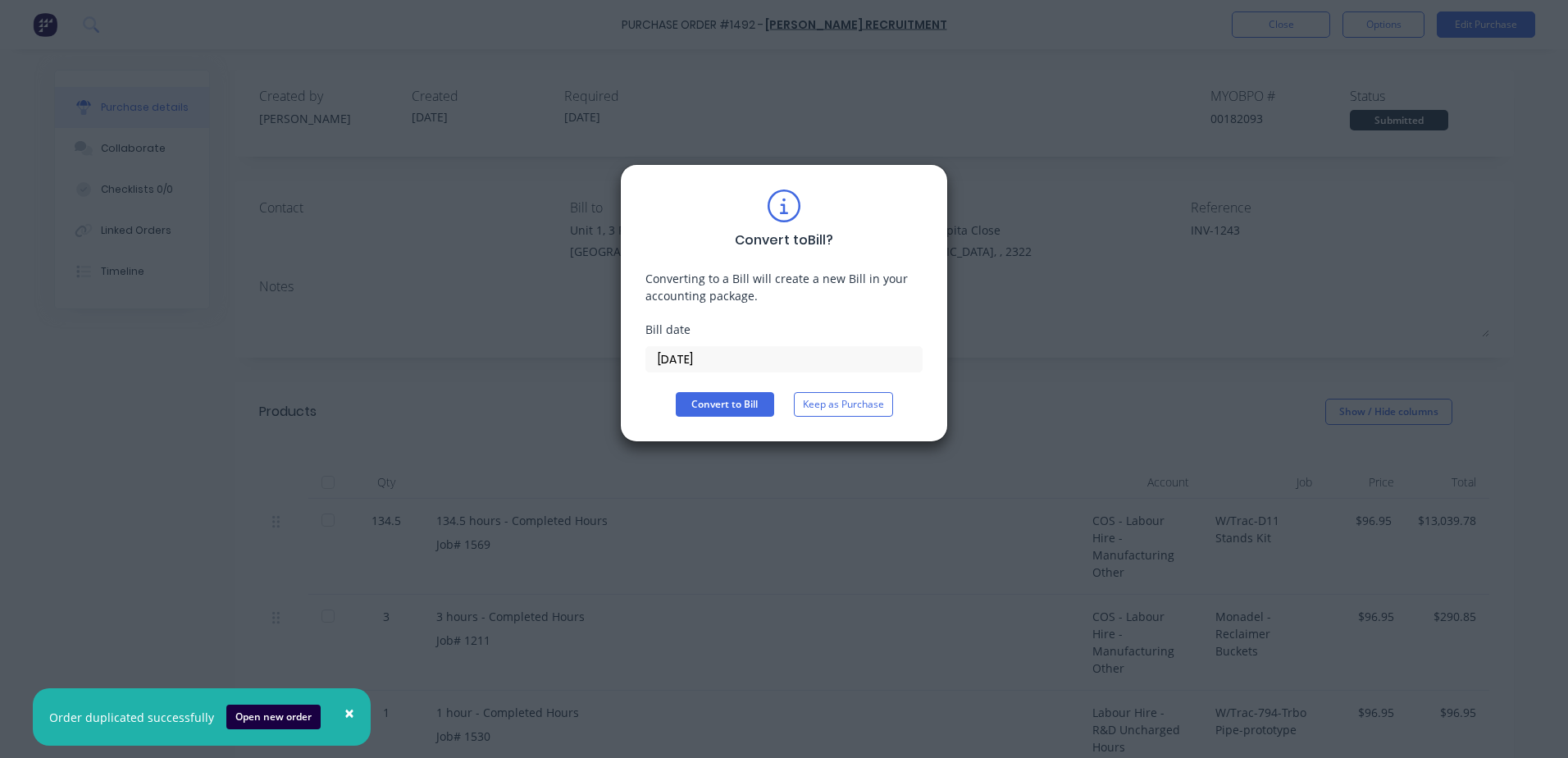
drag, startPoint x: 697, startPoint y: 361, endPoint x: 619, endPoint y: 358, distance: 78.1
click at [619, 358] on div "Convert to Bill ? Converting to a Bill will create a new Bill in your accountin…" at bounding box center [784, 379] width 1568 height 758
click at [707, 361] on input "[DATE]" at bounding box center [784, 359] width 275 height 24
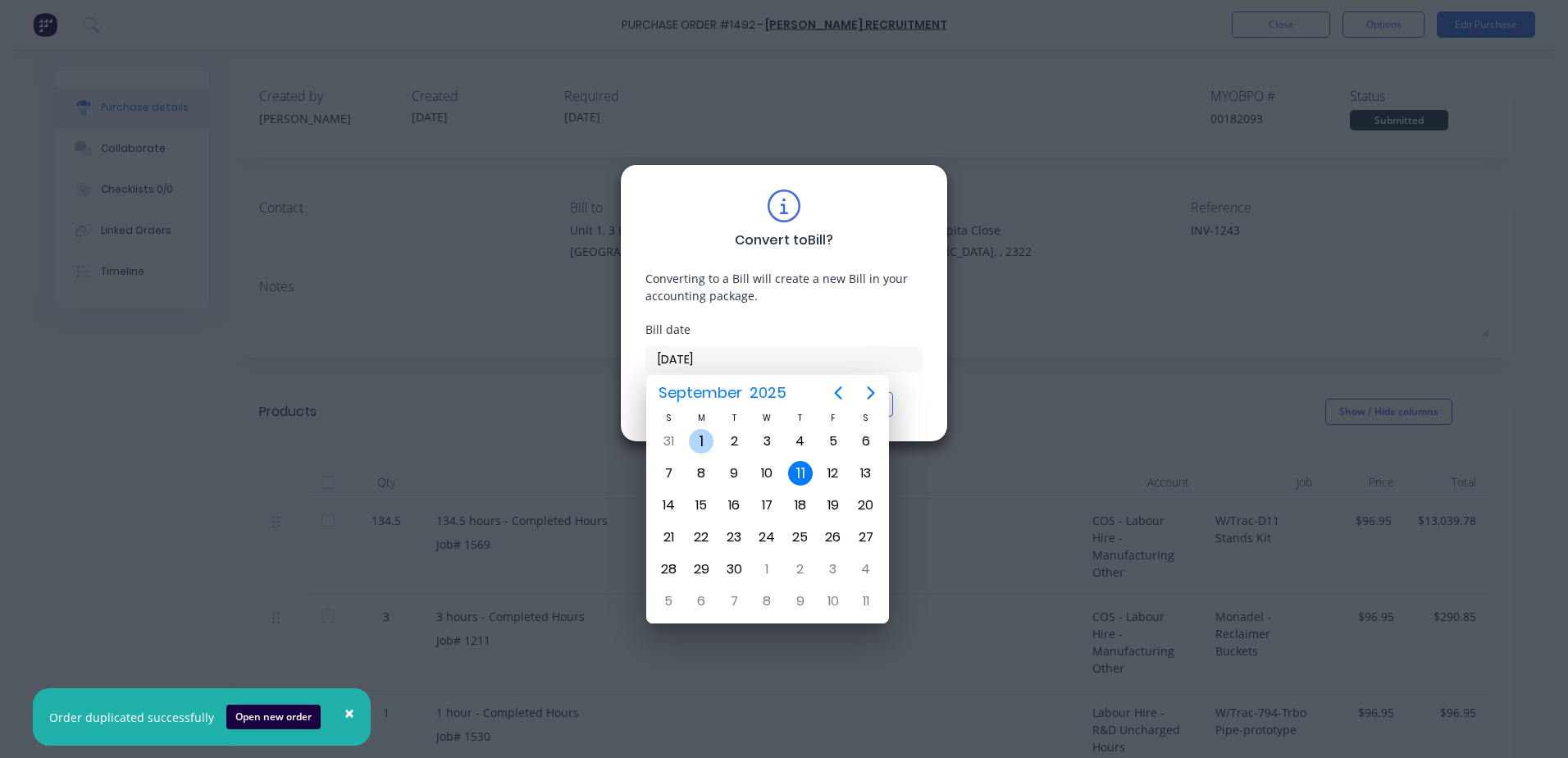
type input "[DATE]"
click at [702, 442] on div "1" at bounding box center [701, 441] width 24 height 24
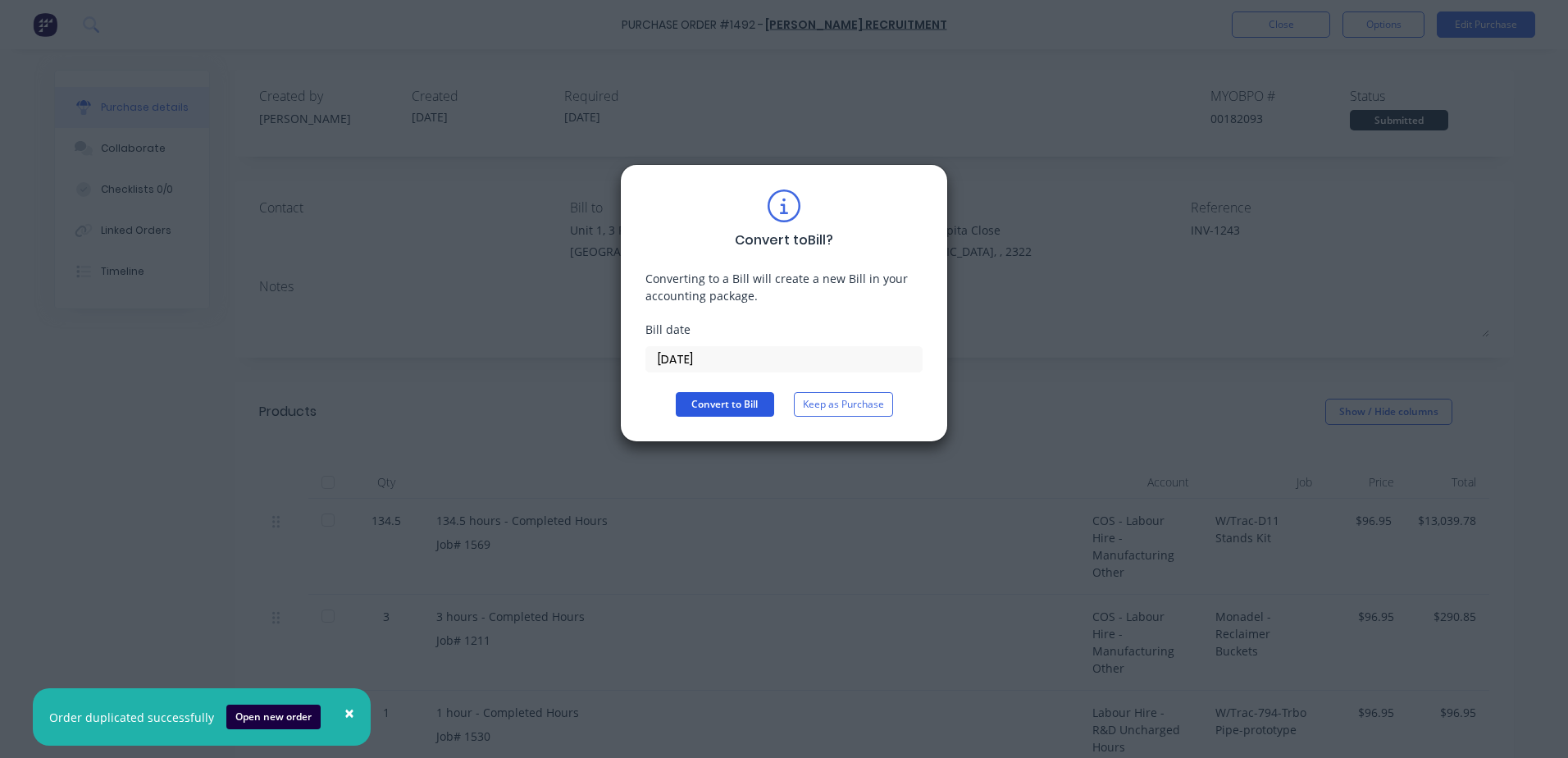
click at [712, 406] on button "Convert to Bill" at bounding box center [725, 404] width 98 height 24
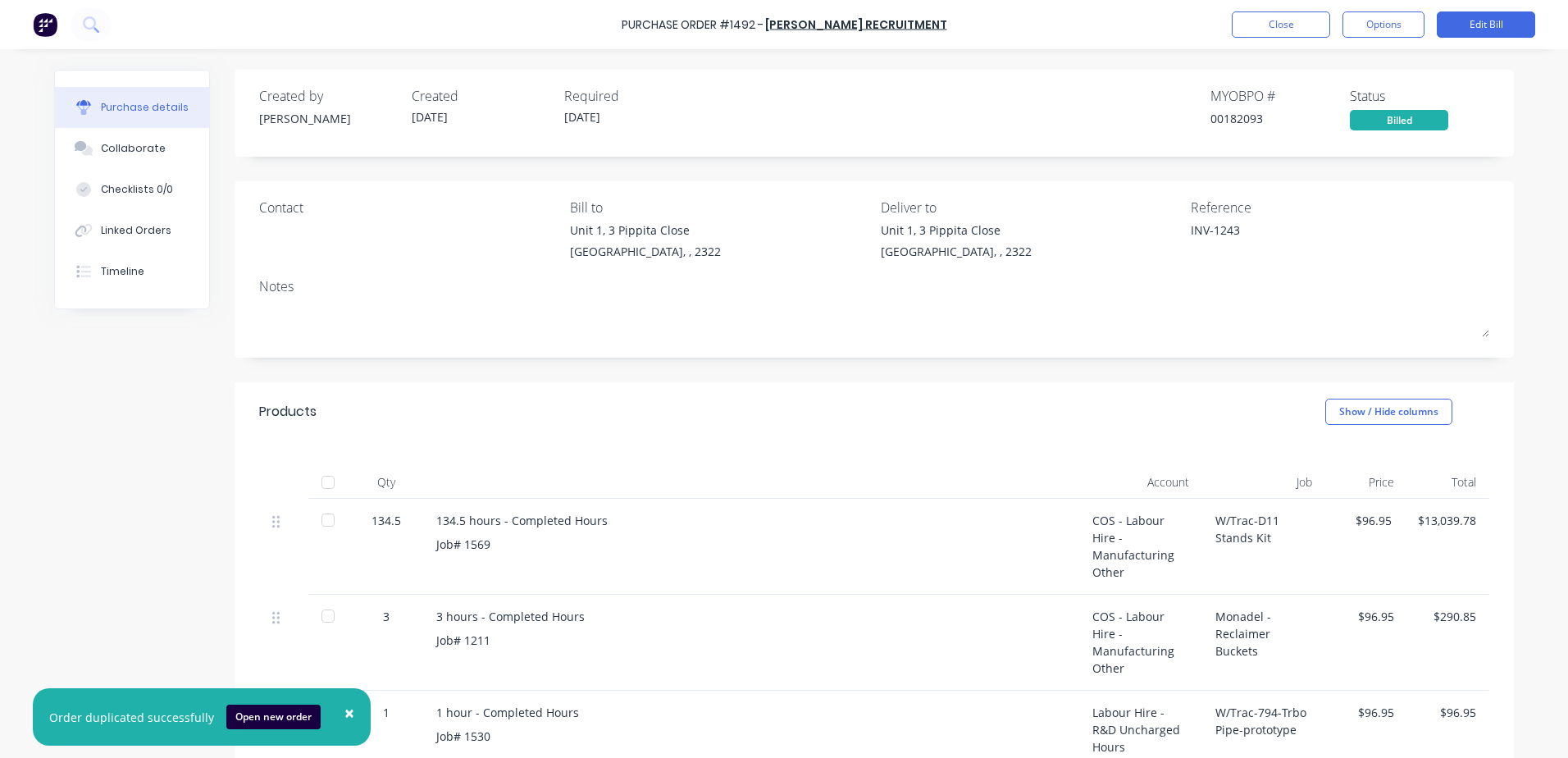
click at [345, 712] on span "×" at bounding box center [350, 713] width 10 height 23
type textarea "x"
